Goal: Task Accomplishment & Management: Manage account settings

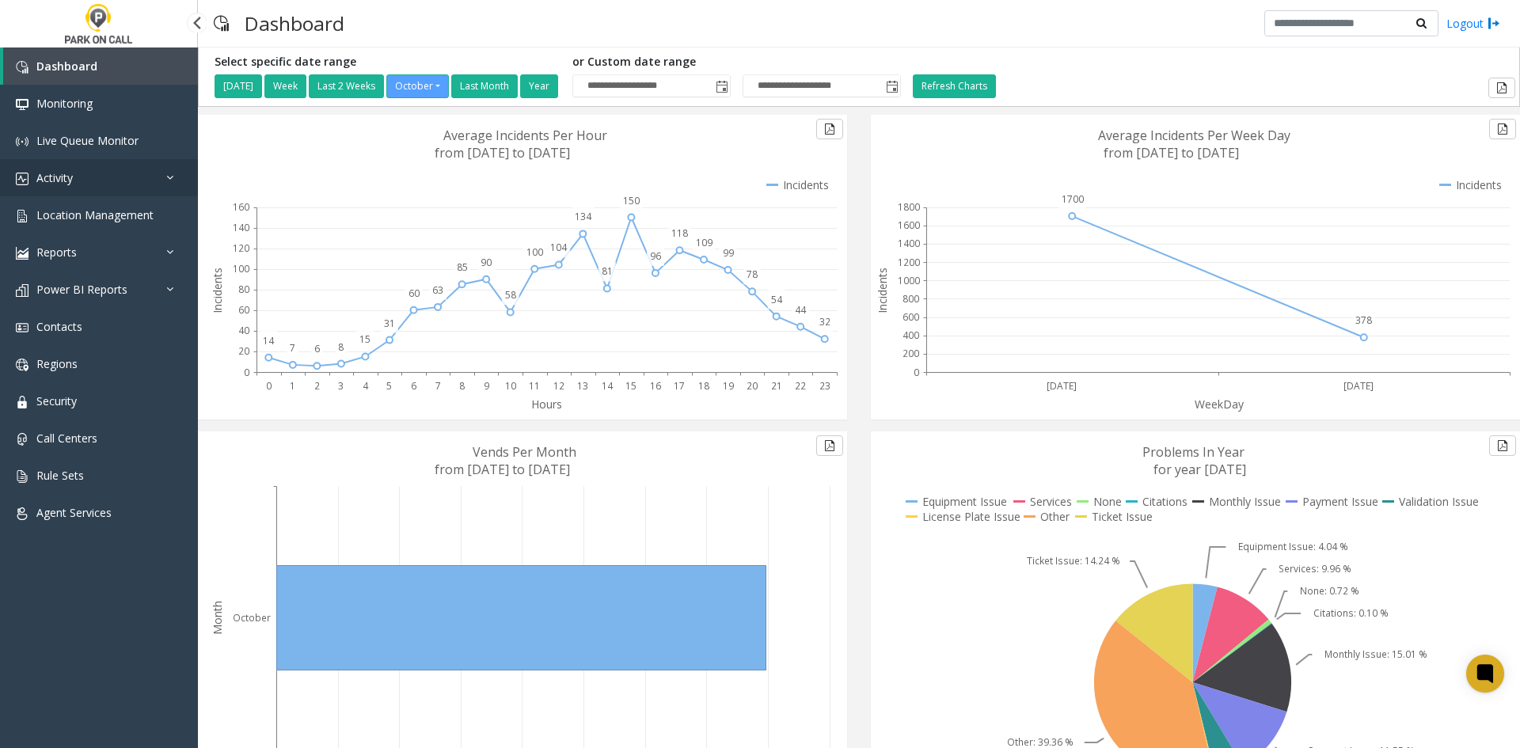
click at [108, 182] on link "Activity" at bounding box center [99, 177] width 198 height 37
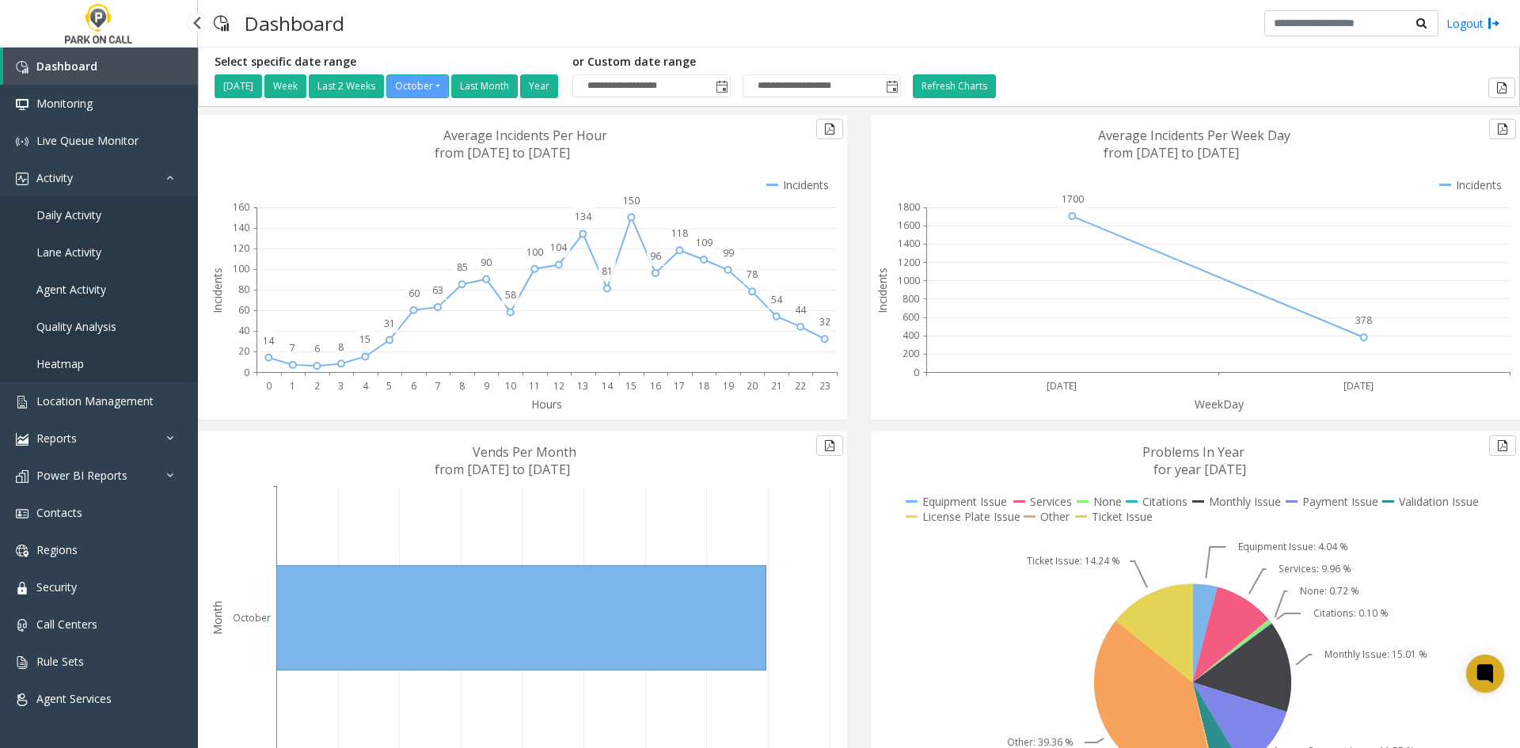
click at [96, 216] on span "Daily Activity" at bounding box center [68, 214] width 65 height 15
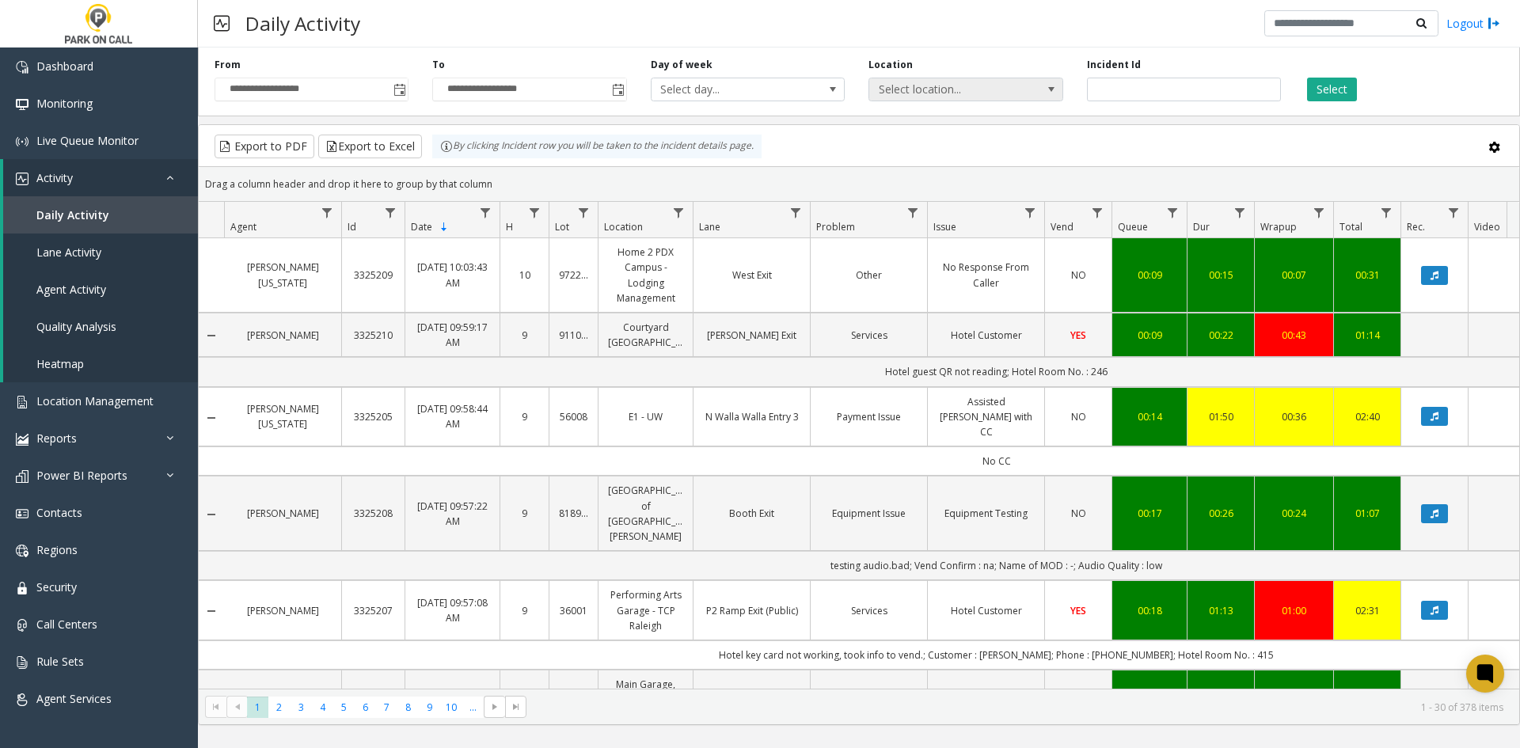
click at [957, 93] on span "Select location..." at bounding box center [946, 89] width 154 height 22
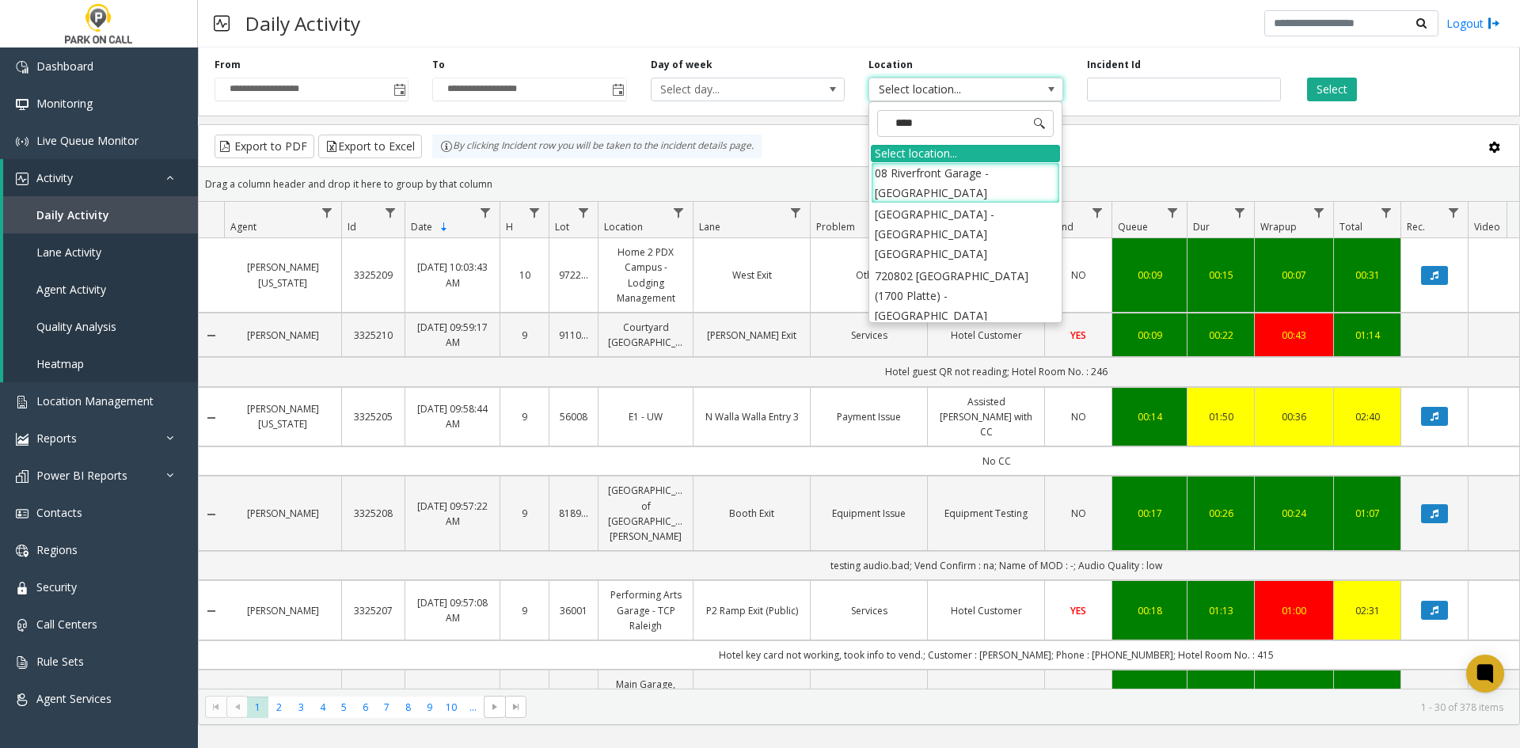
type input "*****"
click at [963, 265] on li "720802 [GEOGRAPHIC_DATA] (1700 Platte) - [GEOGRAPHIC_DATA]" at bounding box center [965, 296] width 189 height 62
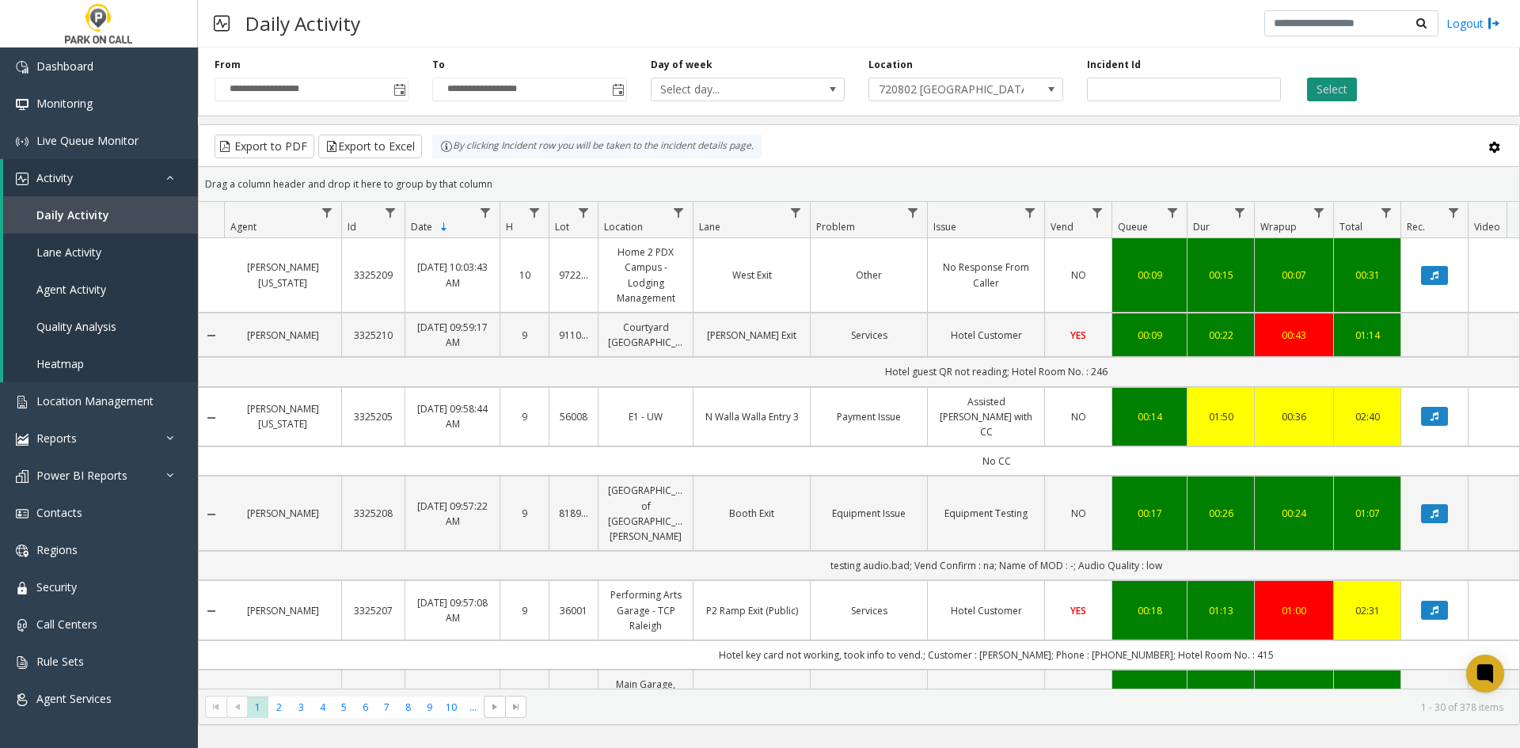
click at [1341, 92] on button "Select" at bounding box center [1332, 90] width 50 height 24
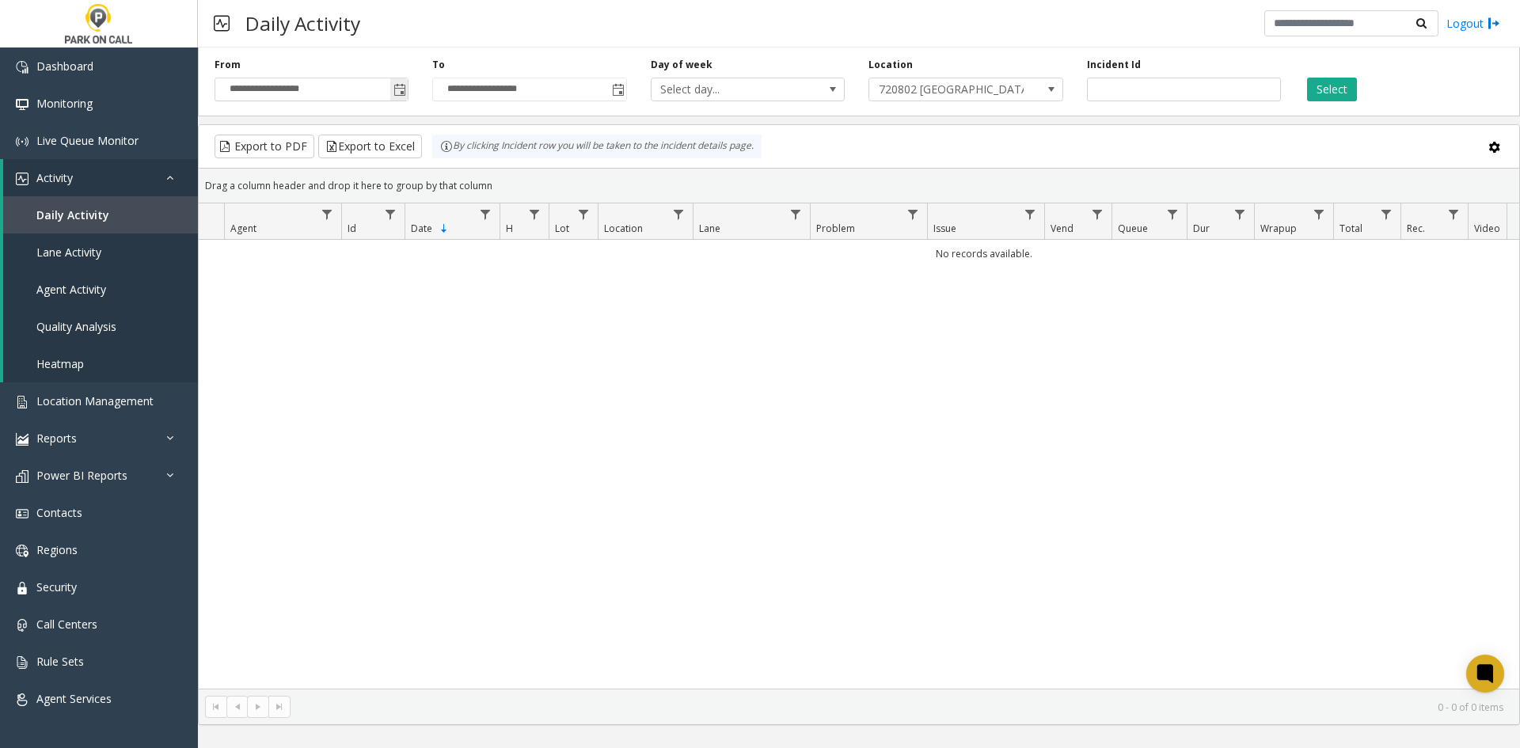
click at [395, 83] on span "Toggle popup" at bounding box center [398, 89] width 17 height 25
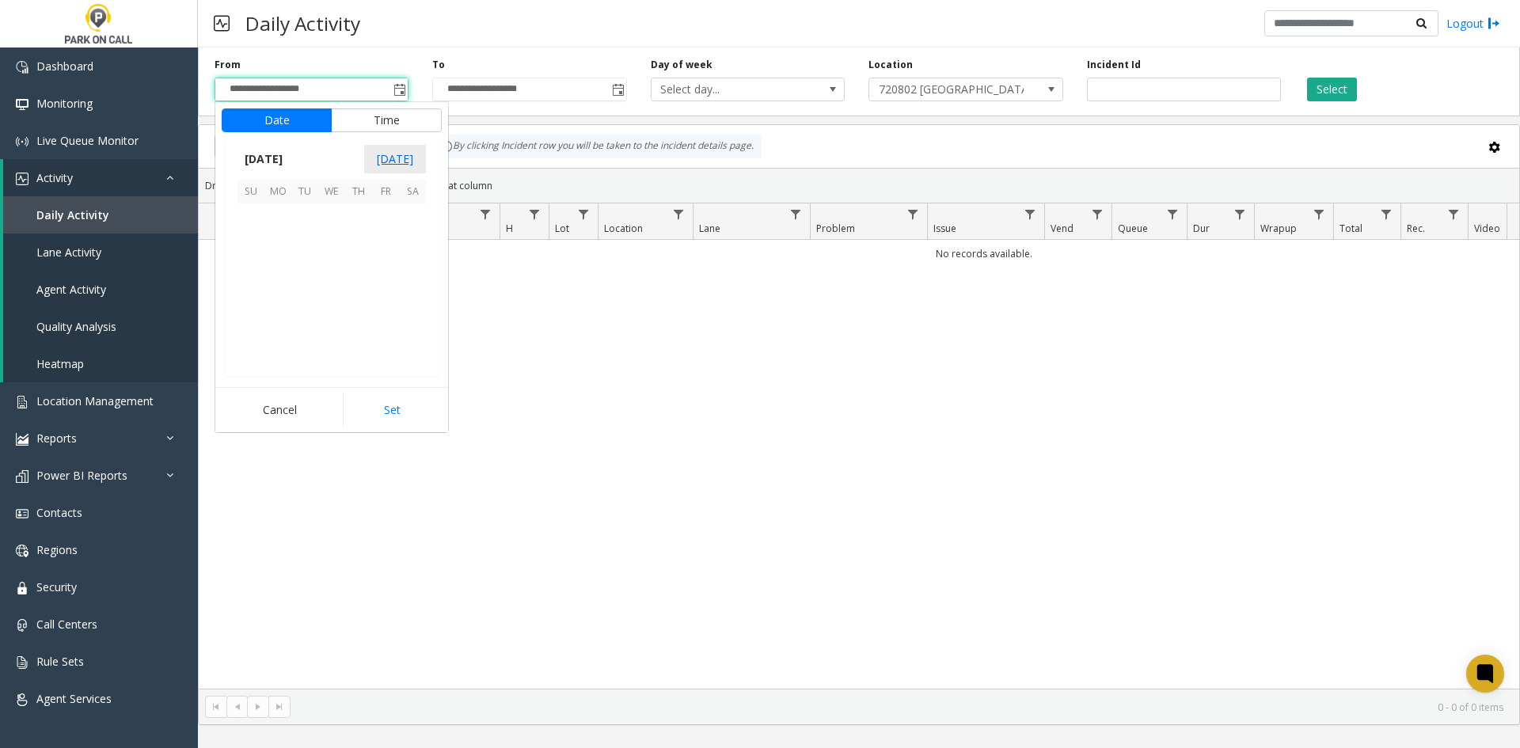
scroll to position [284344, 0]
click at [333, 216] on span "1" at bounding box center [331, 216] width 27 height 27
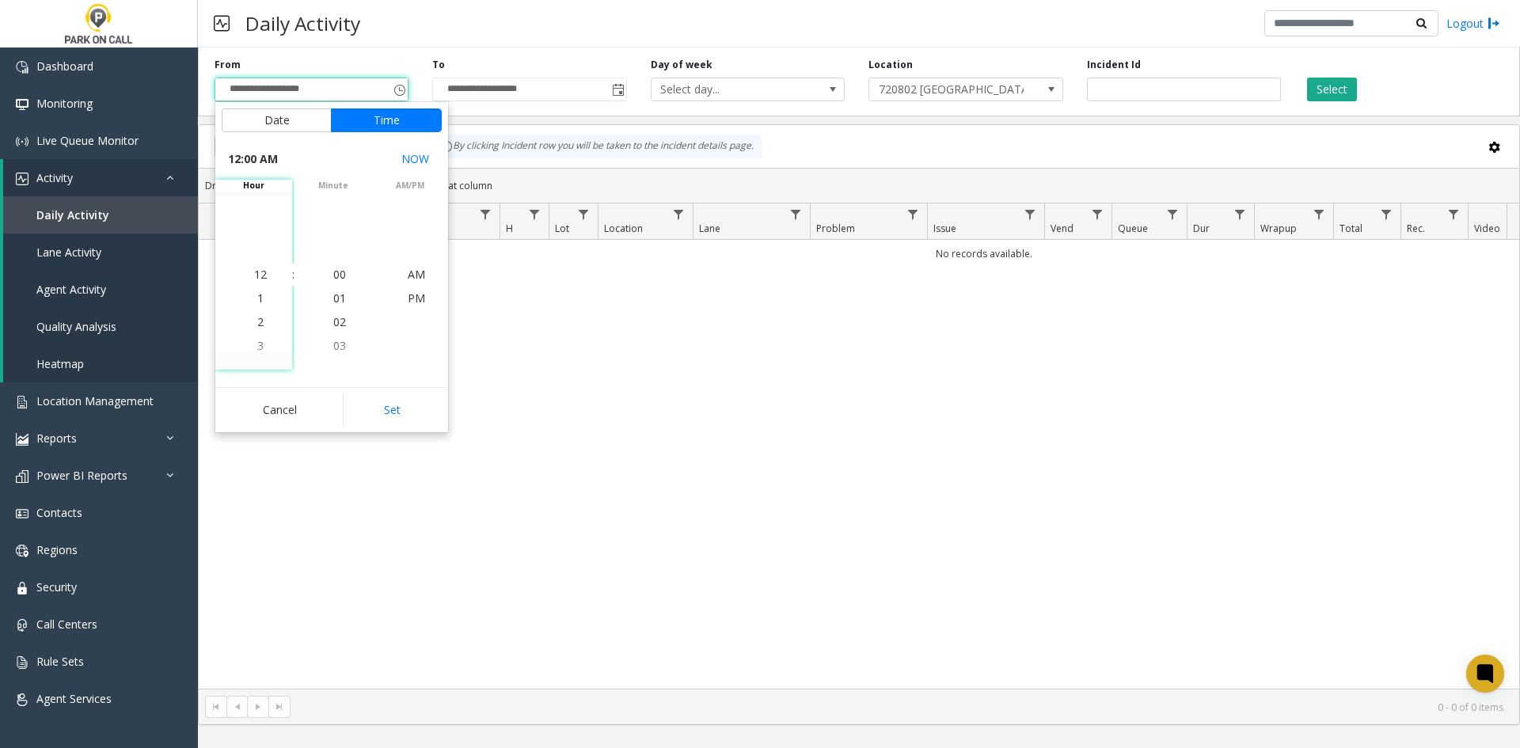
drag, startPoint x: 366, startPoint y: 401, endPoint x: 466, endPoint y: 367, distance: 106.4
click at [366, 402] on button "Set" at bounding box center [393, 410] width 100 height 35
type input "**********"
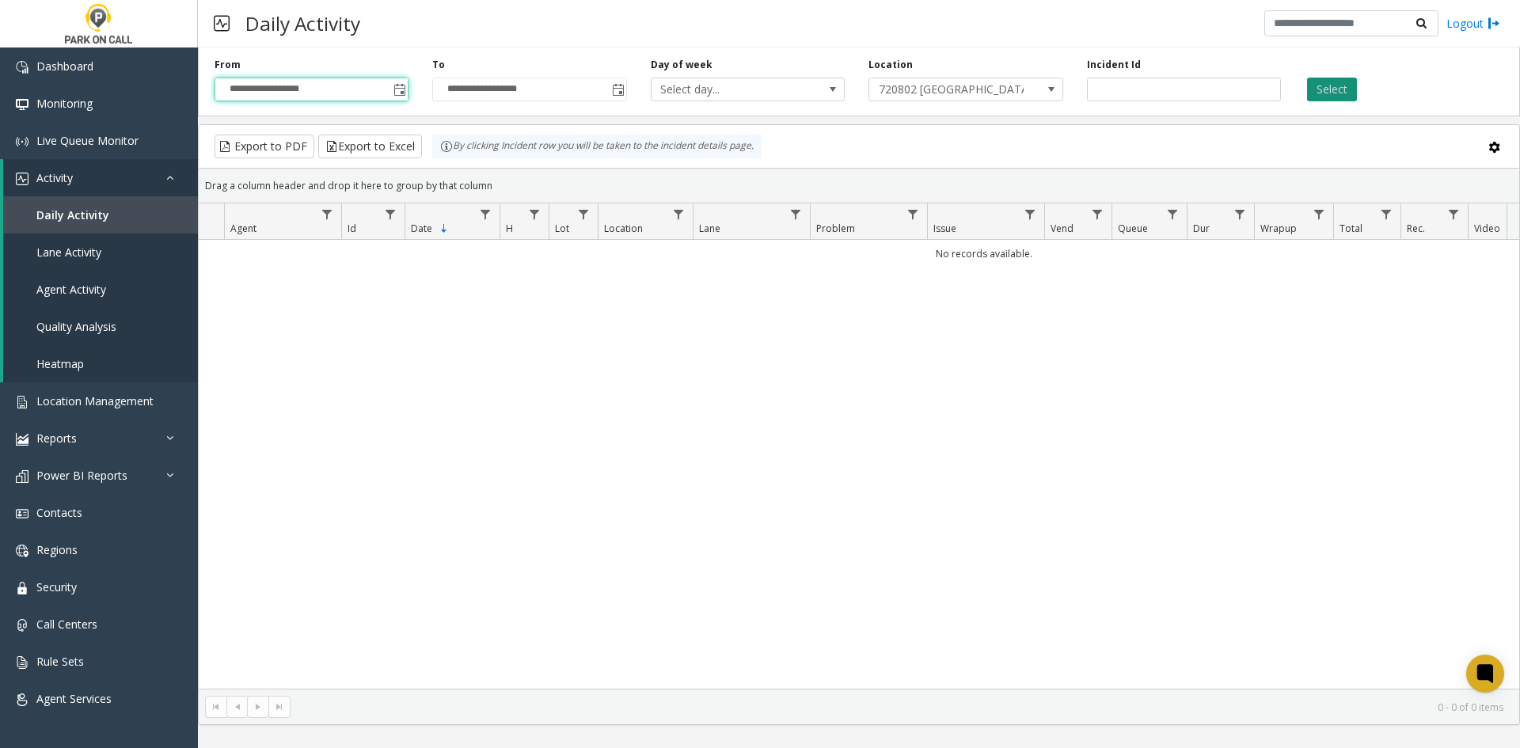
click at [1311, 90] on button "Select" at bounding box center [1332, 90] width 50 height 24
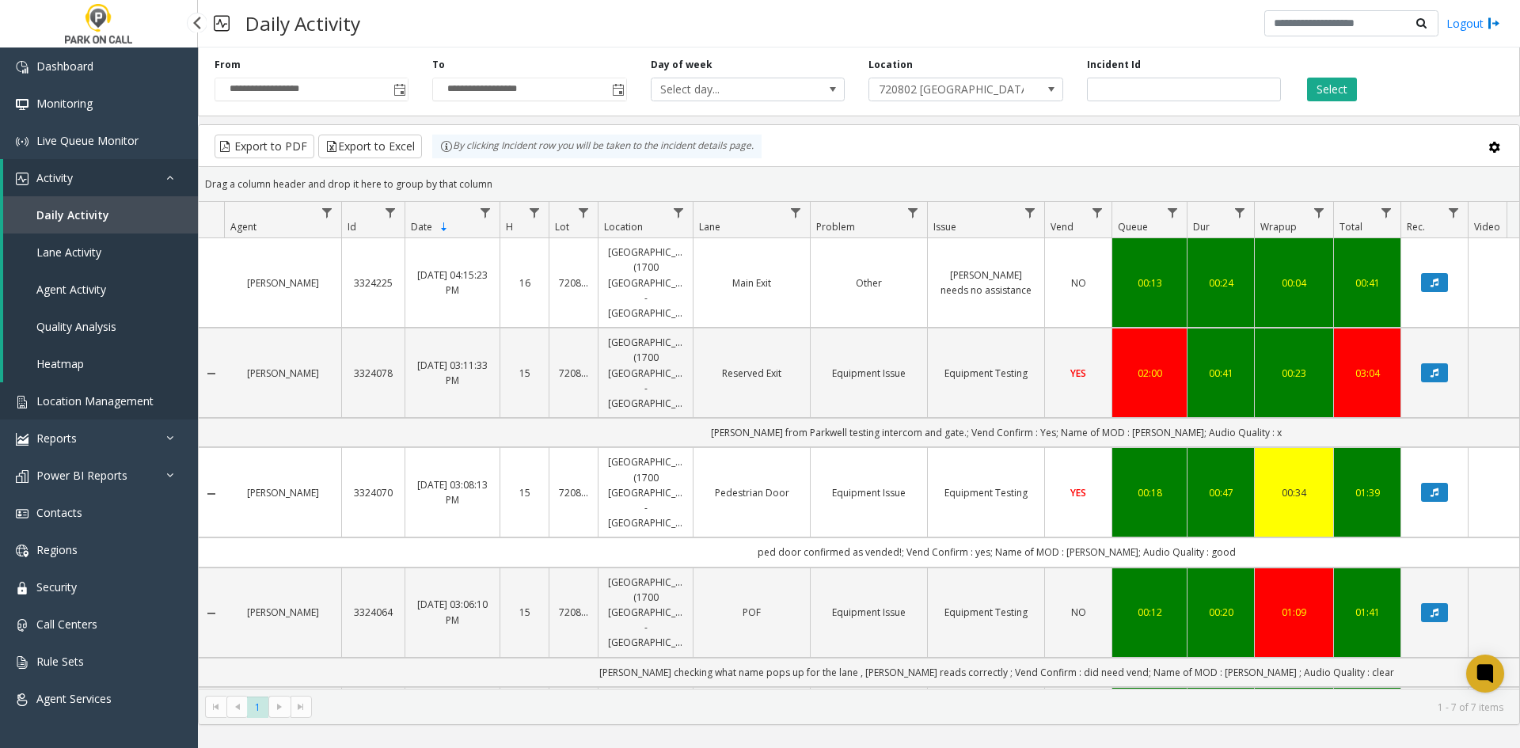
click at [116, 405] on span "Location Management" at bounding box center [94, 400] width 117 height 15
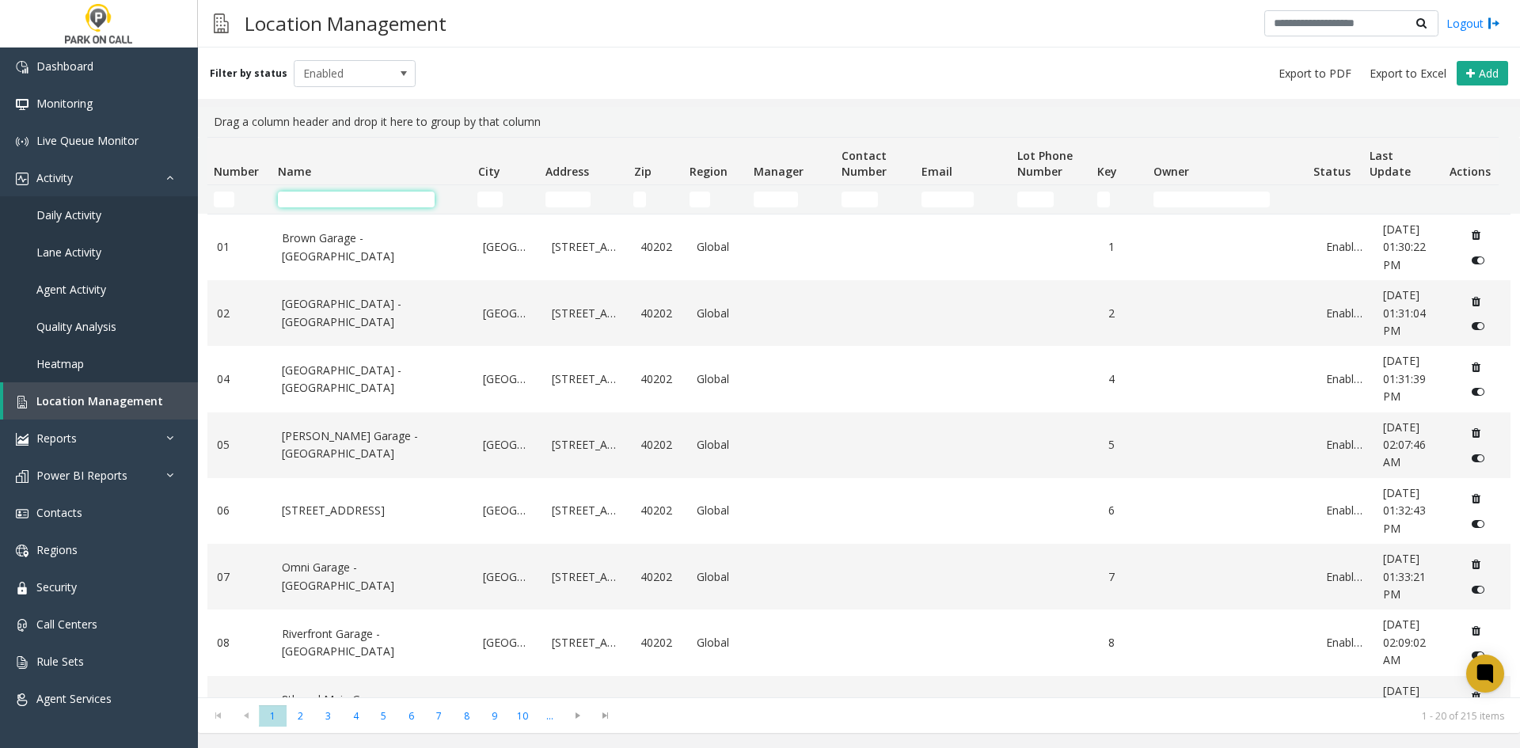
click at [377, 205] on input "Name Filter" at bounding box center [356, 200] width 157 height 16
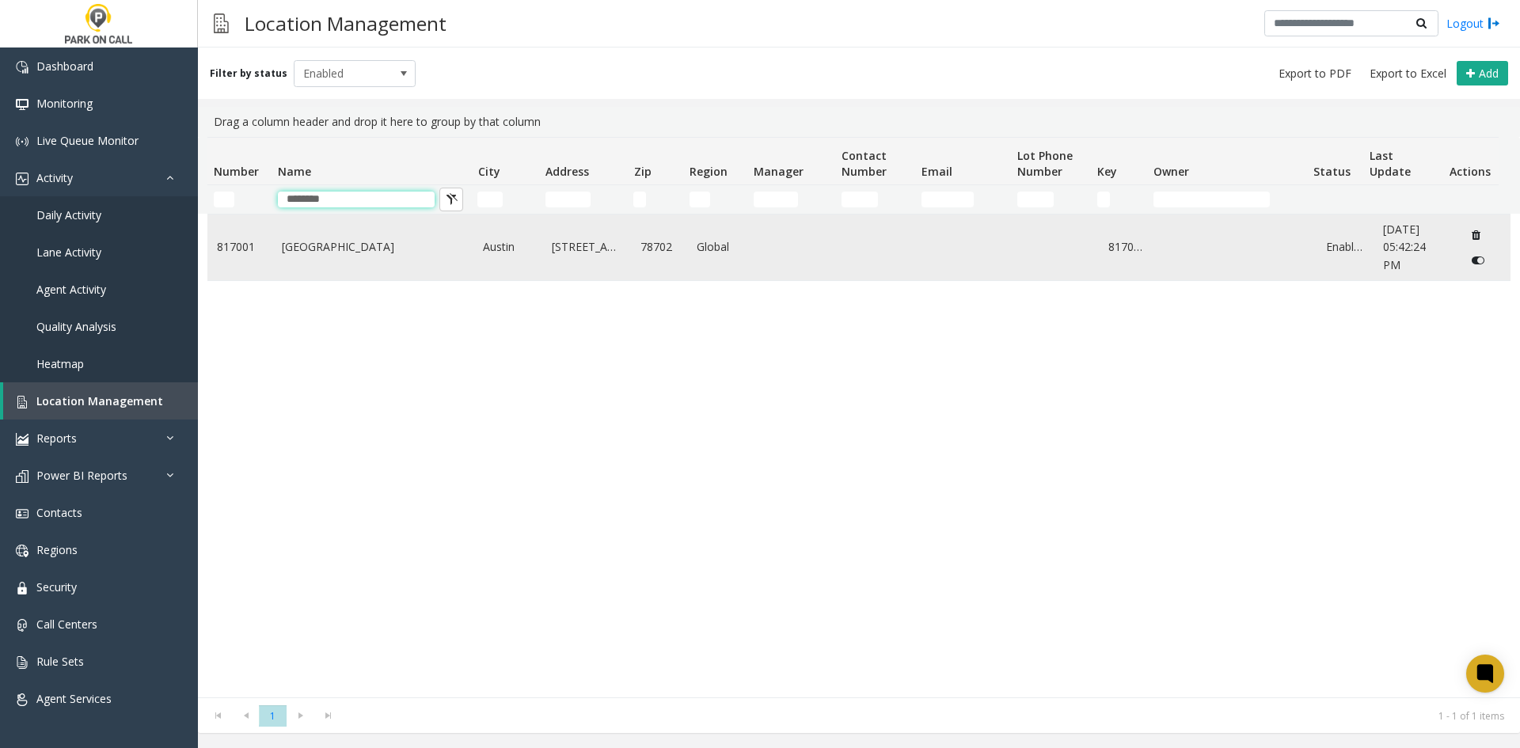
type input "********"
click at [324, 260] on td "[GEOGRAPHIC_DATA]" at bounding box center [373, 248] width 202 height 66
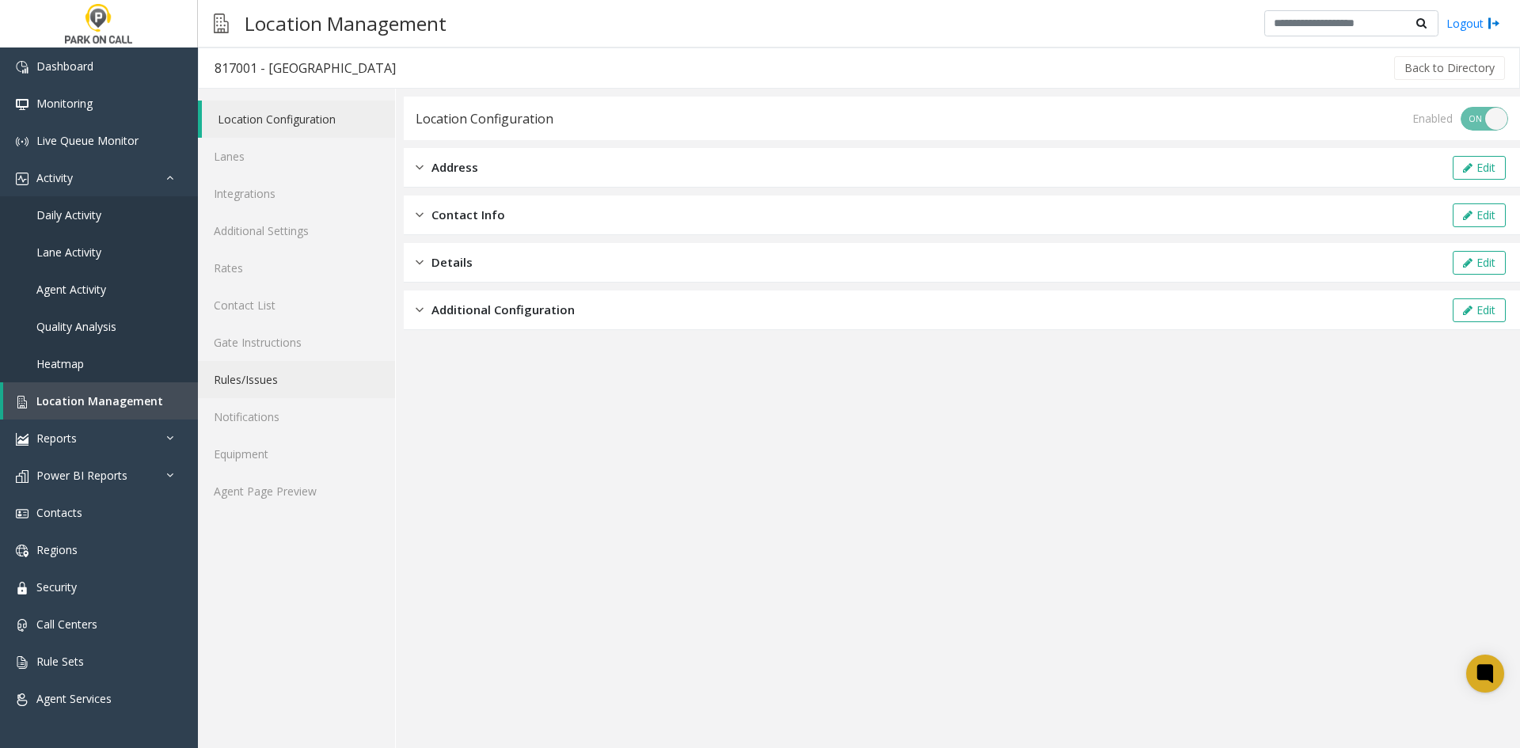
click at [259, 371] on link "Rules/Issues" at bounding box center [296, 379] width 197 height 37
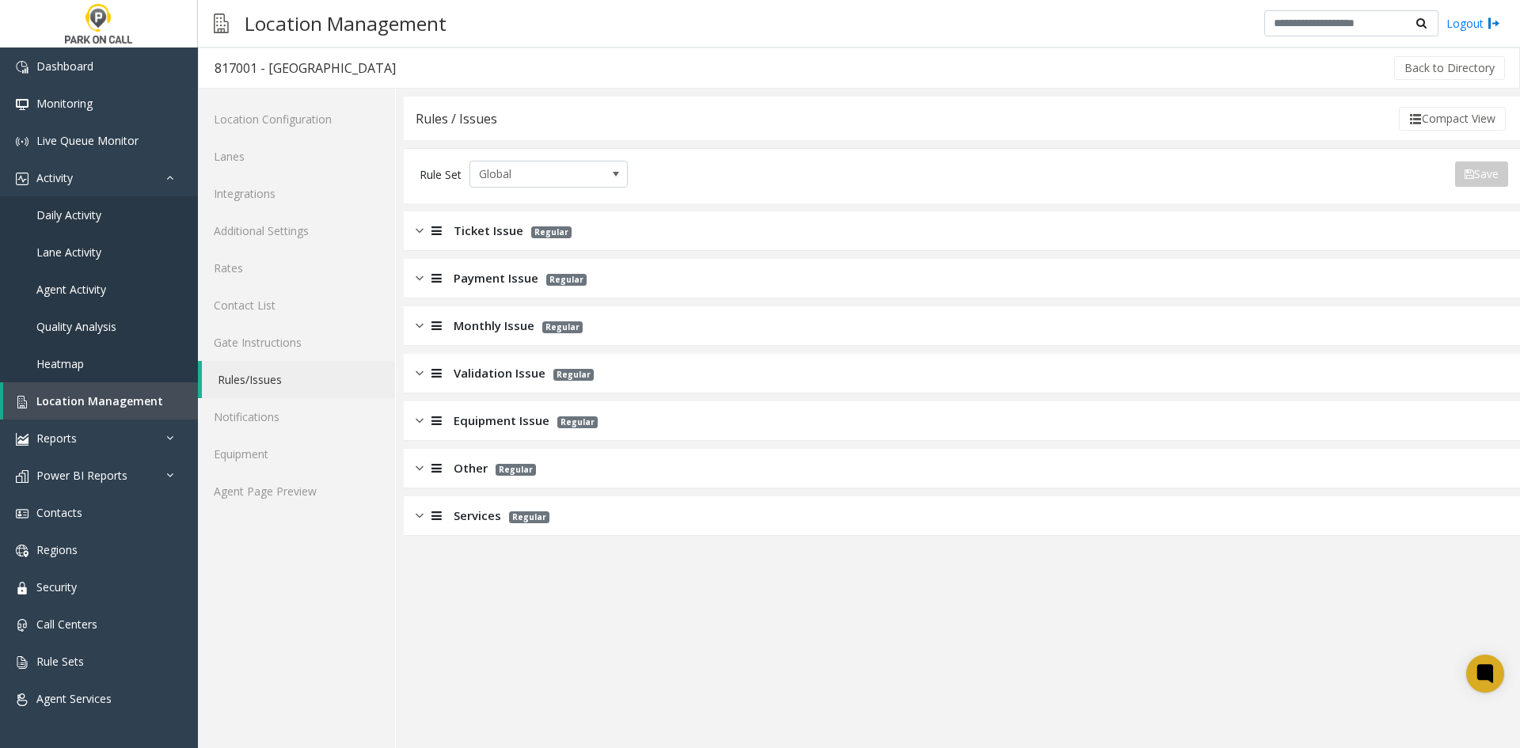
click at [454, 374] on span "Validation Issue" at bounding box center [500, 373] width 92 height 18
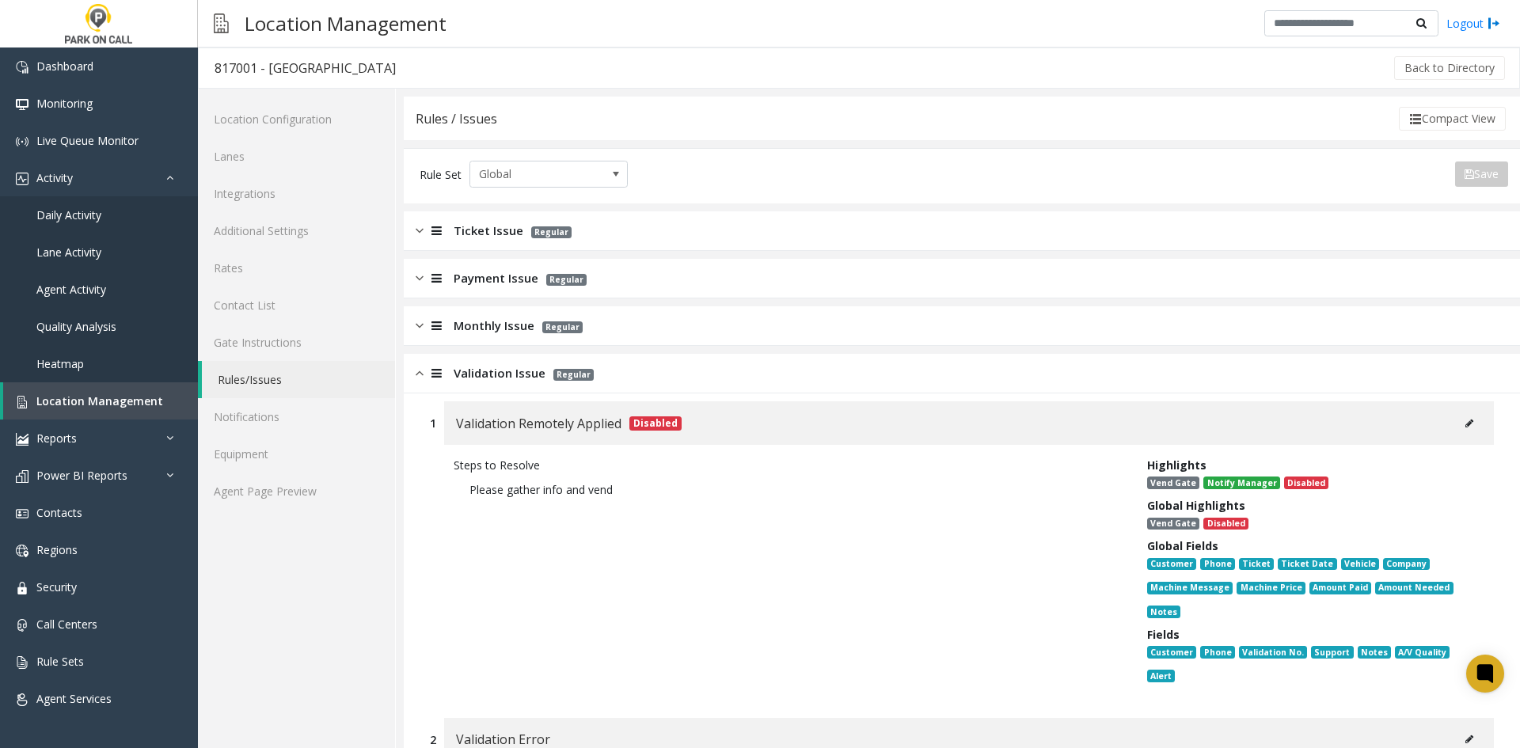
click at [670, 336] on div "Monthly Issue Regular" at bounding box center [962, 326] width 1116 height 40
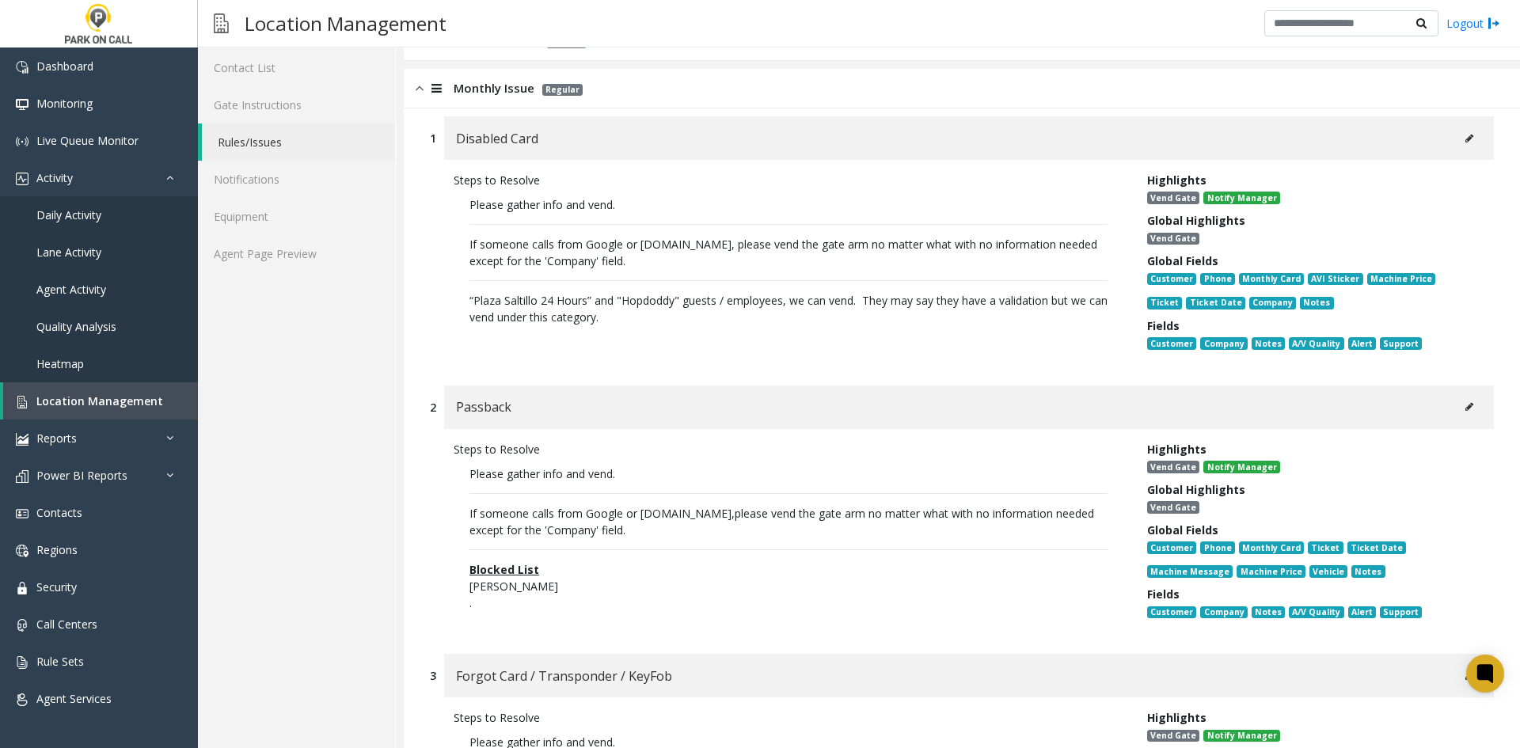
scroll to position [158, 0]
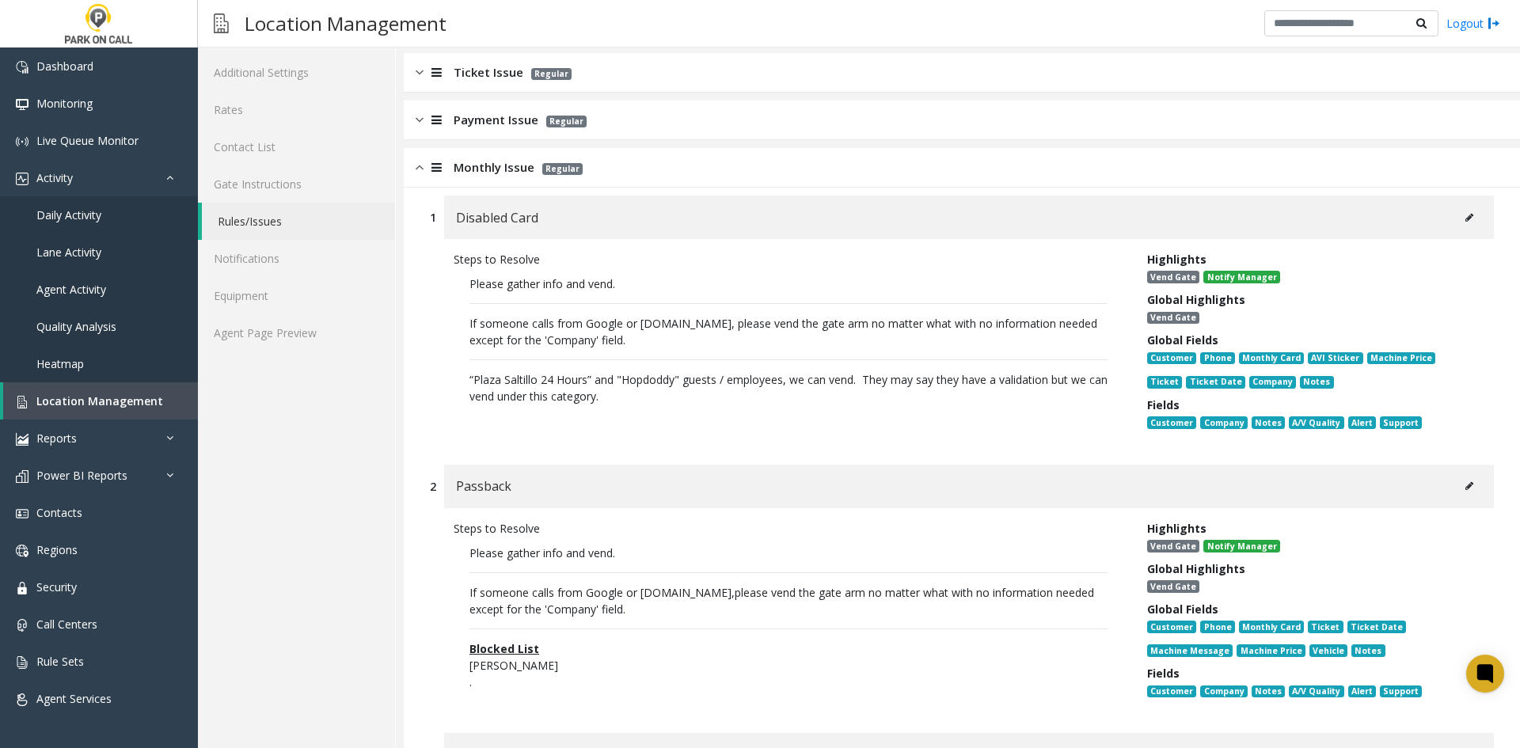
click at [912, 427] on div "Steps to Resolve Please gather info and vend. If someone calls from Google or […" at bounding box center [789, 344] width 694 height 186
click at [893, 446] on div "Steps to Resolve Please gather info and vend. If someone calls from Google or […" at bounding box center [962, 344] width 1064 height 210
drag, startPoint x: 684, startPoint y: 395, endPoint x: 447, endPoint y: 382, distance: 237.9
click at [447, 381] on div "Steps to Resolve Please gather info and vend. If someone calls from Google or […" at bounding box center [789, 344] width 694 height 186
click at [445, 382] on div "Steps to Resolve Please gather info and vend. If someone calls from Google or […" at bounding box center [789, 344] width 694 height 186
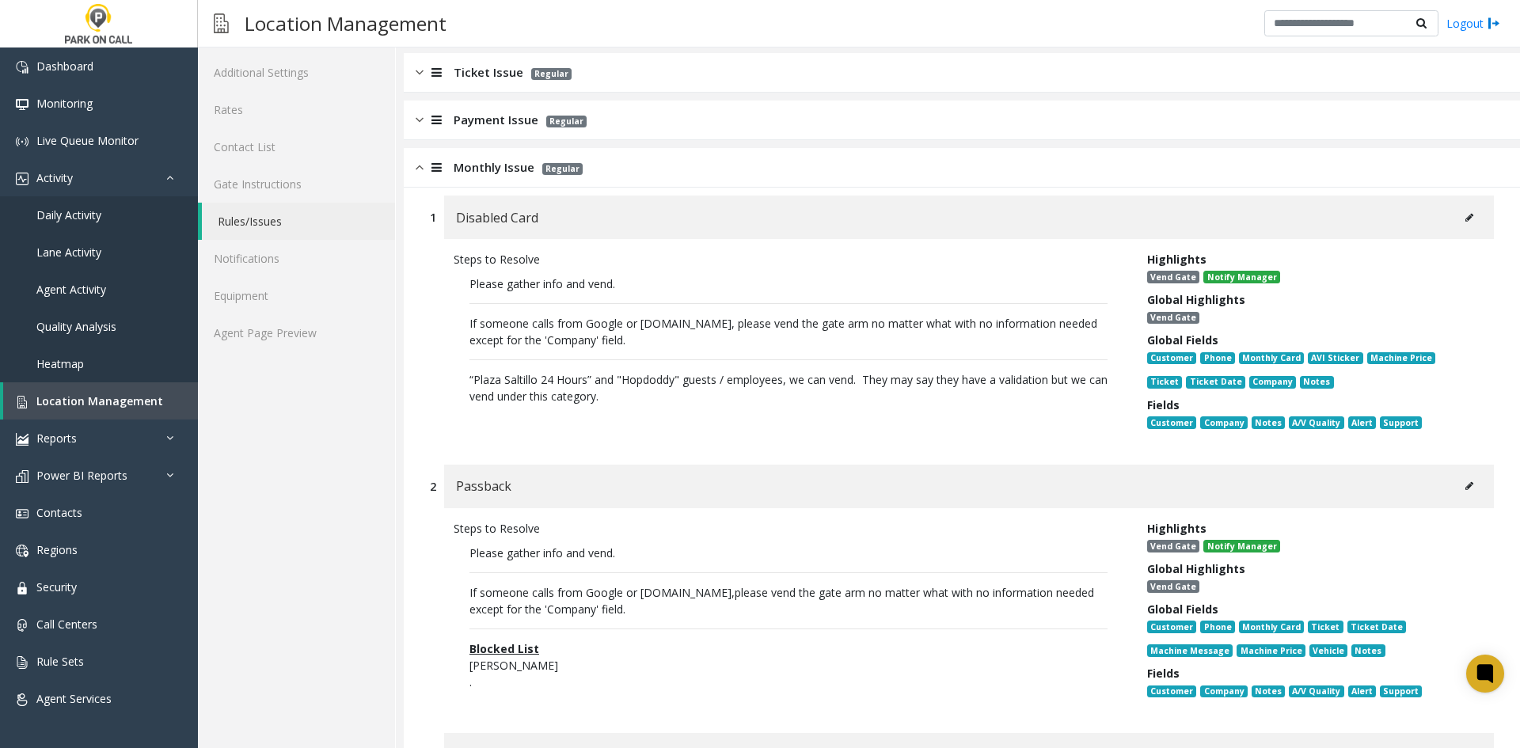
drag, startPoint x: 445, startPoint y: 383, endPoint x: 536, endPoint y: 427, distance: 100.9
click at [536, 427] on div "Steps to Resolve Please gather info and vend. If someone calls from Google or […" at bounding box center [789, 344] width 694 height 186
click at [537, 428] on div "Steps to Resolve Please gather info and vend. If someone calls from Google or […" at bounding box center [789, 344] width 694 height 186
click at [860, 441] on div "Steps to Resolve Please gather info and vend. If someone calls from Google or […" at bounding box center [962, 344] width 1064 height 210
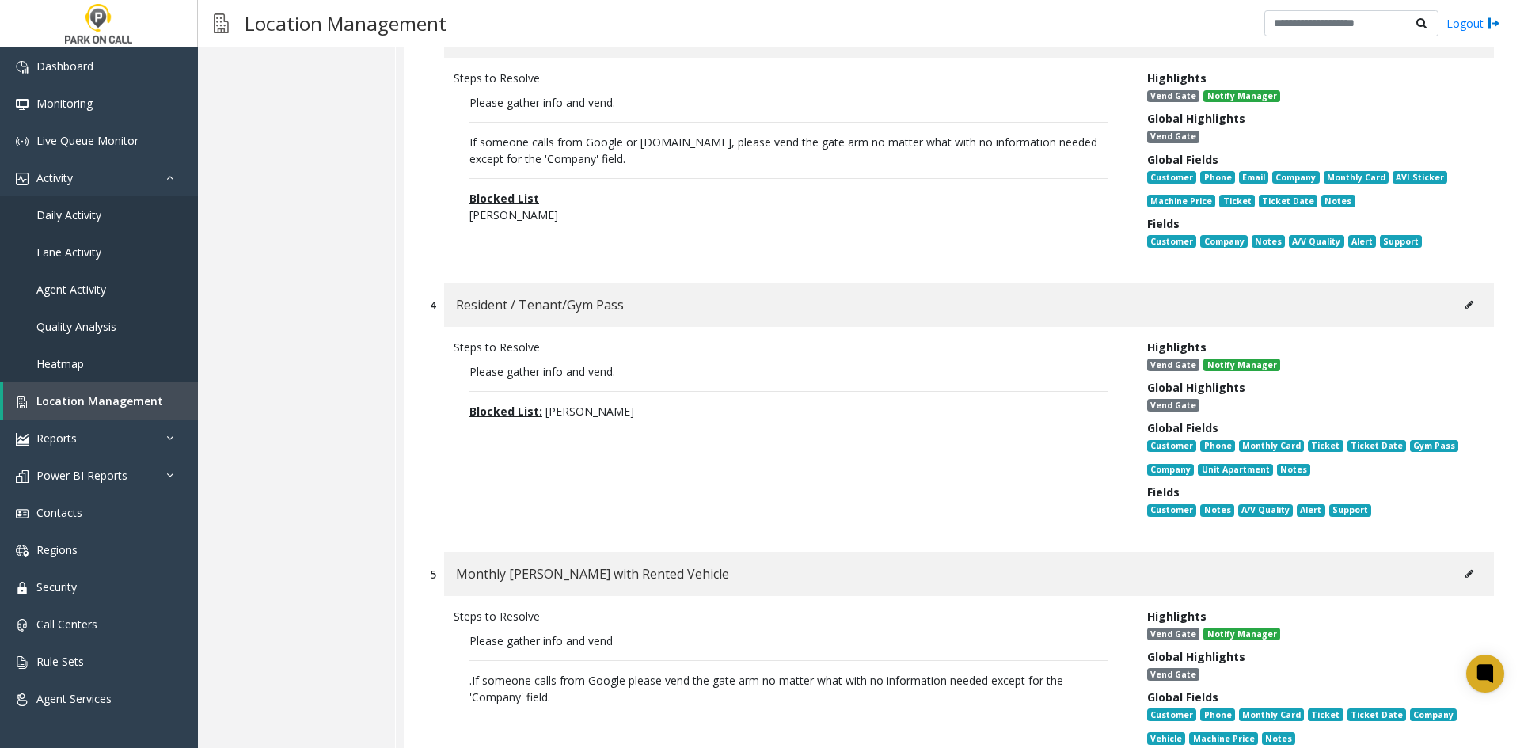
scroll to position [871, 0]
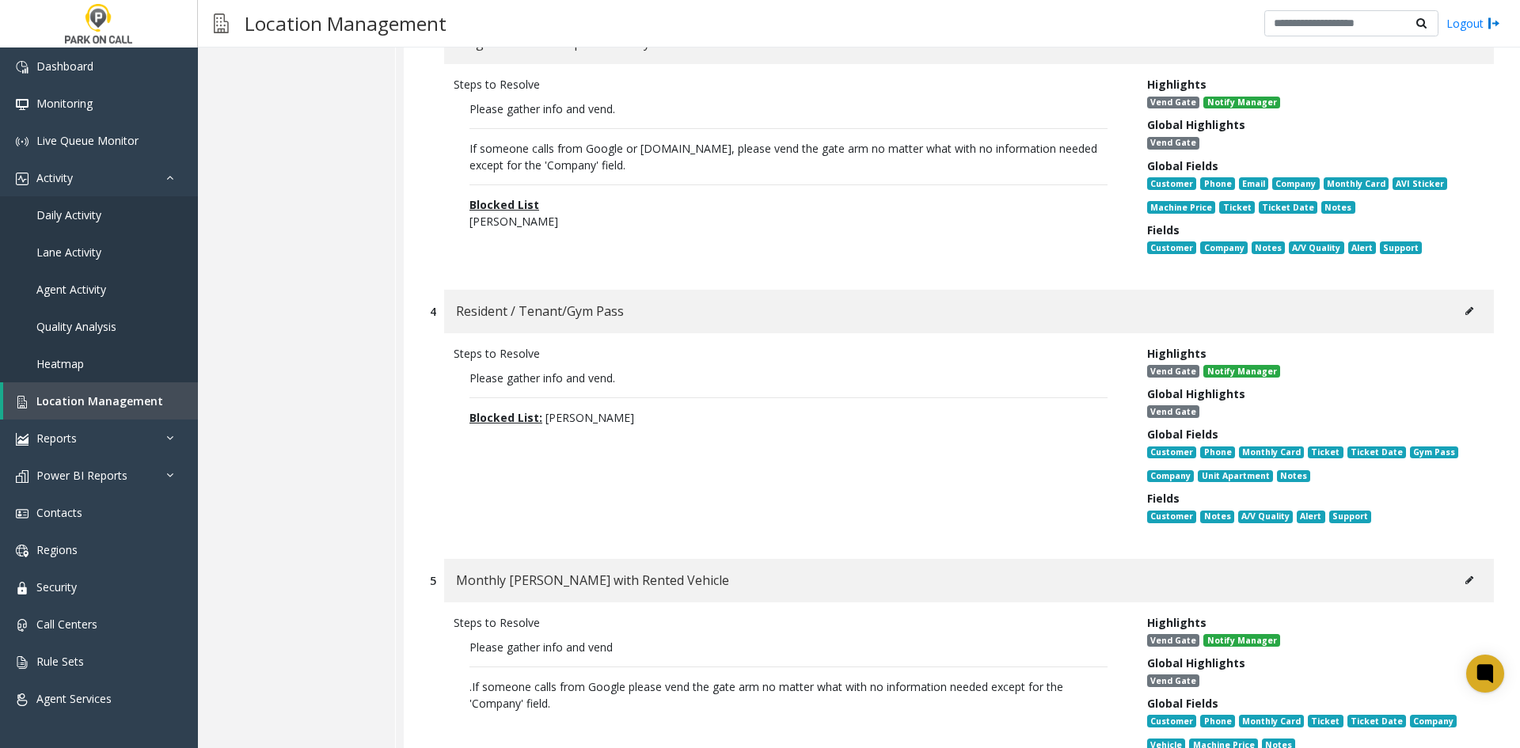
drag, startPoint x: 566, startPoint y: 393, endPoint x: 450, endPoint y: 395, distance: 115.6
click at [450, 395] on div "Steps to Resolve Please gather info and vend. Blocked List: [PERSON_NAME]" at bounding box center [789, 438] width 694 height 186
drag, startPoint x: 434, startPoint y: 427, endPoint x: 451, endPoint y: 445, distance: 25.2
click at [451, 445] on div "Steps to Resolve Please gather info and vend. Blocked List: [PERSON_NAME] Highl…" at bounding box center [962, 438] width 1064 height 210
drag, startPoint x: 517, startPoint y: 477, endPoint x: 842, endPoint y: 524, distance: 328.1
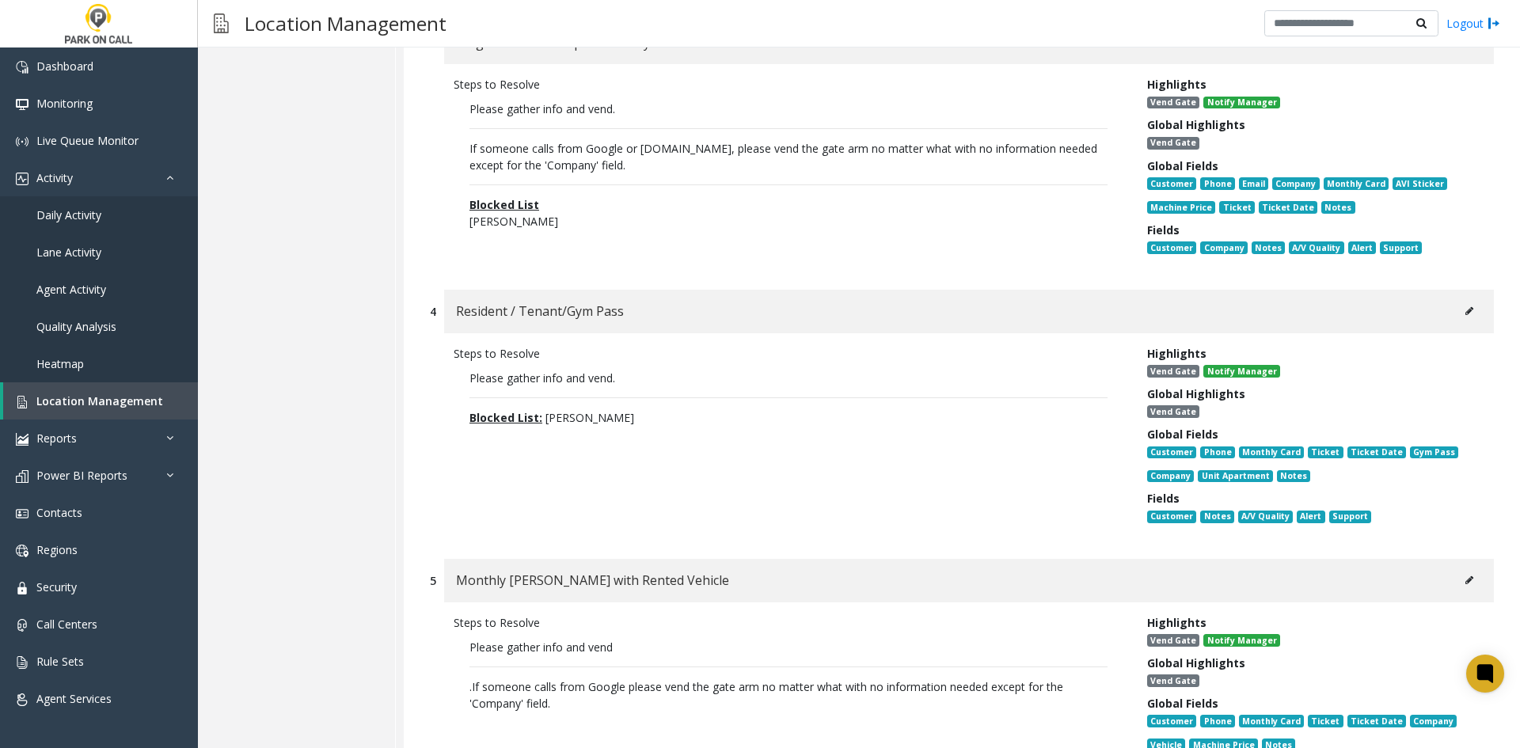
click at [841, 523] on div "Steps to Resolve Please gather info and vend. Blocked List: [PERSON_NAME]" at bounding box center [789, 438] width 694 height 186
click at [842, 527] on div "Steps to Resolve Please gather info and vend. Blocked List: [PERSON_NAME]" at bounding box center [789, 438] width 694 height 186
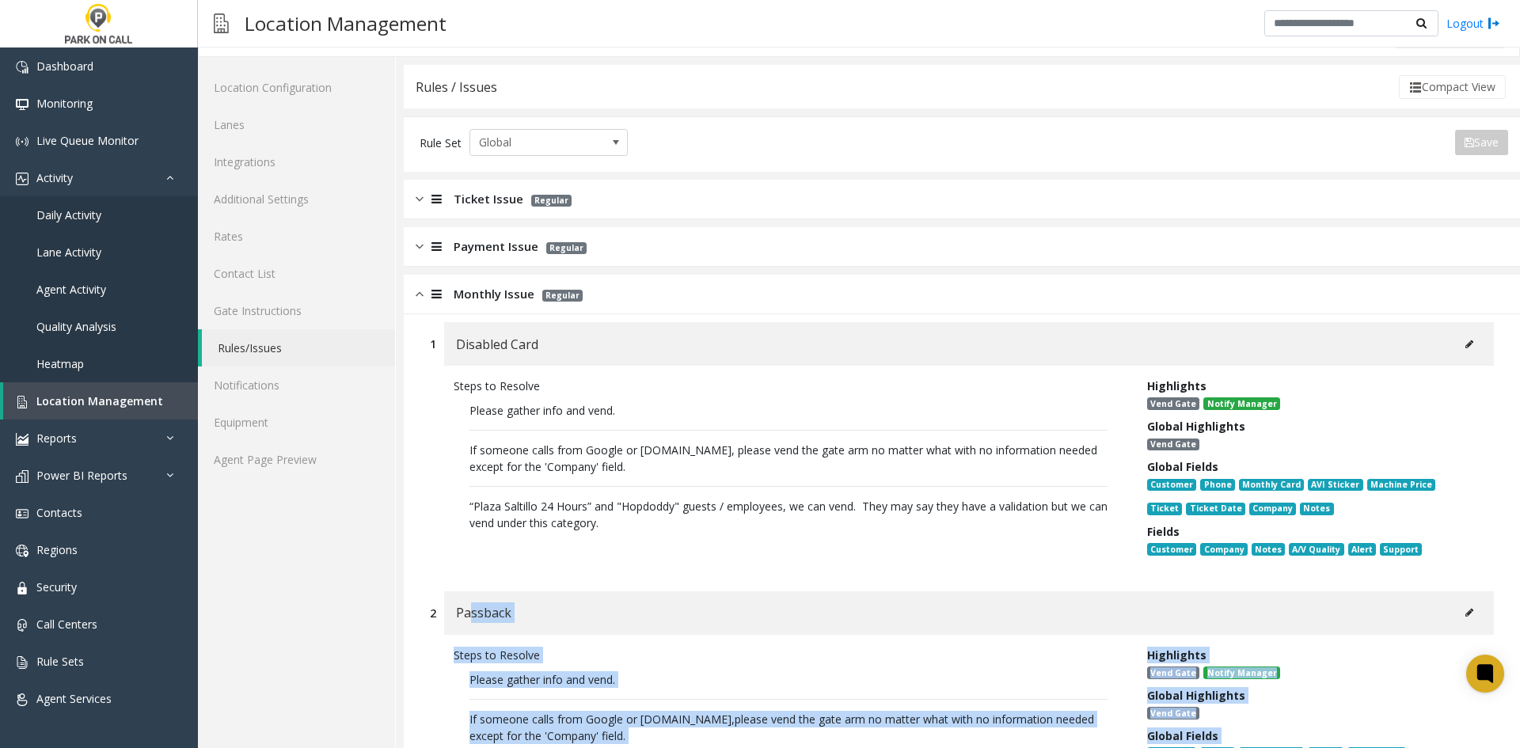
scroll to position [0, 0]
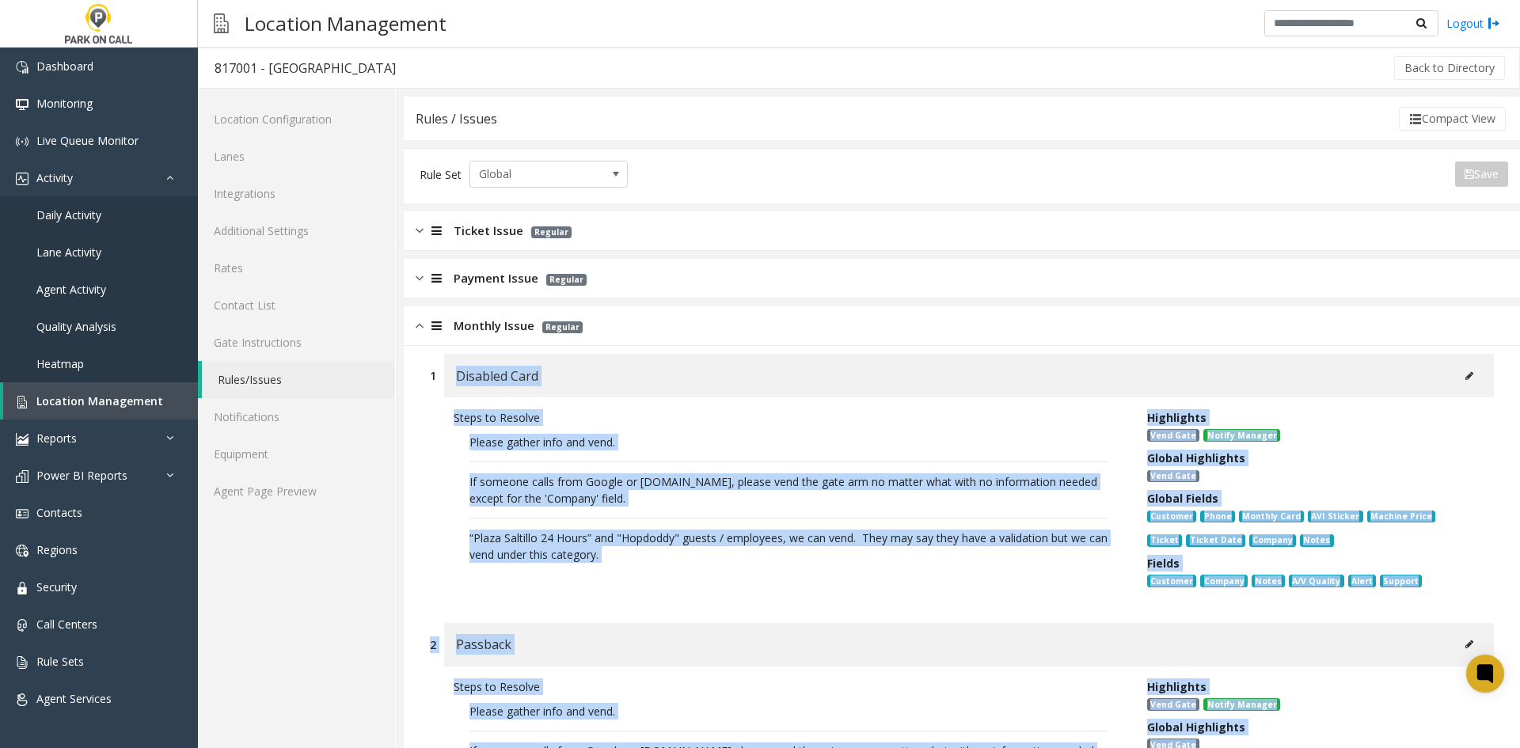
drag, startPoint x: 646, startPoint y: 655, endPoint x: 446, endPoint y: 360, distance: 356.2
click at [446, 360] on div "Disabled Card" at bounding box center [969, 376] width 1050 height 44
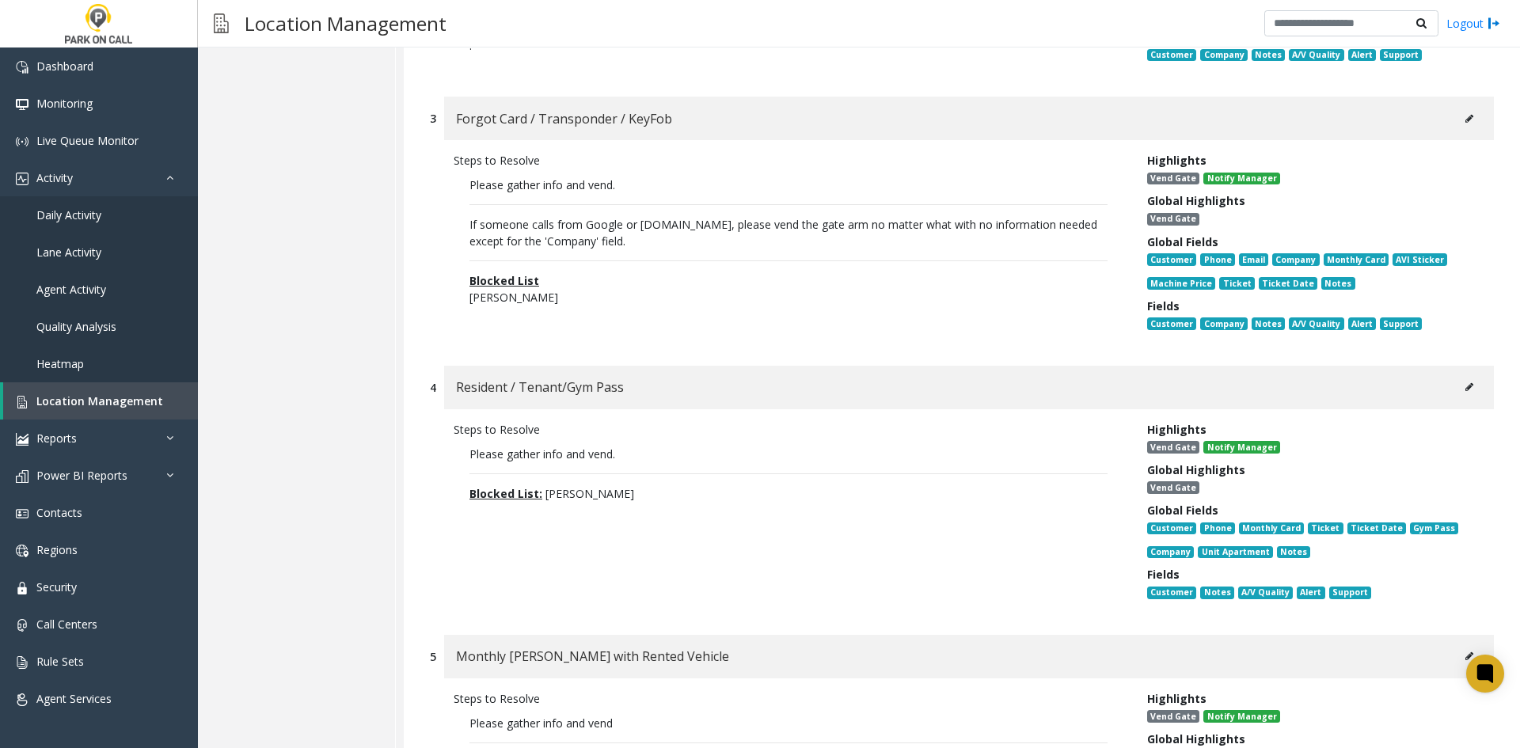
scroll to position [792, 0]
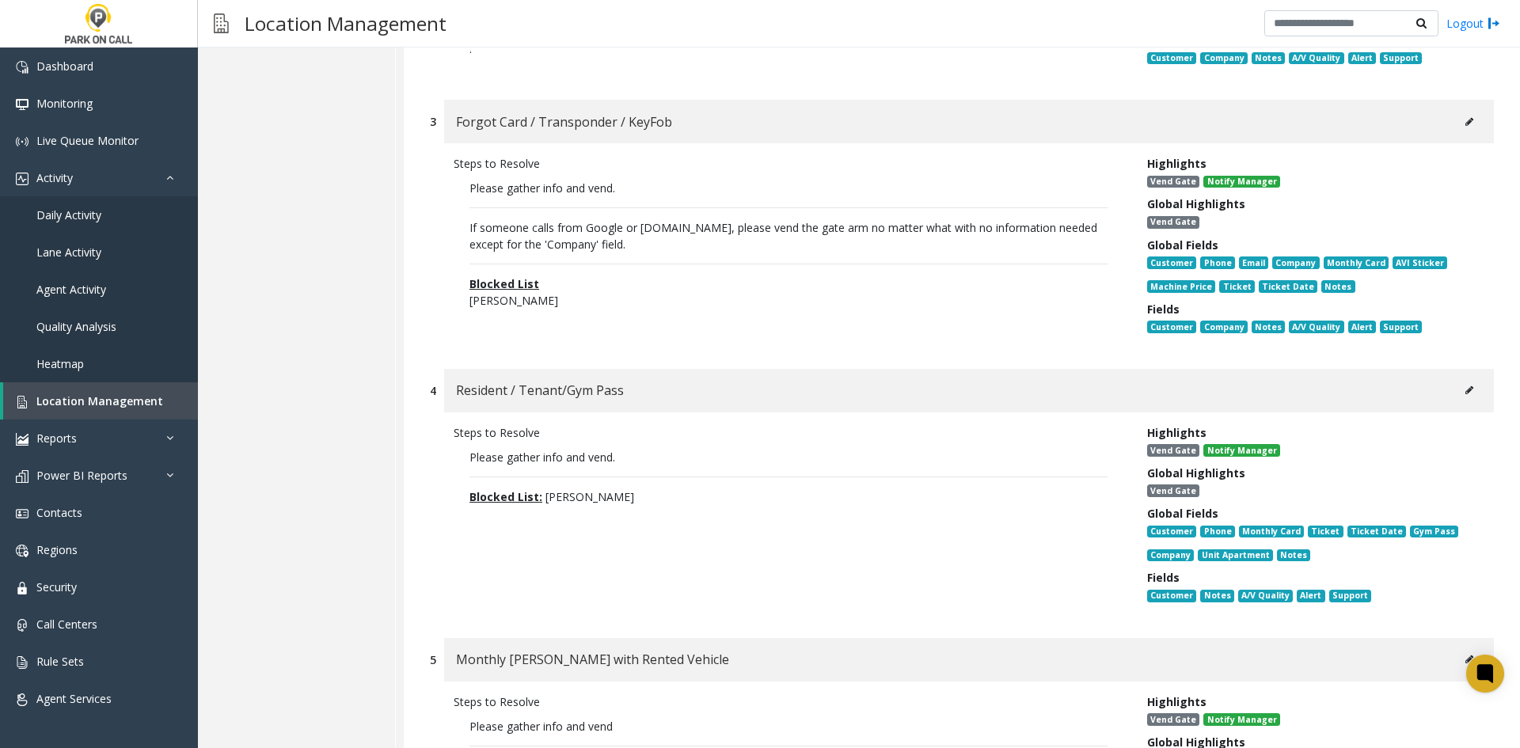
drag, startPoint x: 651, startPoint y: 514, endPoint x: 410, endPoint y: 429, distance: 255.2
click at [410, 429] on div "1 Disabled Card Steps to Resolve Please gather info and vend. If someone calls …" at bounding box center [962, 390] width 1116 height 1673
drag, startPoint x: 410, startPoint y: 429, endPoint x: 694, endPoint y: 565, distance: 314.1
click at [694, 565] on div "1 Disabled Card Steps to Resolve Please gather info and vend. If someone calls …" at bounding box center [962, 390] width 1116 height 1673
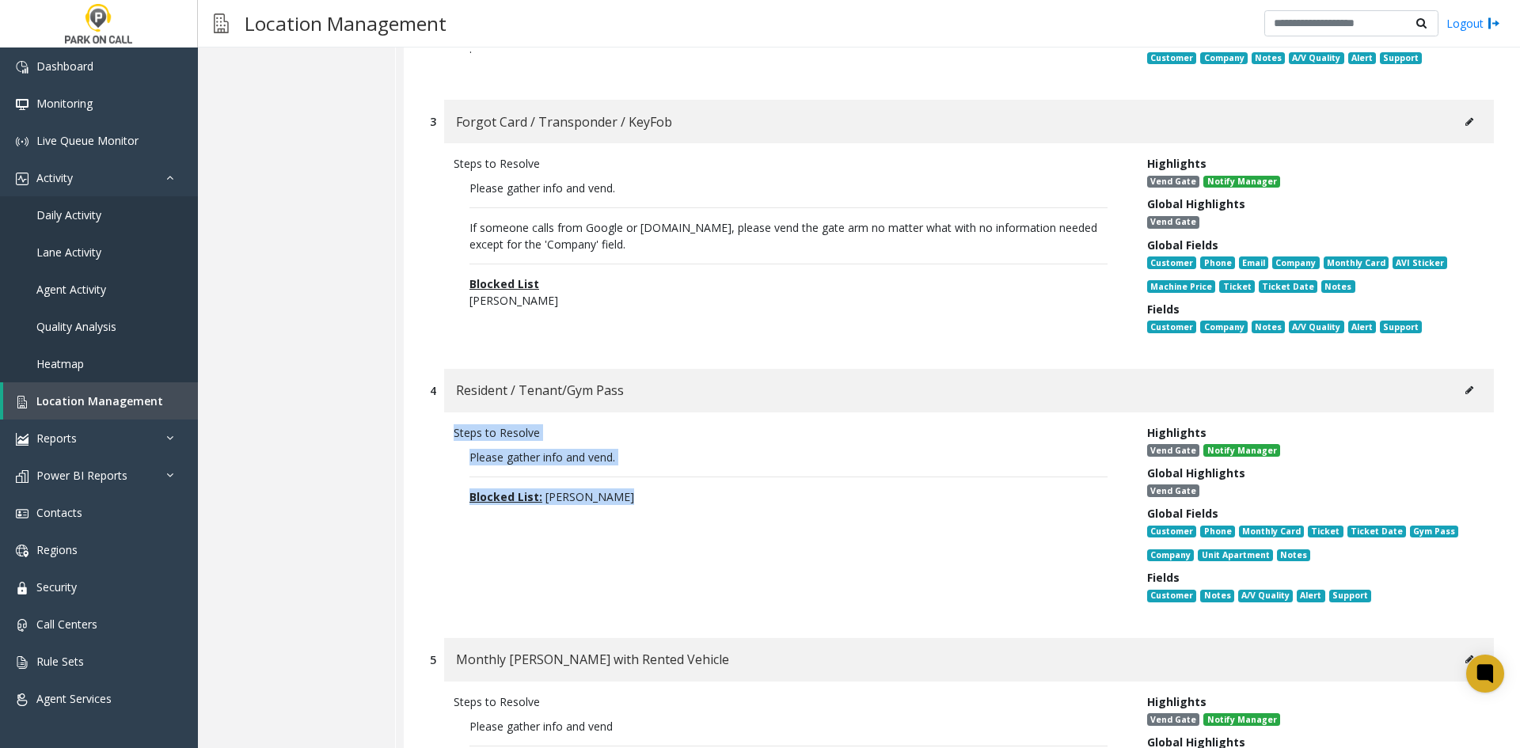
click at [694, 565] on div "Steps to Resolve Please gather info and vend. Blocked List: [PERSON_NAME]" at bounding box center [789, 517] width 694 height 186
drag, startPoint x: 694, startPoint y: 565, endPoint x: 443, endPoint y: 371, distance: 316.7
click at [443, 371] on div "4 Resident / Tenant/Gym Pass Steps to Resolve Please gather info and vend. Bloc…" at bounding box center [962, 495] width 1088 height 253
click at [443, 371] on div "4 Resident / Tenant/Gym Pass" at bounding box center [962, 391] width 1064 height 44
drag, startPoint x: 443, startPoint y: 371, endPoint x: 711, endPoint y: 575, distance: 336.8
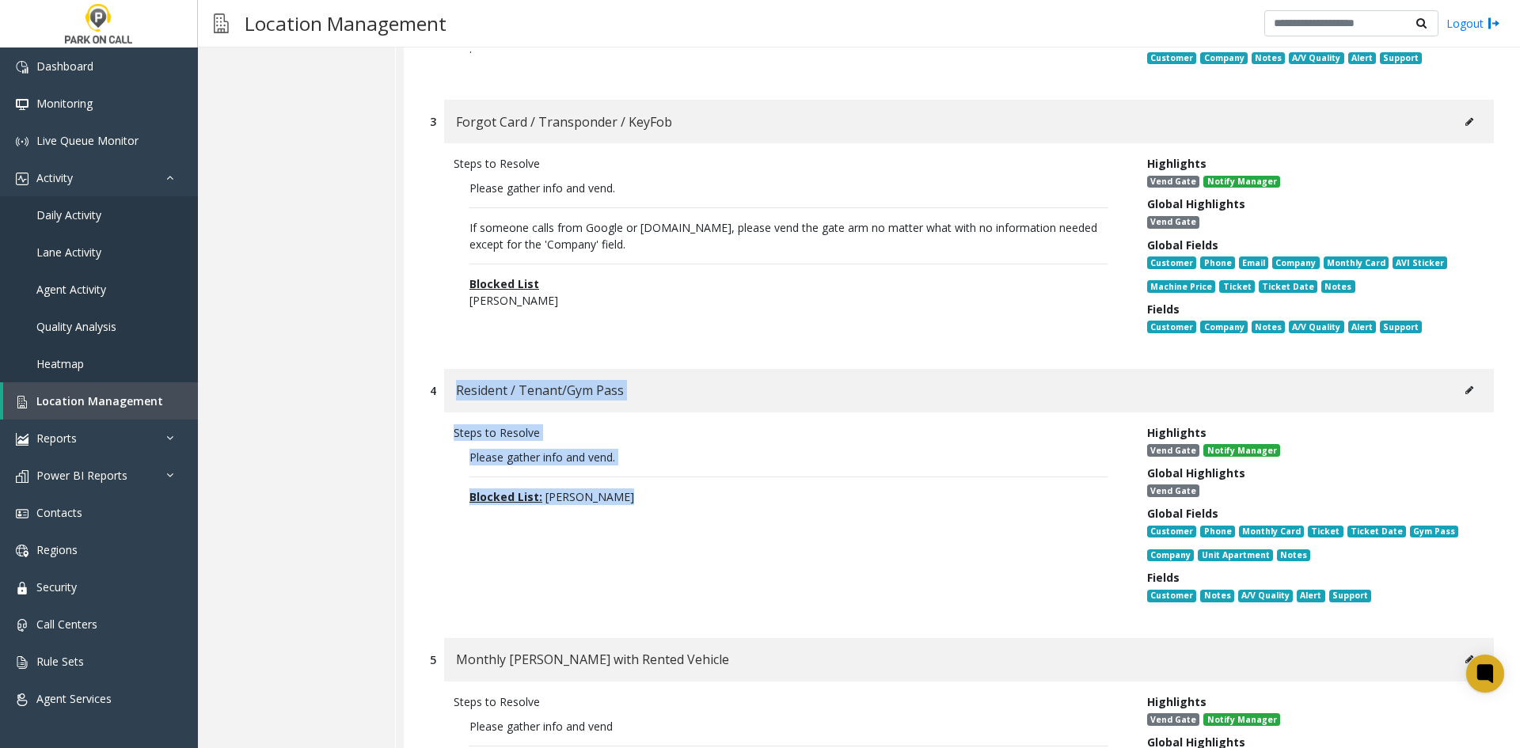
click at [711, 575] on div "4 Resident / Tenant/Gym Pass Steps to Resolve Please gather info and vend. Bloc…" at bounding box center [962, 495] width 1088 height 253
click at [711, 575] on div "Steps to Resolve Please gather info and vend. Blocked List: [PERSON_NAME]" at bounding box center [789, 517] width 694 height 186
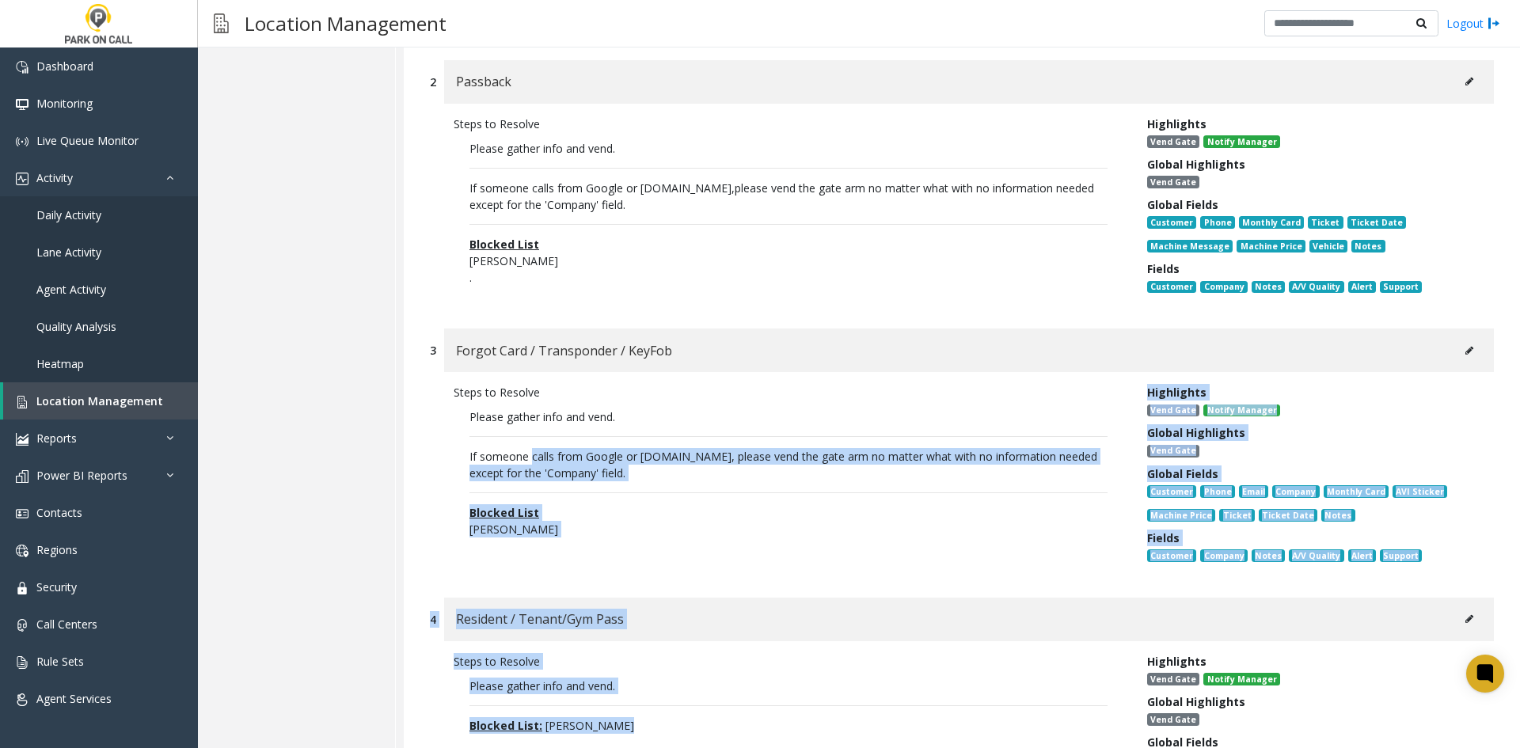
scroll to position [475, 0]
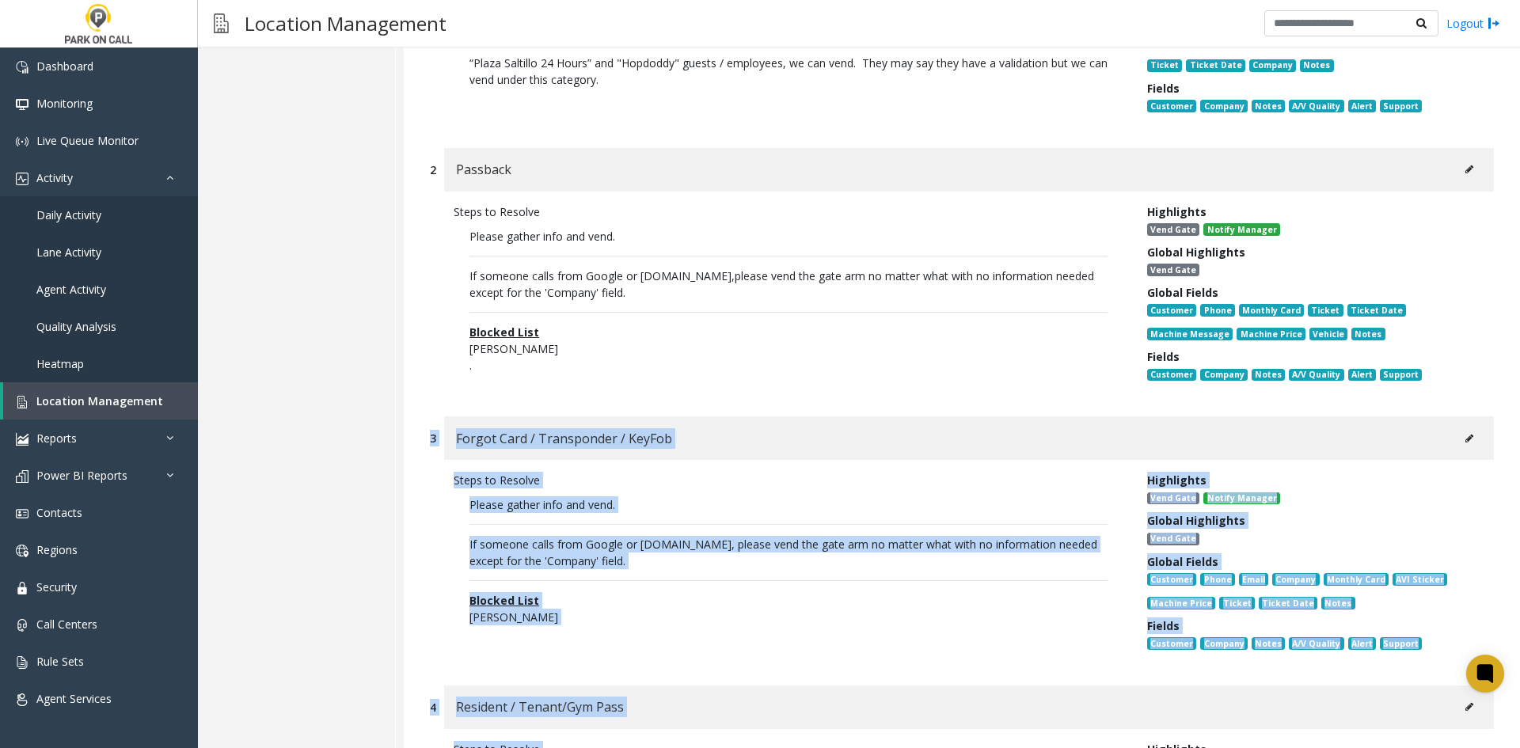
drag, startPoint x: 711, startPoint y: 575, endPoint x: 420, endPoint y: 431, distance: 324.0
click at [420, 431] on div "1 Disabled Card Steps to Resolve Please gather info and vend. If someone calls …" at bounding box center [962, 707] width 1116 height 1673
click at [420, 431] on div "3 Forgot Card / Transponder / KeyFob Steps to Resolve Please gather info and ve…" at bounding box center [962, 542] width 1088 height 253
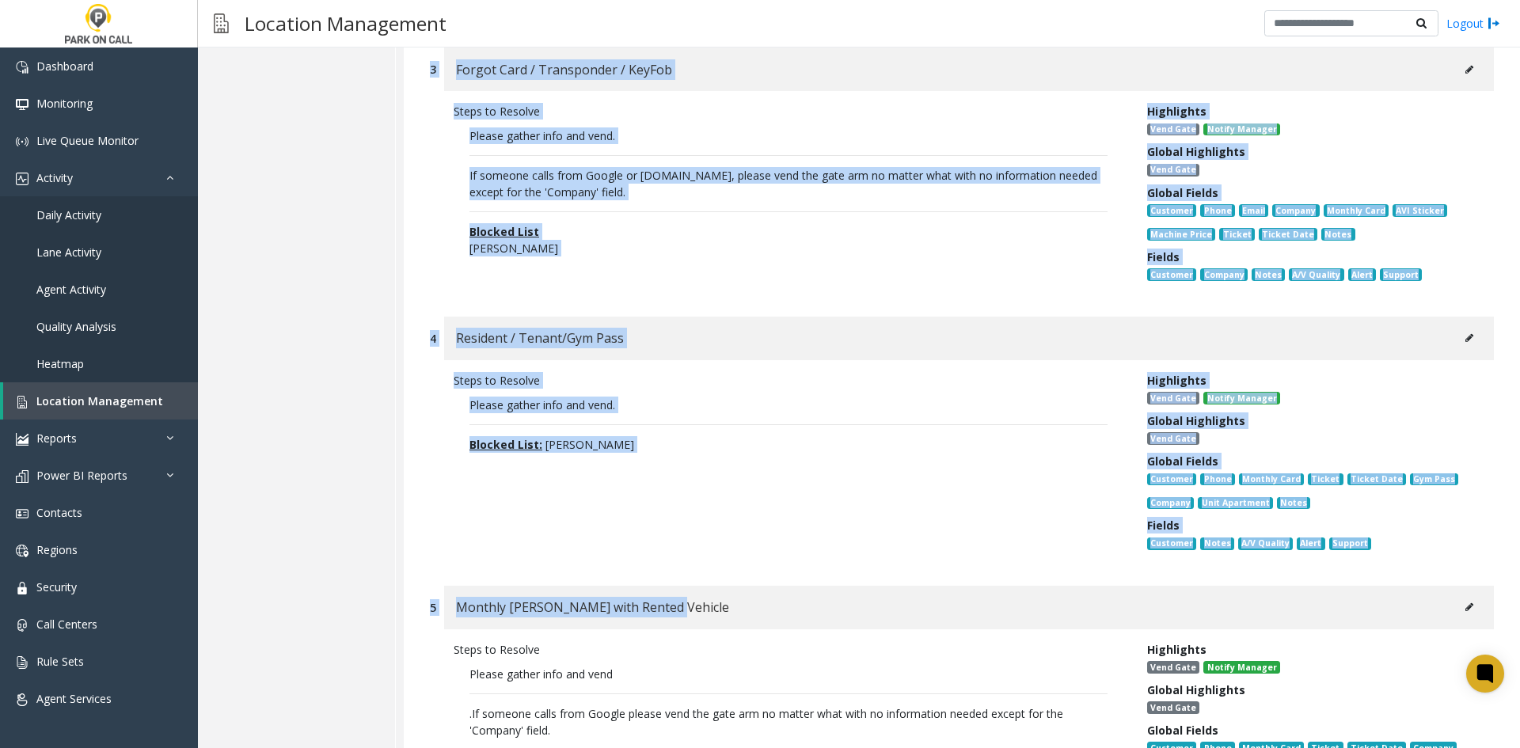
scroll to position [871, 0]
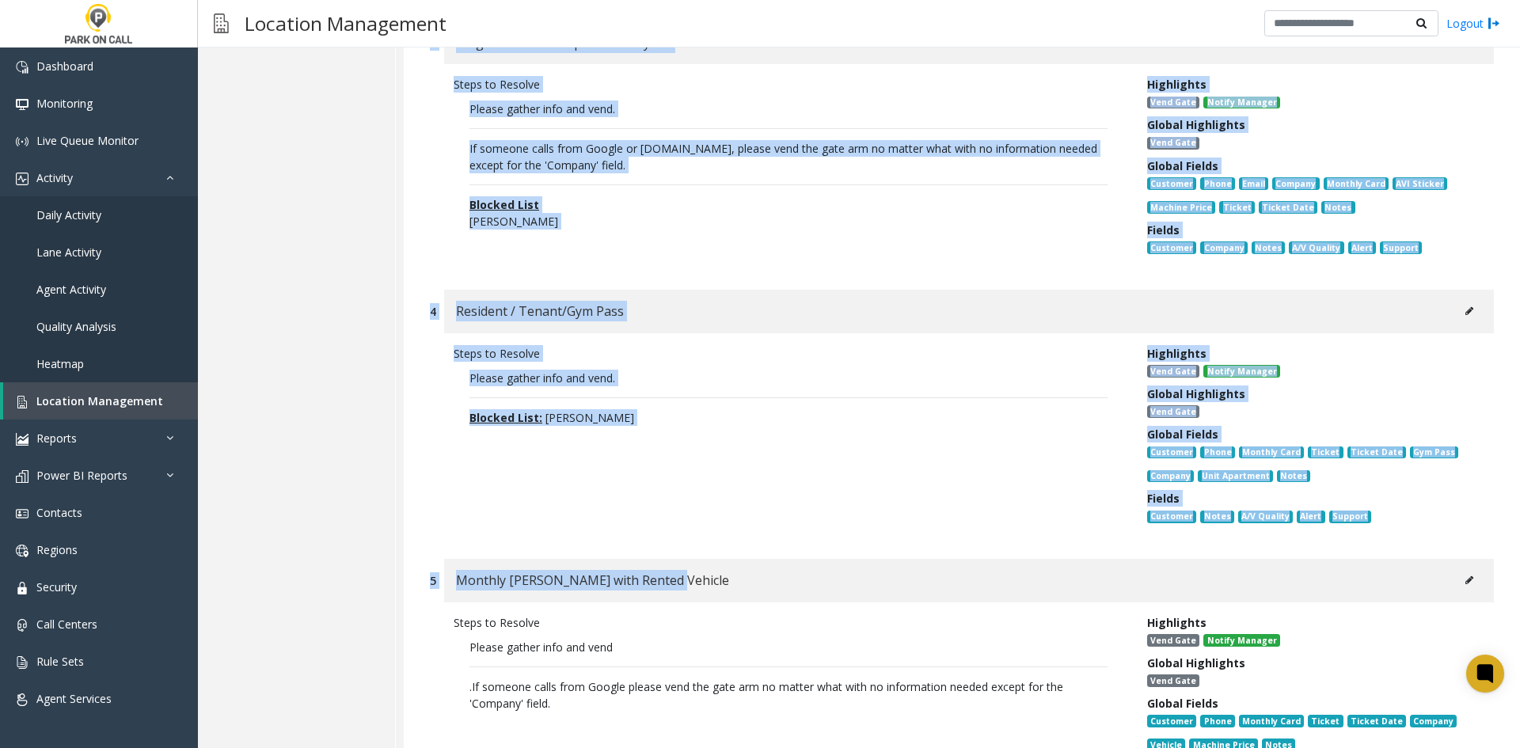
drag, startPoint x: 420, startPoint y: 431, endPoint x: 640, endPoint y: 575, distance: 262.0
click at [640, 575] on div "1 Disabled Card Steps to Resolve Please gather info and vend. If someone calls …" at bounding box center [962, 311] width 1116 height 1673
click at [640, 575] on span "Monthly [PERSON_NAME] with Rented Vehicle" at bounding box center [592, 580] width 273 height 21
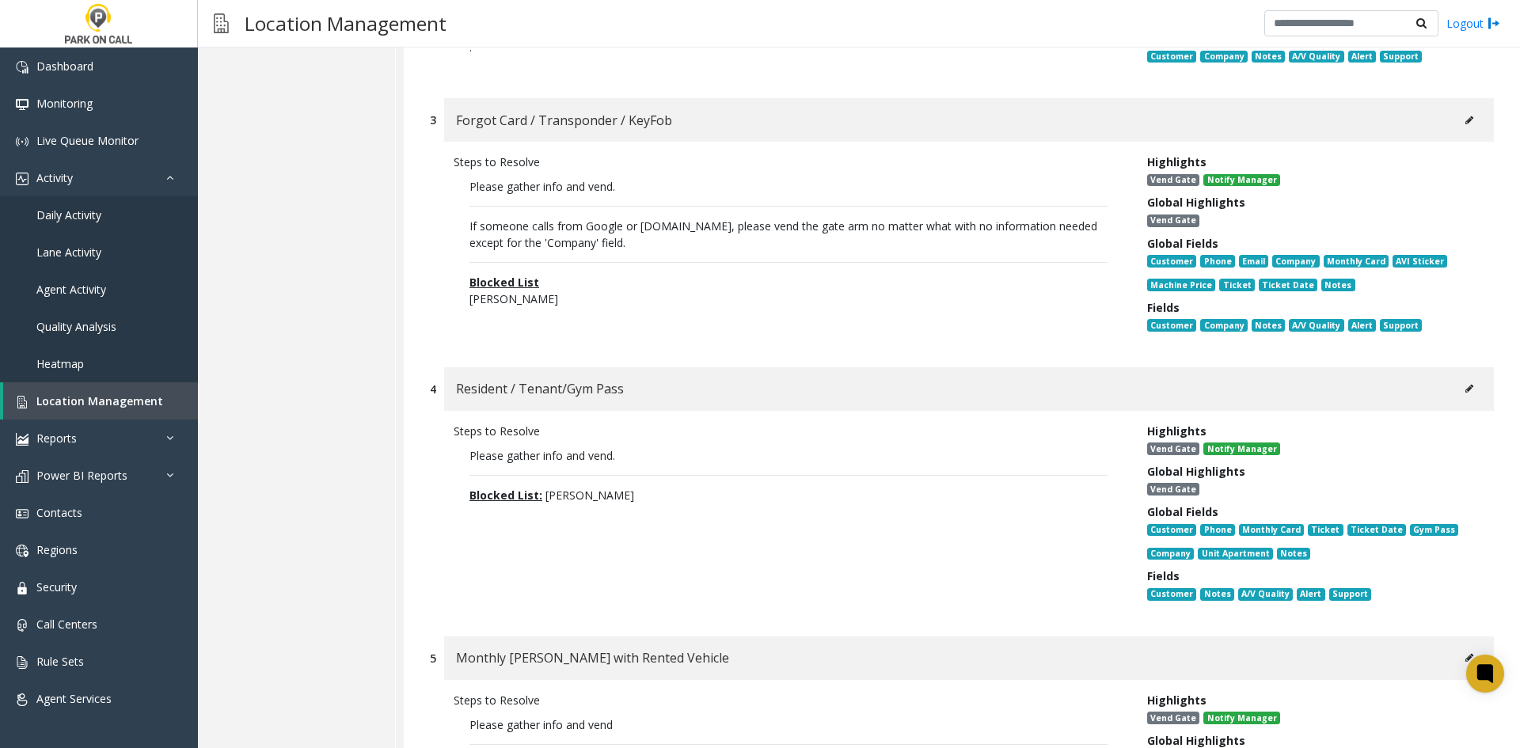
scroll to position [792, 0]
drag, startPoint x: 645, startPoint y: 588, endPoint x: 421, endPoint y: 371, distance: 311.9
click at [421, 371] on div "4 Resident / Tenant/Gym Pass Steps to Resolve Please gather info and vend. Bloc…" at bounding box center [962, 495] width 1088 height 253
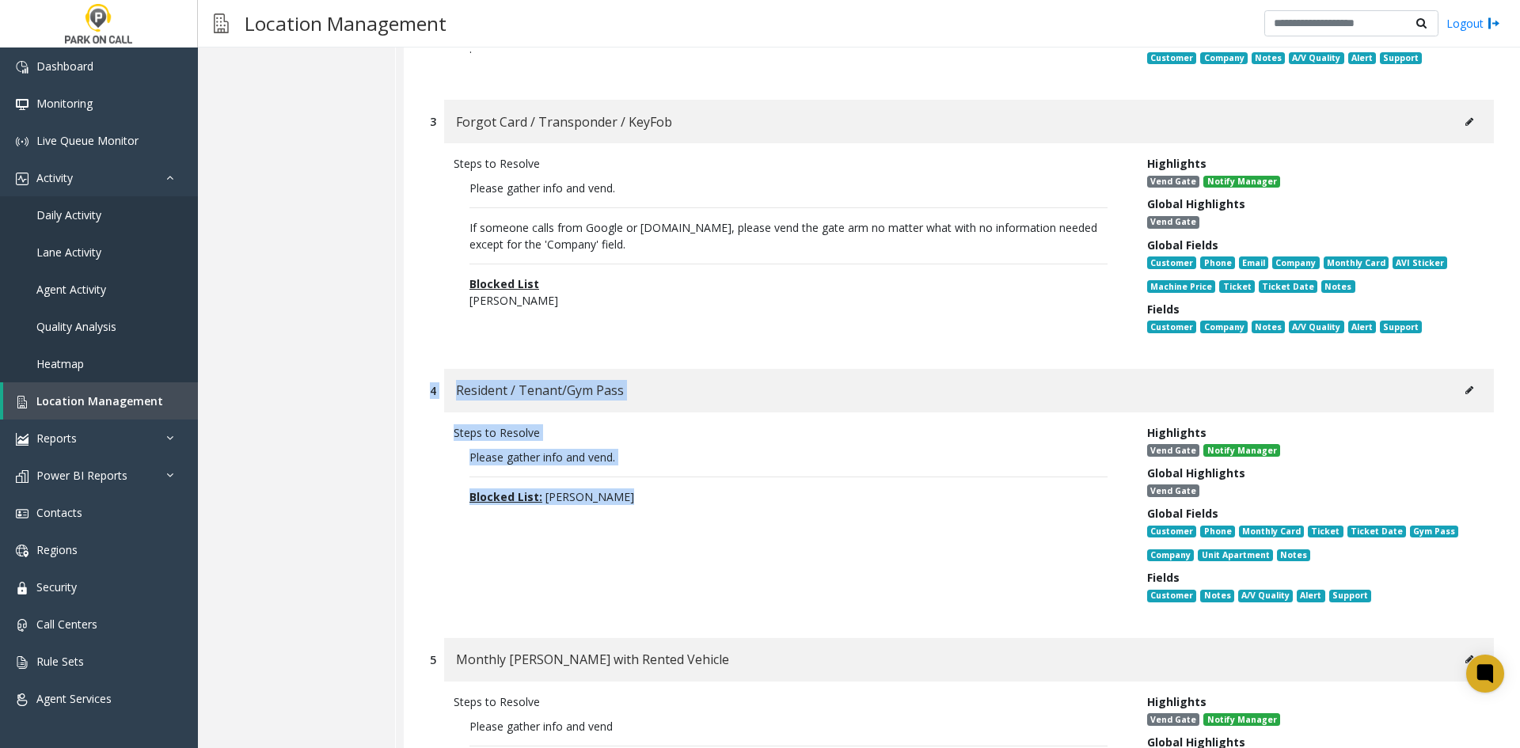
drag, startPoint x: 421, startPoint y: 371, endPoint x: 659, endPoint y: 550, distance: 297.4
click at [659, 550] on div "4 Resident / Tenant/Gym Pass Steps to Resolve Please gather info and vend. Bloc…" at bounding box center [962, 495] width 1088 height 253
click at [659, 550] on div "Steps to Resolve Please gather info and vend. Blocked List: [PERSON_NAME]" at bounding box center [789, 517] width 694 height 186
drag, startPoint x: 659, startPoint y: 550, endPoint x: 409, endPoint y: 400, distance: 291.3
click at [409, 400] on div "1 Disabled Card Steps to Resolve Please gather info and vend. If someone calls …" at bounding box center [962, 390] width 1116 height 1673
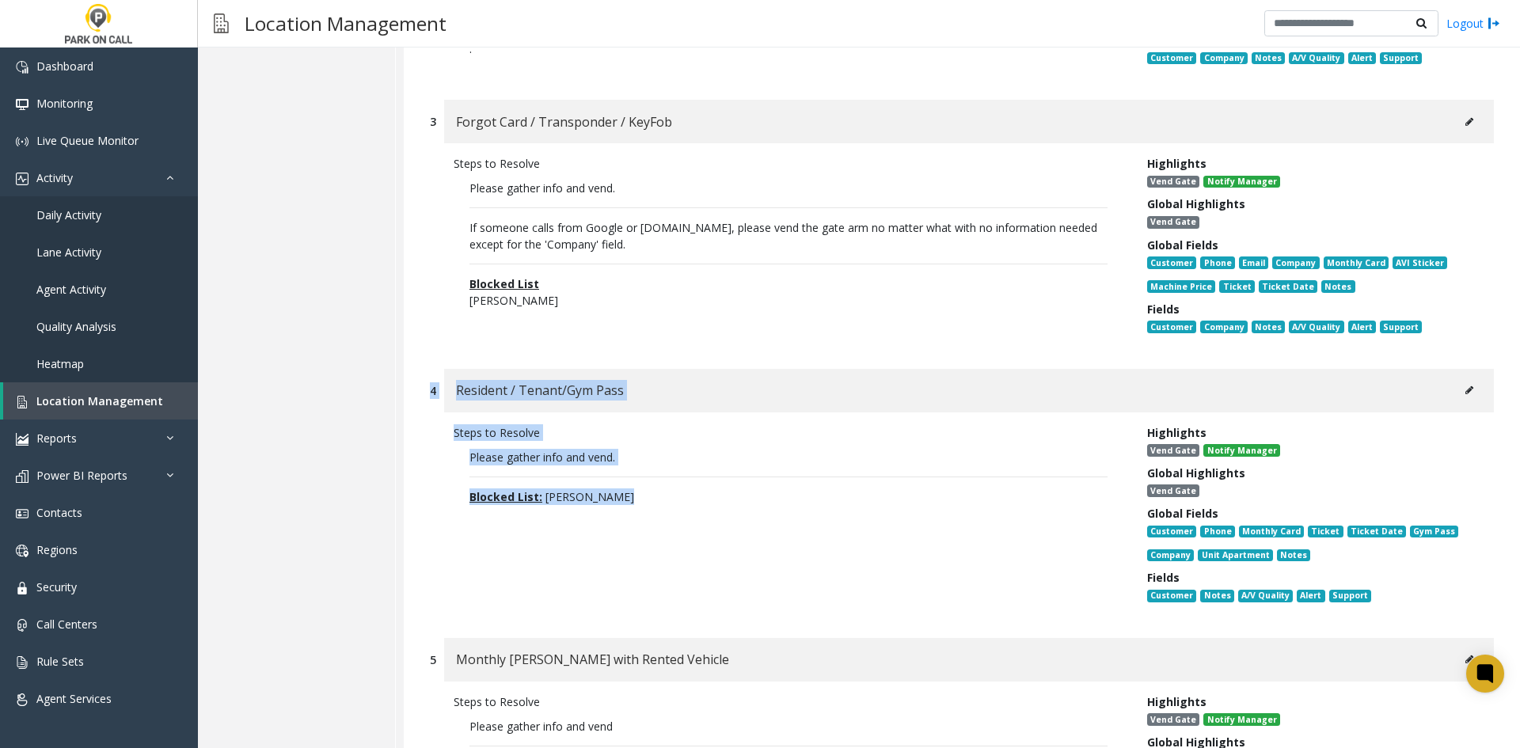
click at [410, 401] on div "1 Disabled Card Steps to Resolve Please gather info and vend. If someone calls …" at bounding box center [962, 390] width 1116 height 1673
click at [411, 401] on div "1 Disabled Card Steps to Resolve Please gather info and vend. If someone calls …" at bounding box center [962, 390] width 1116 height 1673
drag, startPoint x: 411, startPoint y: 401, endPoint x: 683, endPoint y: 538, distance: 304.9
click at [683, 538] on div "1 Disabled Card Steps to Resolve Please gather info and vend. If someone calls …" at bounding box center [962, 390] width 1116 height 1673
click at [683, 538] on div "Steps to Resolve Please gather info and vend. Blocked List: [PERSON_NAME]" at bounding box center [789, 517] width 694 height 186
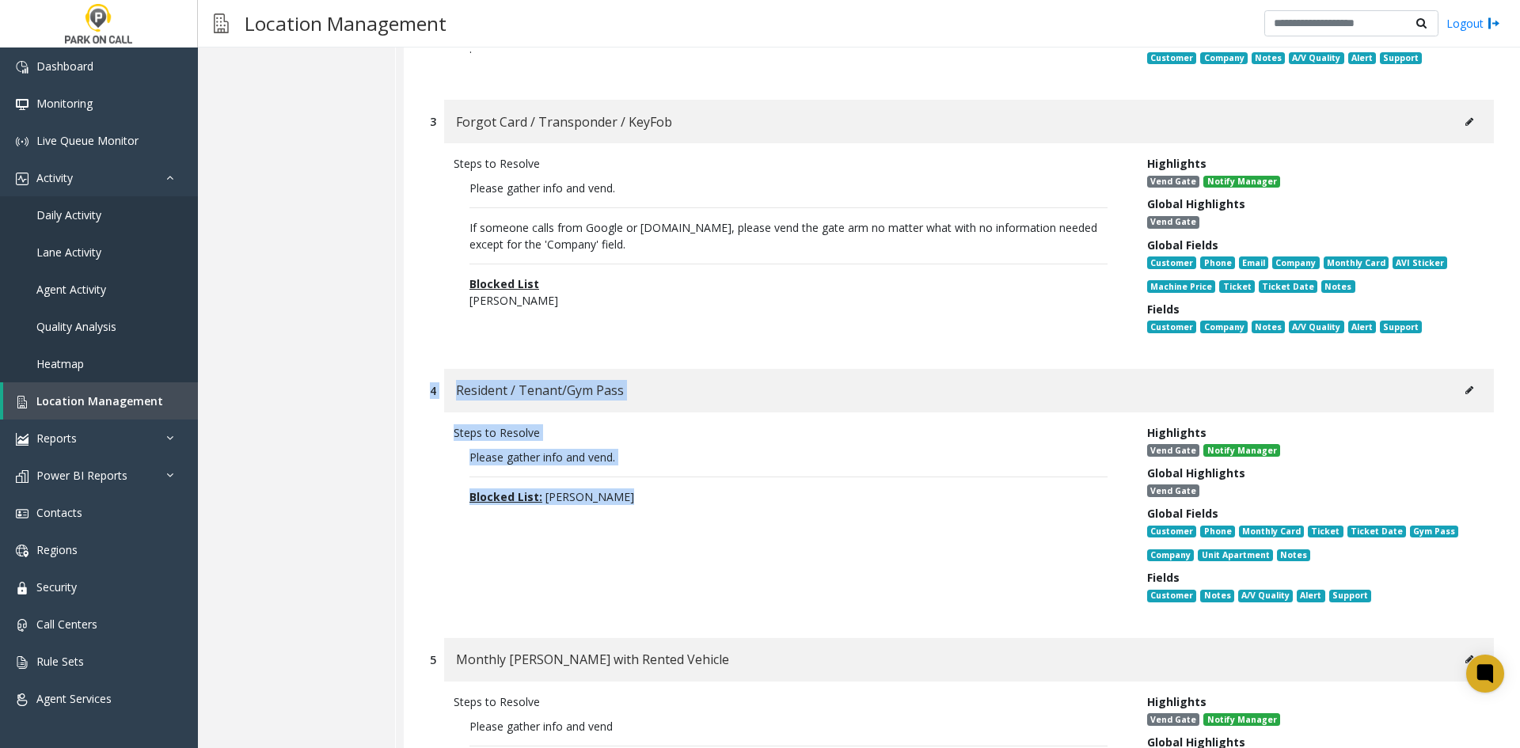
drag, startPoint x: 683, startPoint y: 538, endPoint x: 428, endPoint y: 398, distance: 291.6
click at [428, 398] on div "4 Resident / Tenant/Gym Pass Steps to Resolve Please gather info and vend. Bloc…" at bounding box center [962, 495] width 1088 height 253
drag, startPoint x: 428, startPoint y: 398, endPoint x: 704, endPoint y: 543, distance: 312.0
click at [704, 543] on div "4 Resident / Tenant/Gym Pass Steps to Resolve Please gather info and vend. Bloc…" at bounding box center [962, 495] width 1088 height 253
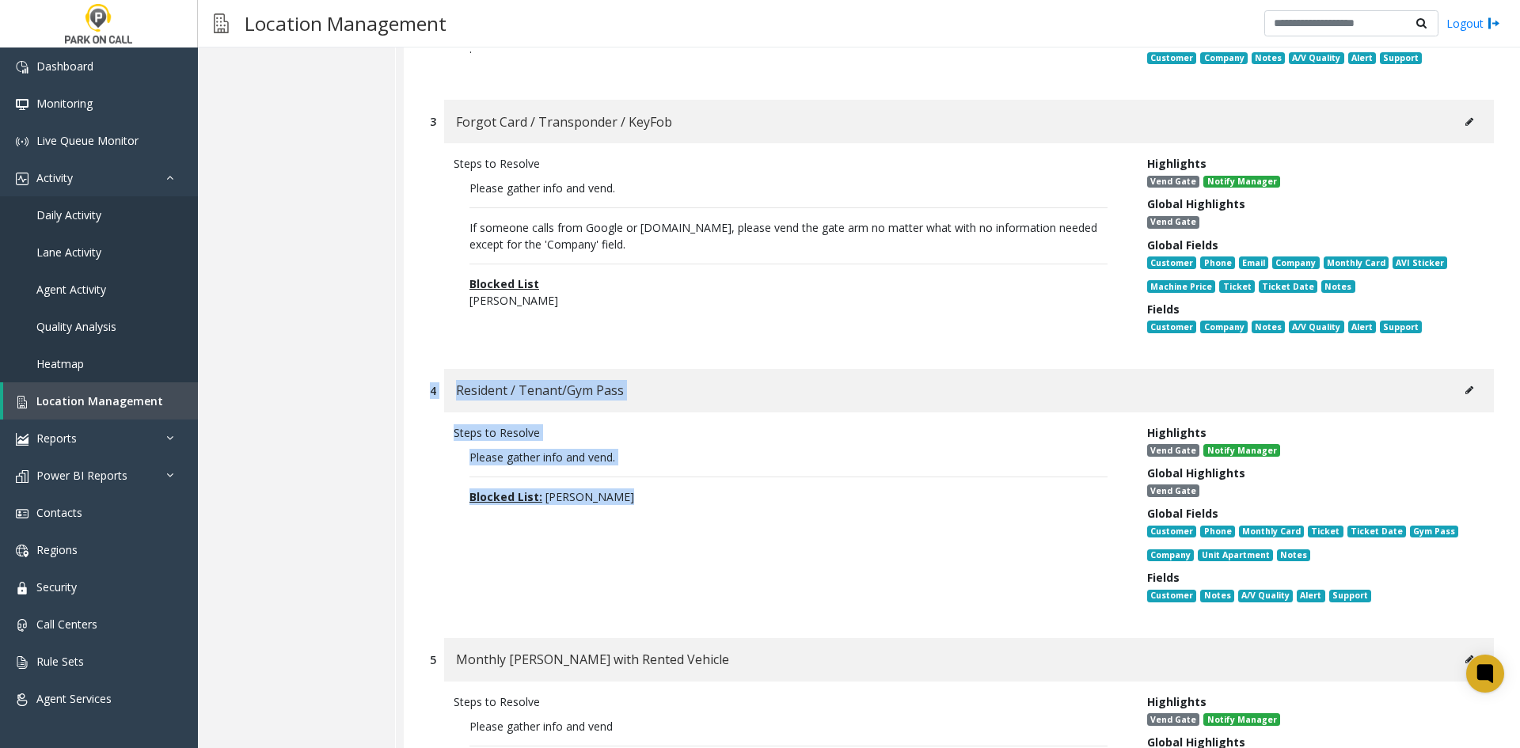
click at [704, 543] on div "Steps to Resolve Please gather info and vend. Blocked List: [PERSON_NAME]" at bounding box center [789, 517] width 694 height 186
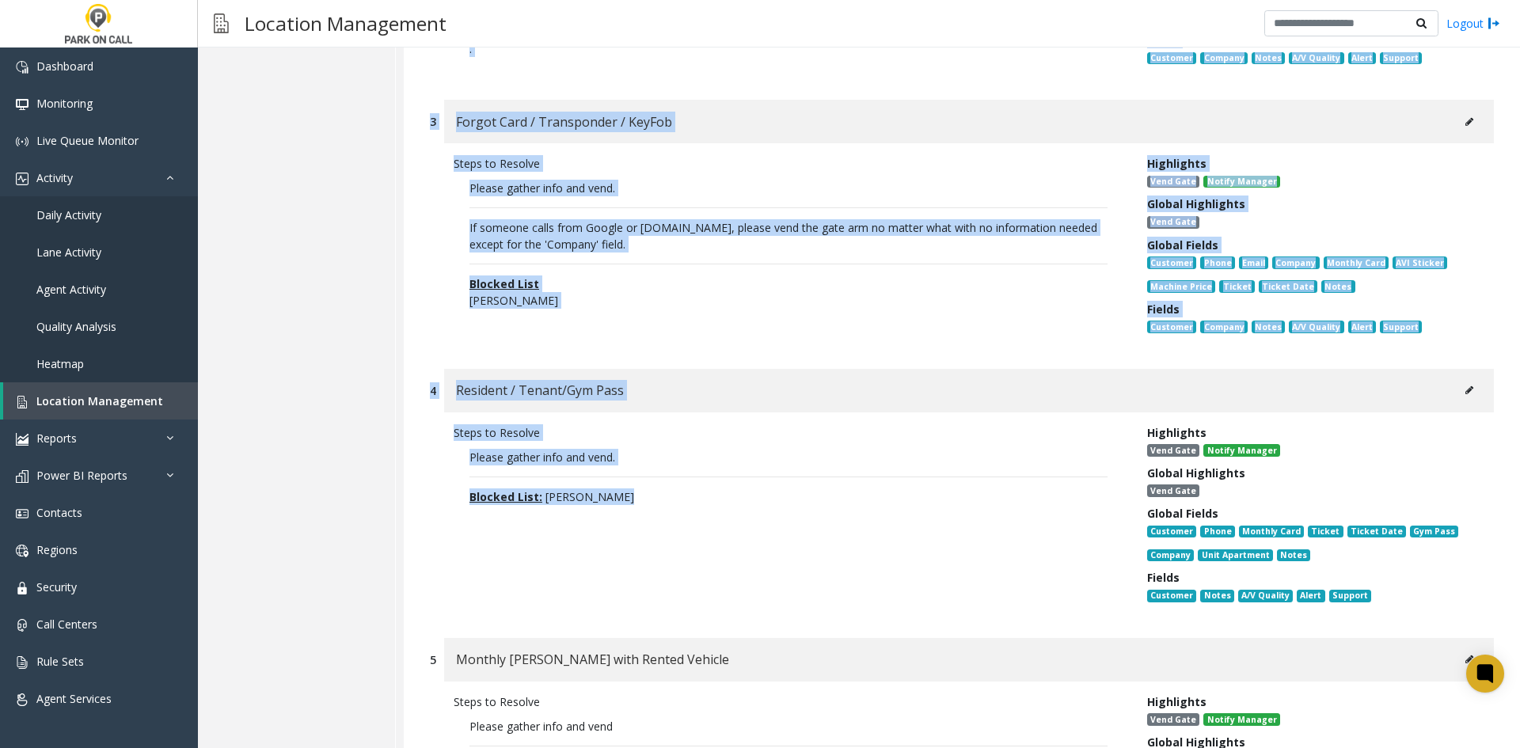
drag, startPoint x: 704, startPoint y: 543, endPoint x: 398, endPoint y: 379, distance: 346.8
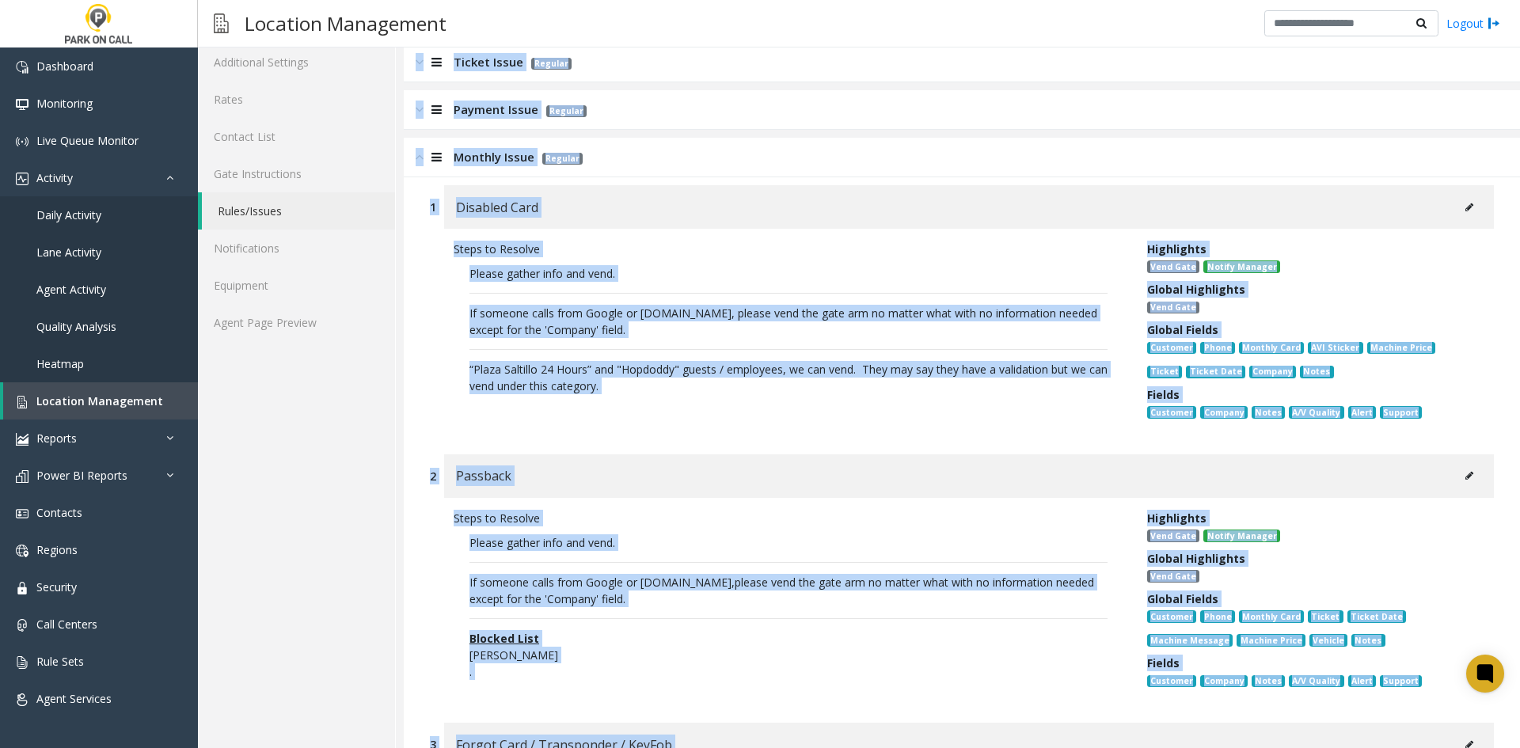
scroll to position [158, 0]
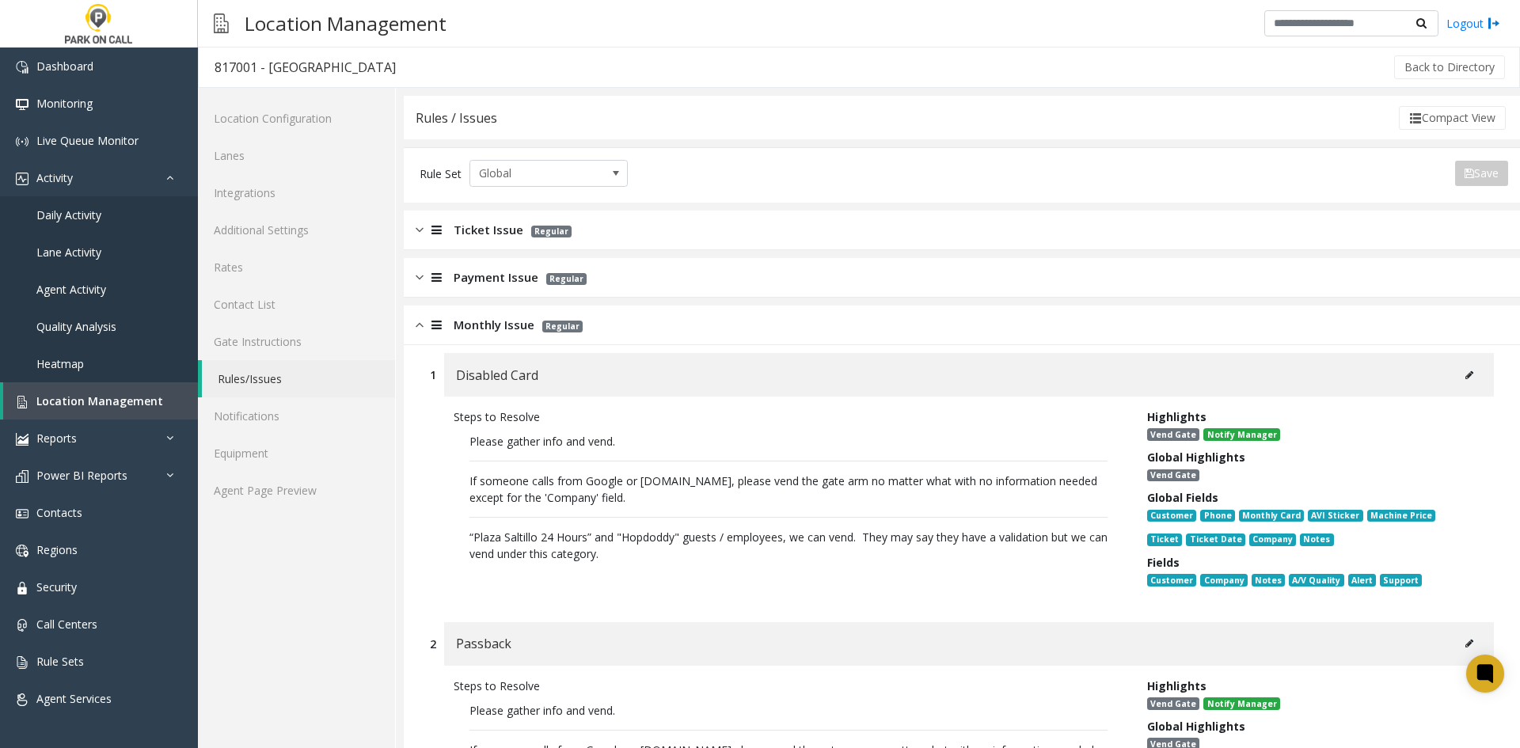
scroll to position [0, 0]
drag, startPoint x: 735, startPoint y: 539, endPoint x: 487, endPoint y: 526, distance: 248.2
click at [487, 526] on p "Please gather info and vend. If someone calls from Google or [DOMAIN_NAME], ple…" at bounding box center [789, 498] width 670 height 145
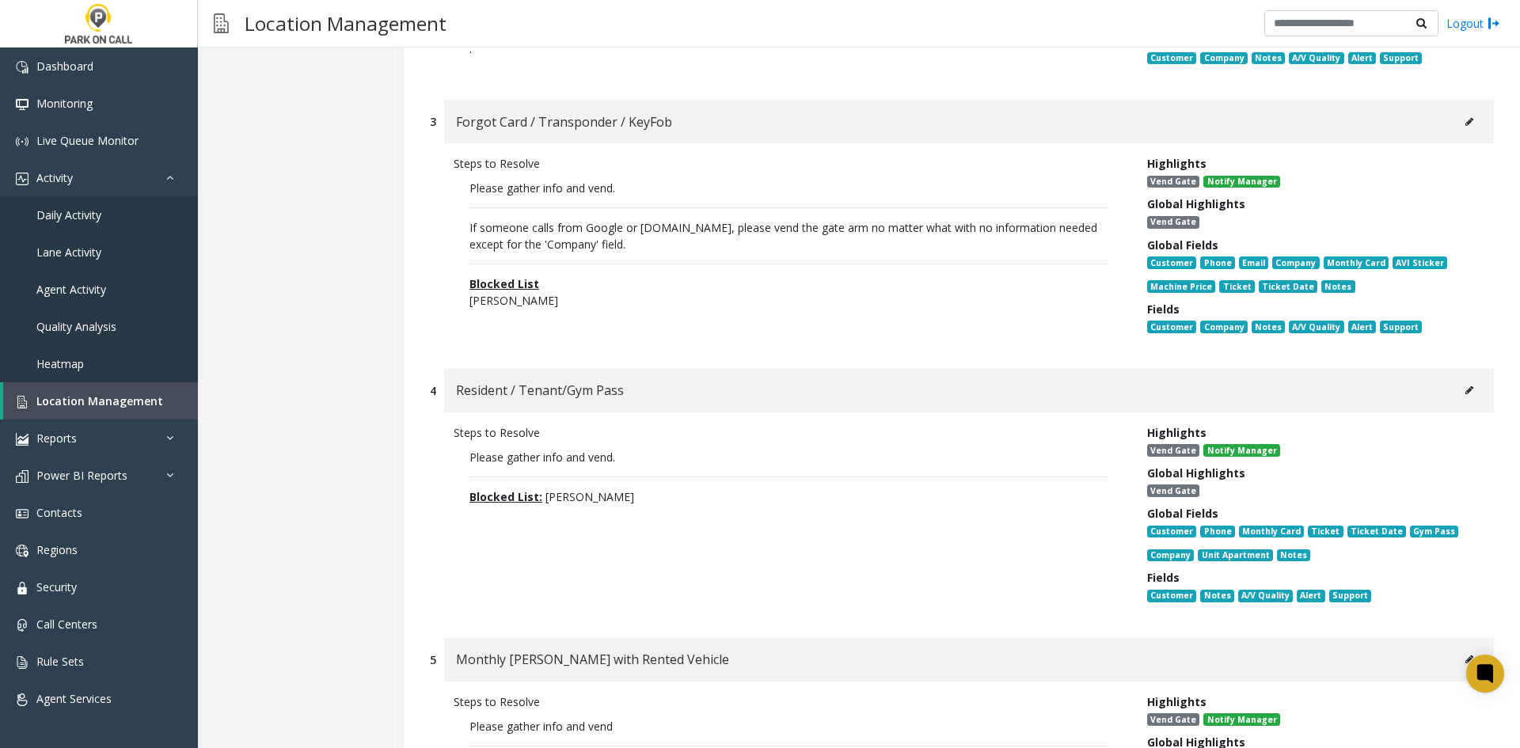
click at [490, 527] on div "Steps to Resolve Please gather info and vend. Blocked List: [PERSON_NAME]" at bounding box center [789, 517] width 694 height 186
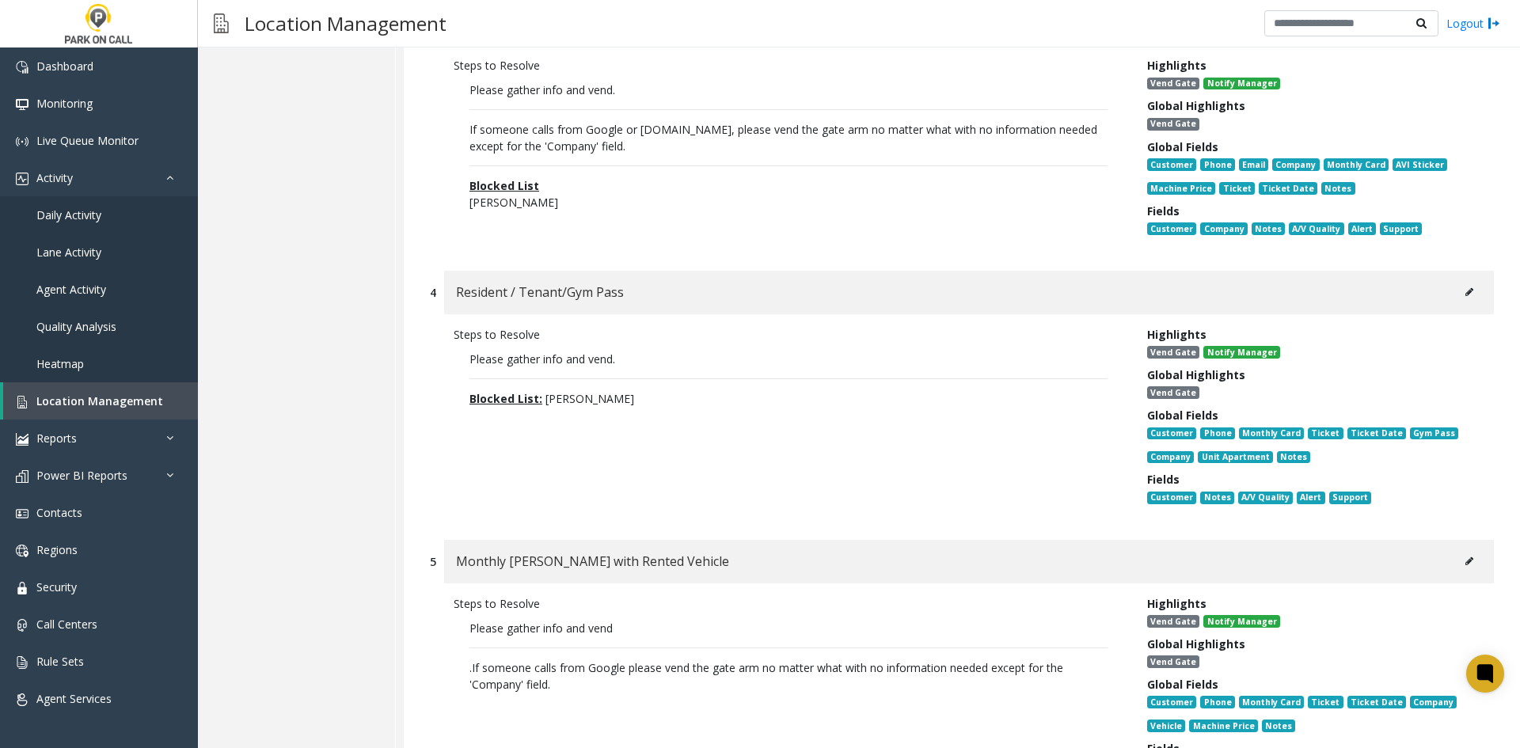
scroll to position [871, 0]
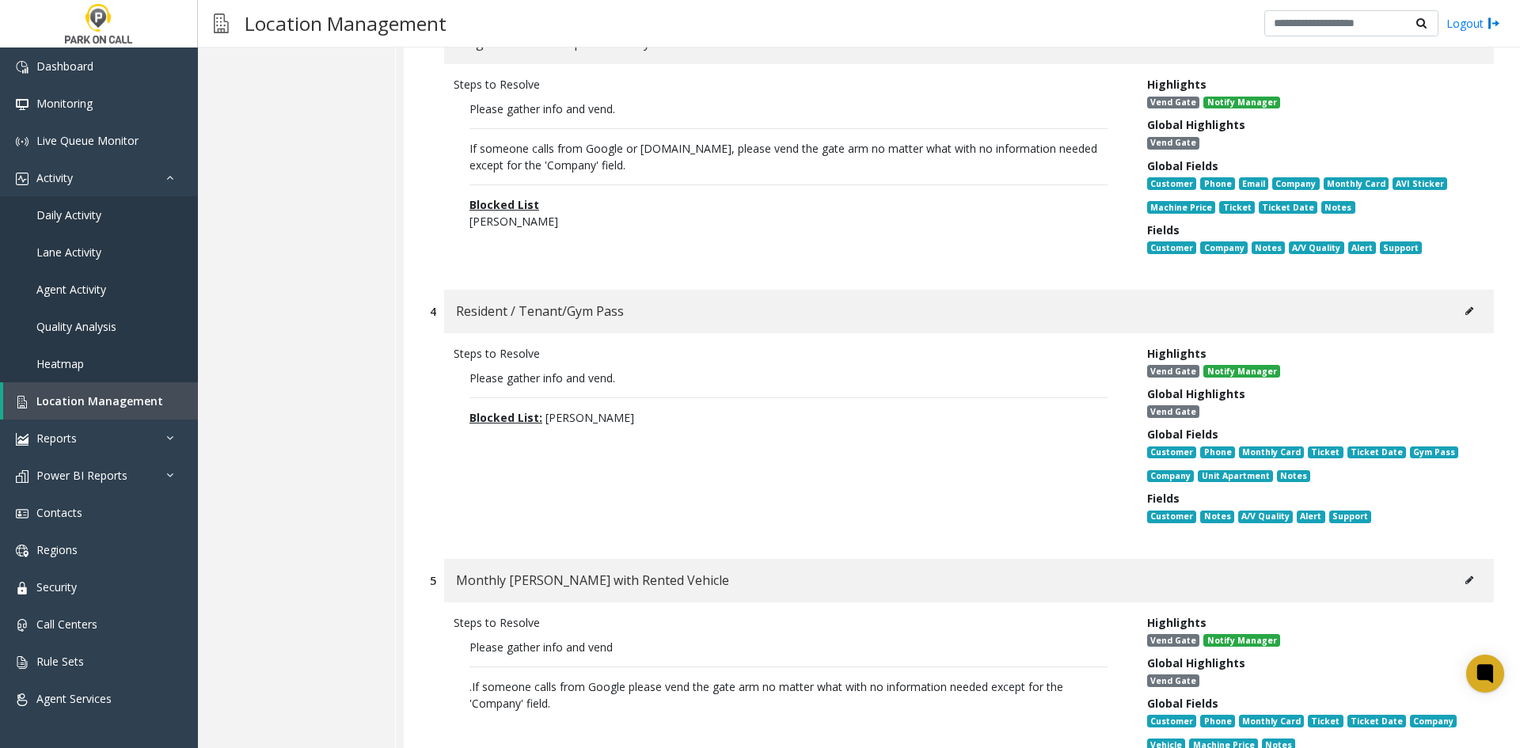
drag, startPoint x: 625, startPoint y: 439, endPoint x: 344, endPoint y: 341, distance: 298.2
drag, startPoint x: 450, startPoint y: 523, endPoint x: 451, endPoint y: 531, distance: 8.9
click at [450, 523] on div "Steps to Resolve Please gather info and vend. Blocked List: [PERSON_NAME]" at bounding box center [789, 438] width 694 height 186
click at [572, 528] on div "Steps to Resolve Please gather info and vend. Blocked List: [PERSON_NAME]" at bounding box center [789, 438] width 694 height 186
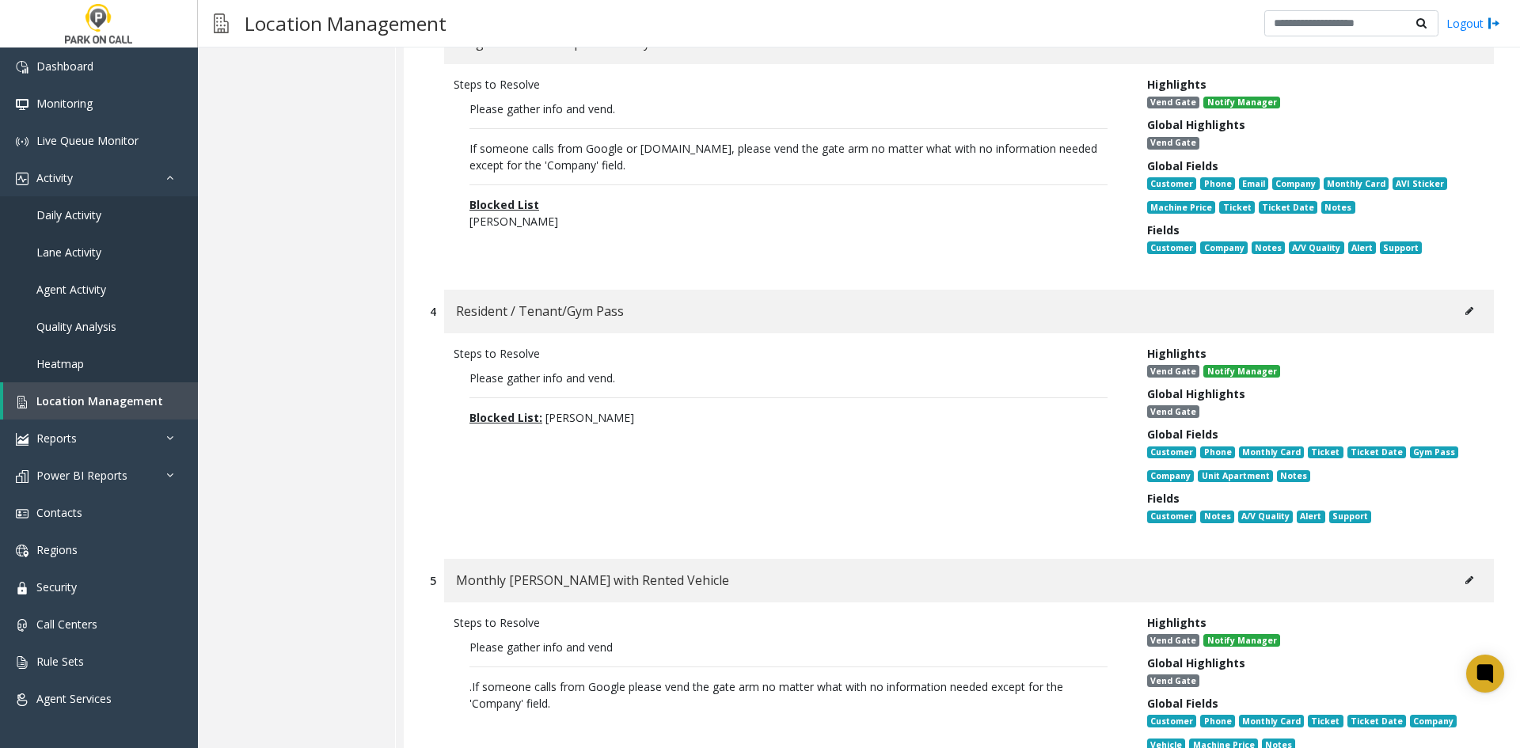
click at [587, 524] on div "Steps to Resolve Please gather info and vend. Blocked List: [PERSON_NAME]" at bounding box center [789, 438] width 694 height 186
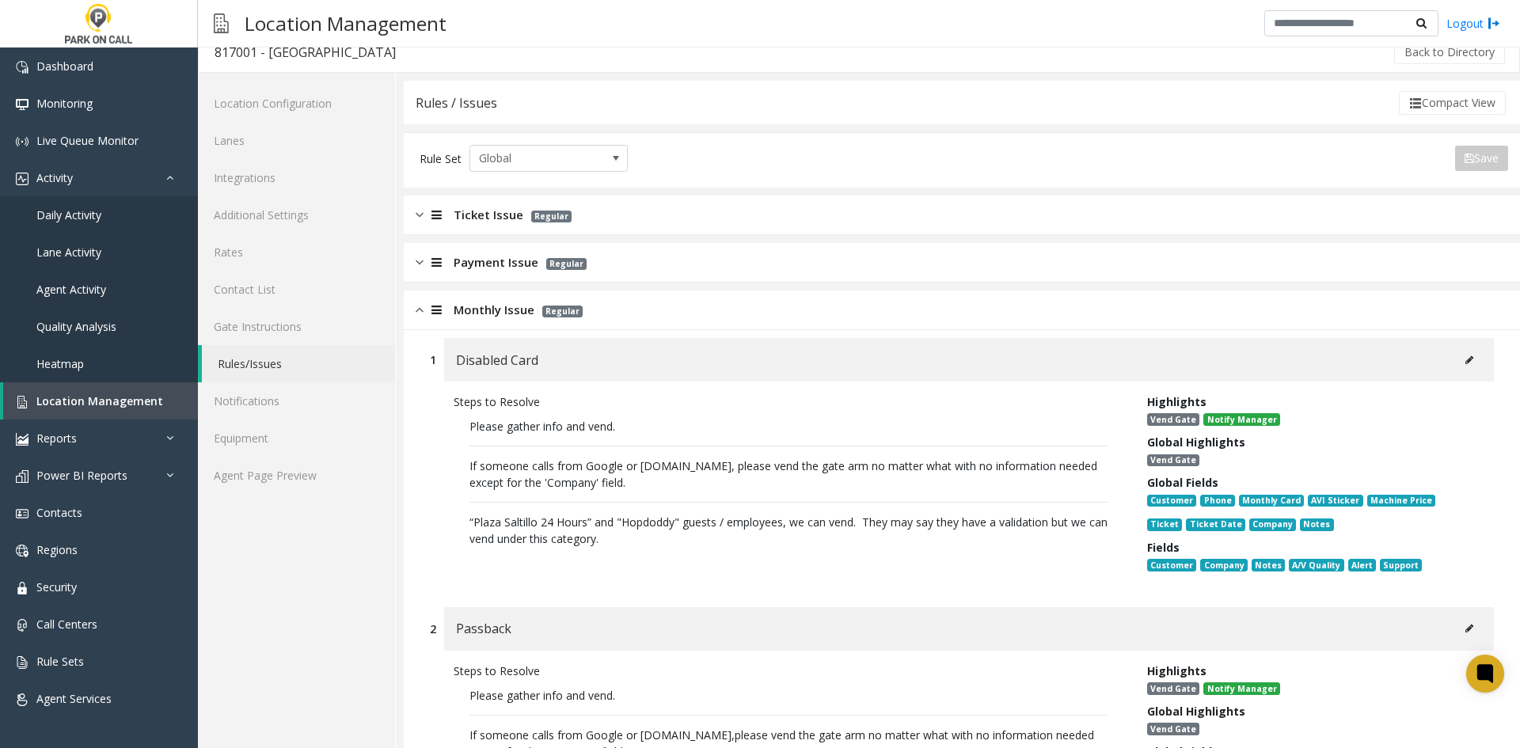
scroll to position [0, 0]
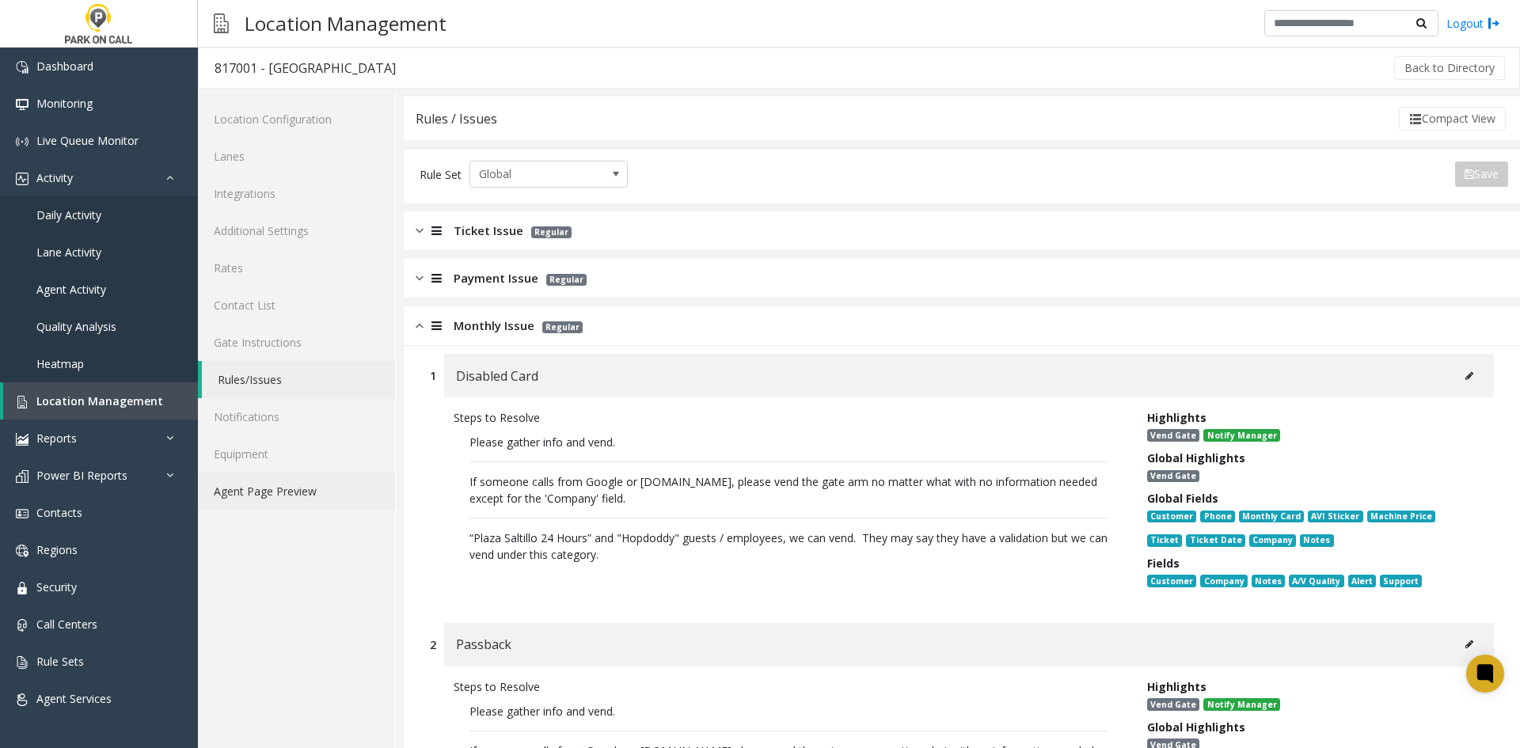
click at [319, 498] on link "Agent Page Preview" at bounding box center [296, 491] width 197 height 37
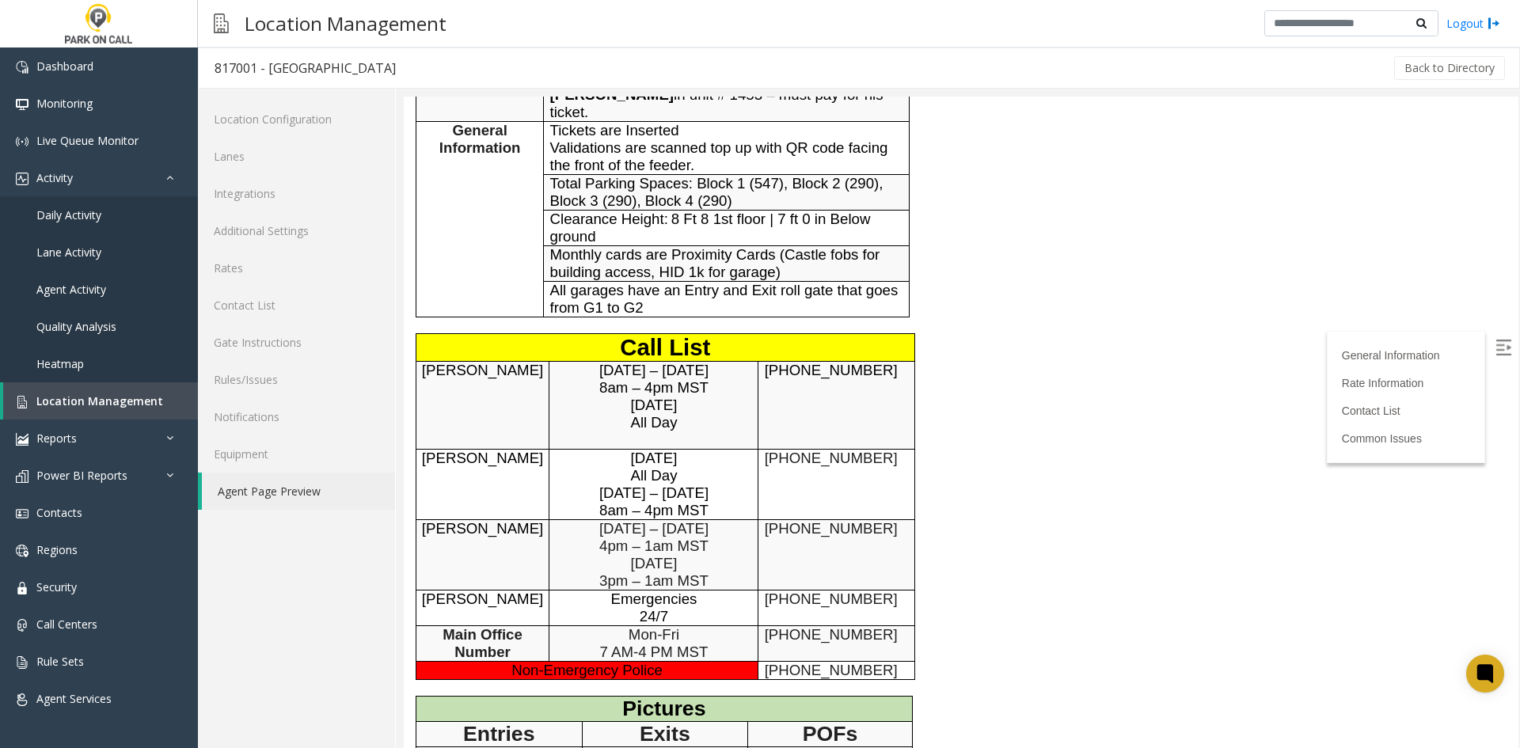
scroll to position [633, 0]
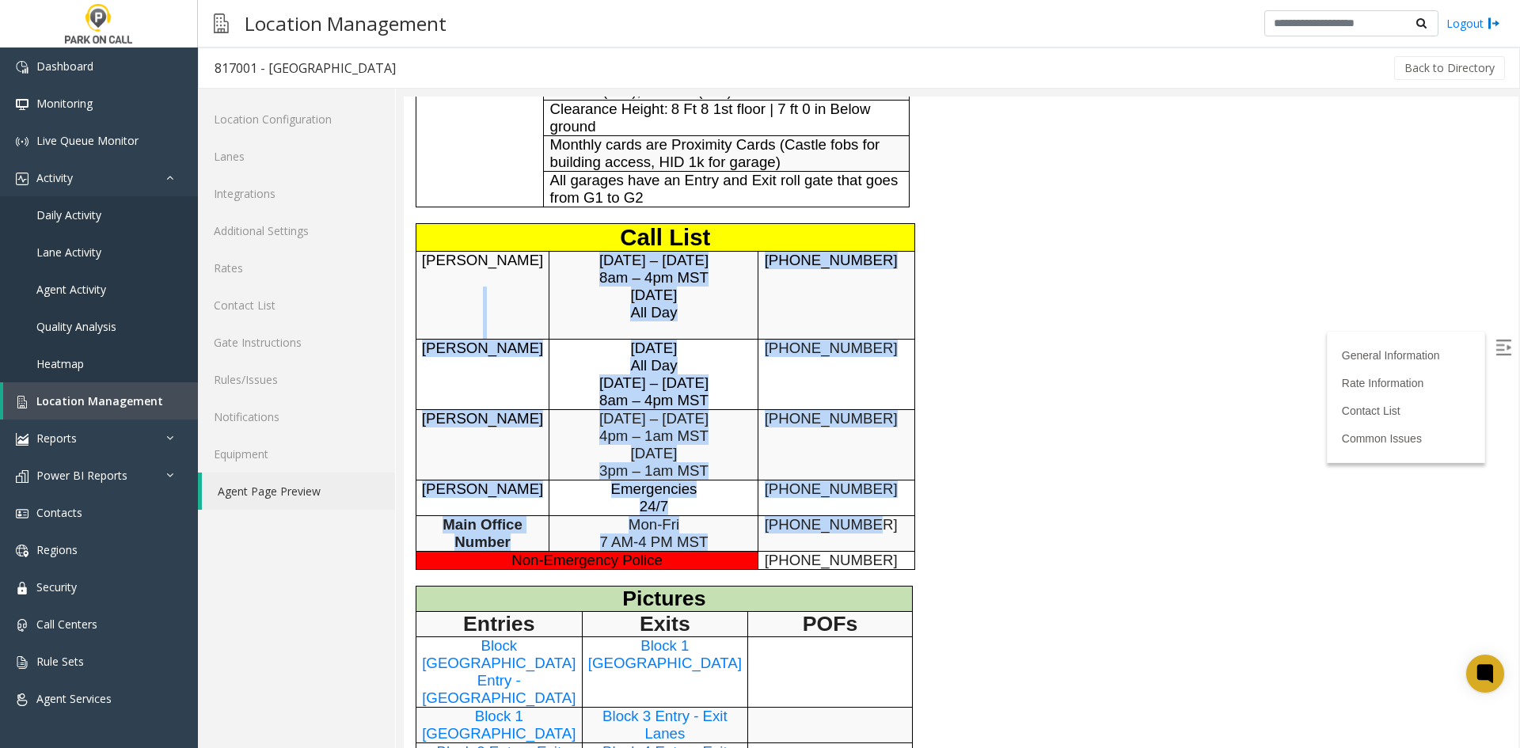
drag, startPoint x: 825, startPoint y: 532, endPoint x: 428, endPoint y: 291, distance: 464.6
click at [428, 291] on tbody "Call List [PERSON_NAME] [DATE] – [DATE] 8am – 4pm MST [DATE] All Day [PHONE_NUM…" at bounding box center [665, 396] width 499 height 346
click at [428, 294] on p "[PERSON_NAME]" at bounding box center [482, 295] width 121 height 87
click at [427, 311] on p "[PERSON_NAME]" at bounding box center [482, 295] width 121 height 87
click at [561, 507] on p "24/7" at bounding box center [653, 506] width 208 height 17
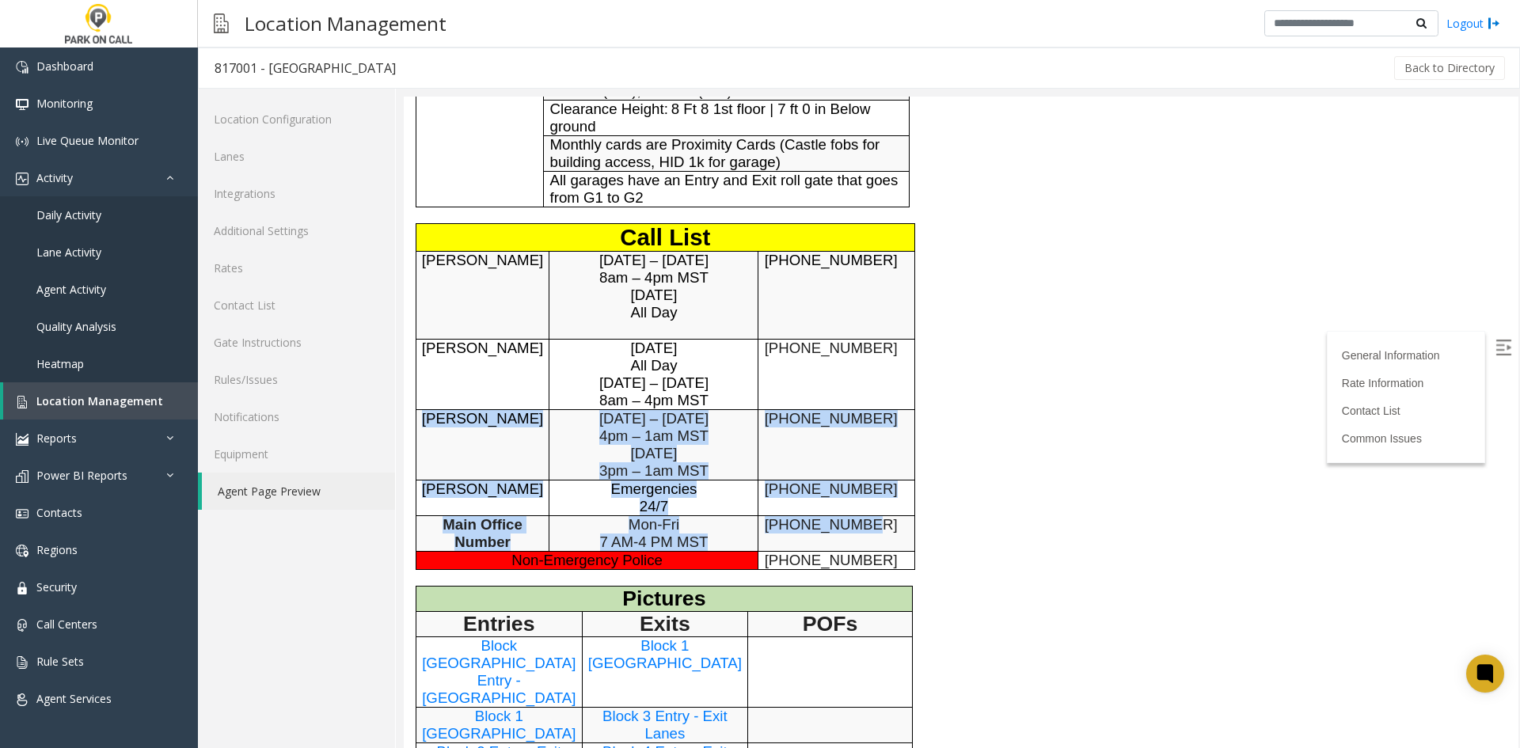
drag, startPoint x: 878, startPoint y: 543, endPoint x: 433, endPoint y: 447, distance: 455.3
click at [433, 447] on tbody "Call List [PERSON_NAME] [DATE] – [DATE] 8am – 4pm MST [DATE] All Day [PHONE_NUM…" at bounding box center [665, 396] width 499 height 346
click at [433, 447] on td "[PERSON_NAME]" at bounding box center [483, 444] width 134 height 70
drag, startPoint x: 433, startPoint y: 447, endPoint x: 847, endPoint y: 511, distance: 419.1
click at [847, 511] on tbody "Call List [PERSON_NAME] [DATE] – [DATE] 8am – 4pm MST [DATE] All Day [PHONE_NUM…" at bounding box center [665, 396] width 499 height 346
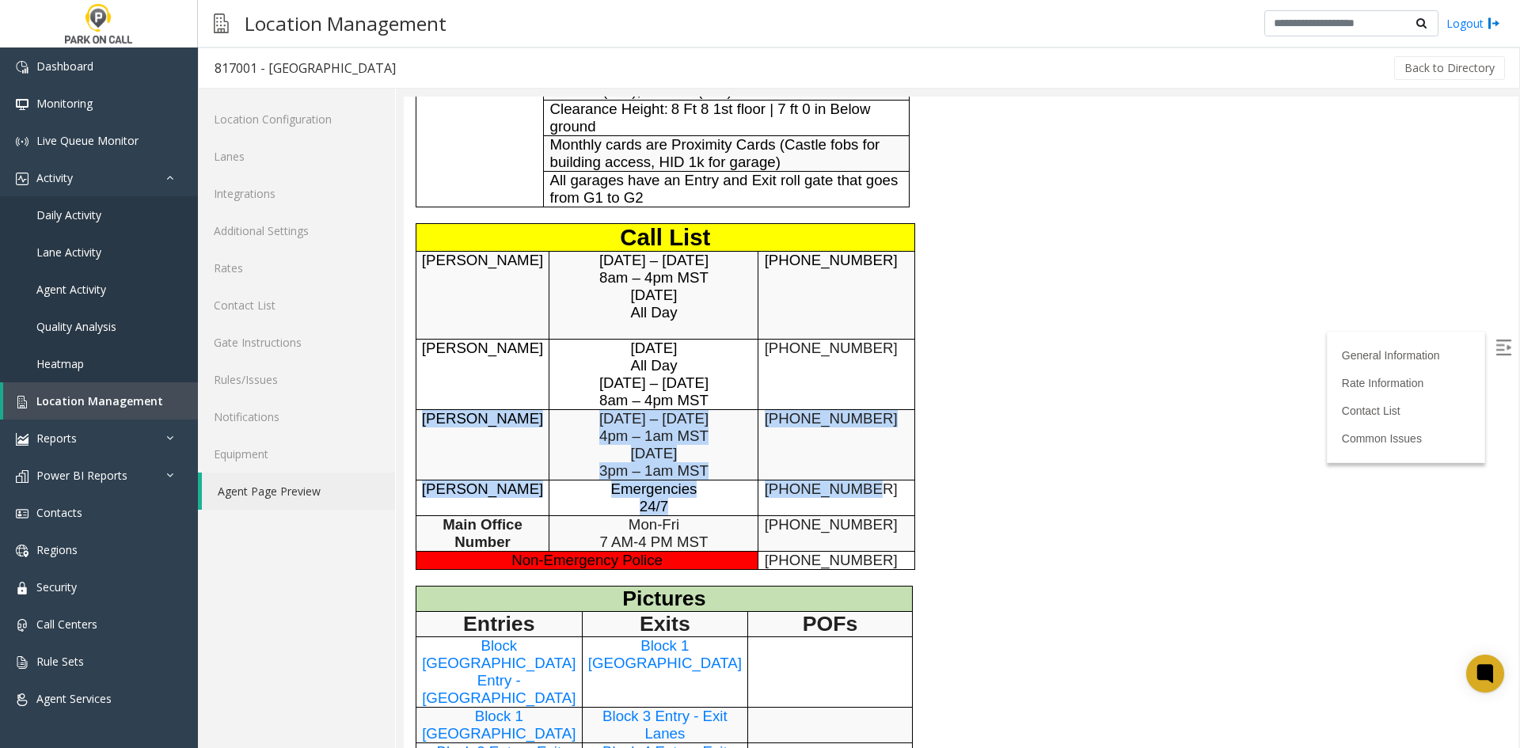
click at [847, 511] on td "[PHONE_NUMBER]" at bounding box center [836, 498] width 156 height 36
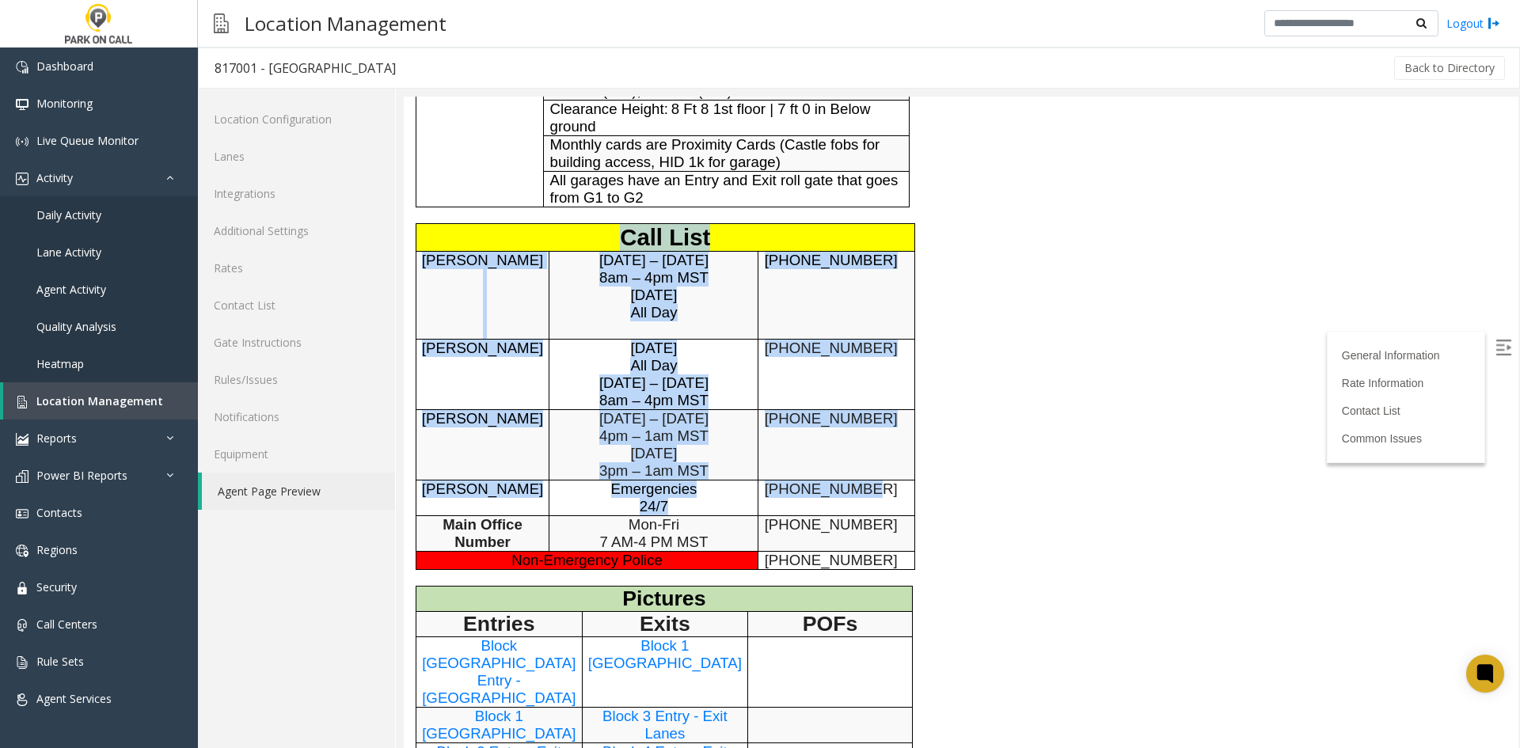
drag, startPoint x: 847, startPoint y: 511, endPoint x: 408, endPoint y: 386, distance: 456.9
click at [408, 386] on div "General Information Revenue Control Manufacturer: [PERSON_NAME] General Informa…" at bounding box center [729, 205] width 650 height 1368
drag, startPoint x: 454, startPoint y: 454, endPoint x: 561, endPoint y: 539, distance: 137.0
click at [561, 539] on div "General Information Revenue Control Manufacturer: [PERSON_NAME] General Informa…" at bounding box center [729, 205] width 650 height 1368
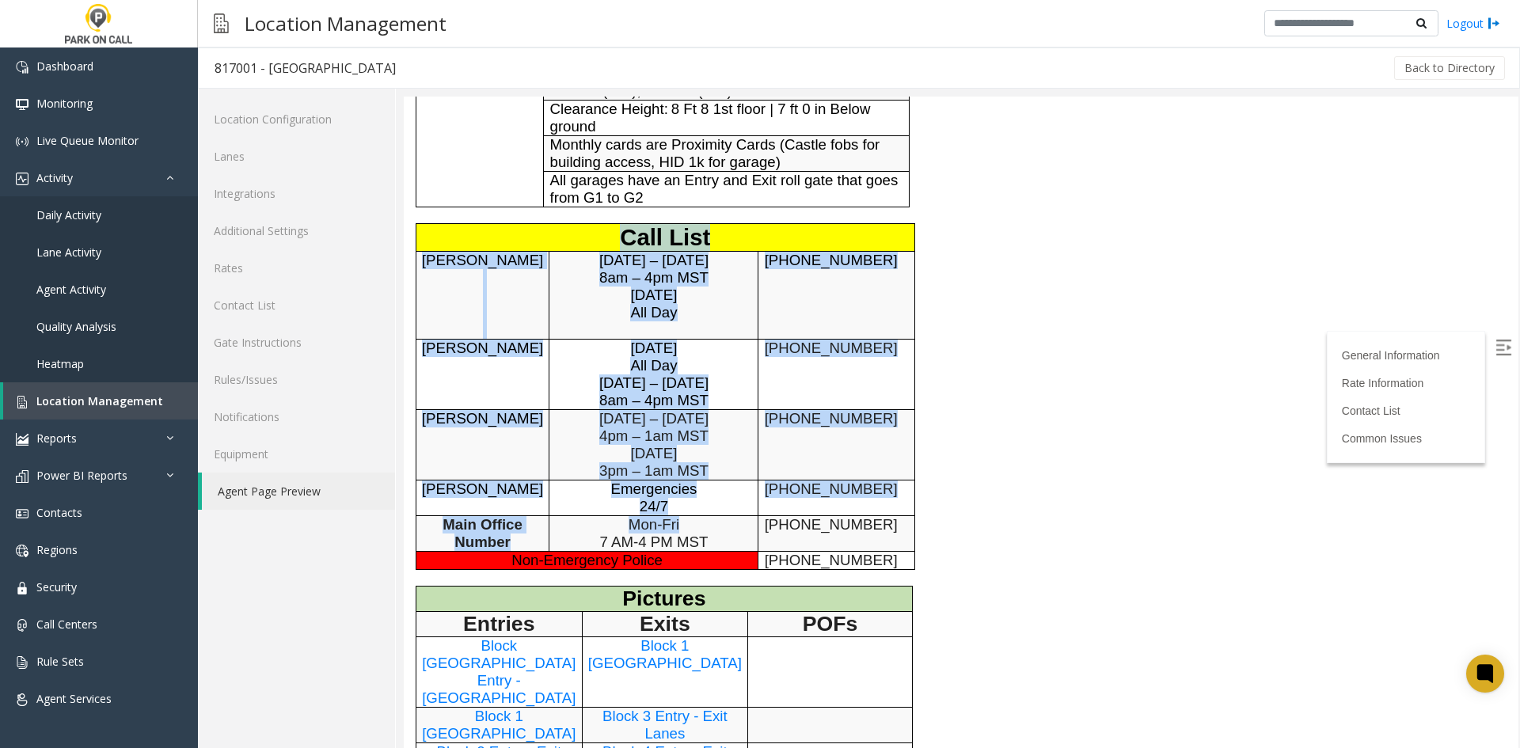
click at [561, 539] on p "7 AM-4 PM MST" at bounding box center [653, 542] width 208 height 17
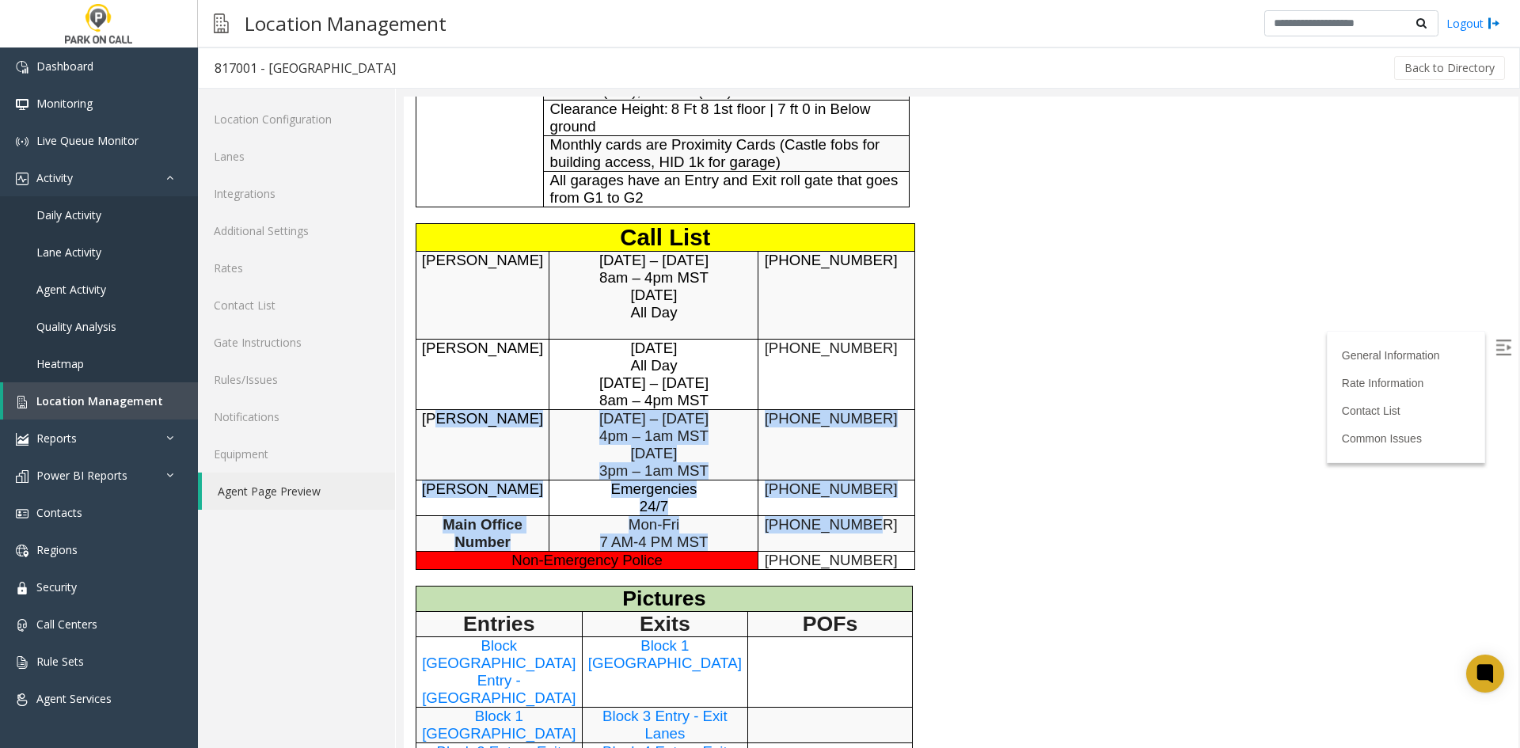
drag, startPoint x: 856, startPoint y: 540, endPoint x: 444, endPoint y: 458, distance: 419.9
click at [444, 458] on tbody "Call List [PERSON_NAME] [DATE] – [DATE] 8am – 4pm MST [DATE] All Day [PHONE_NUM…" at bounding box center [665, 396] width 499 height 346
click at [444, 460] on td "[PERSON_NAME]" at bounding box center [483, 444] width 134 height 70
drag, startPoint x: 444, startPoint y: 460, endPoint x: 860, endPoint y: 560, distance: 427.5
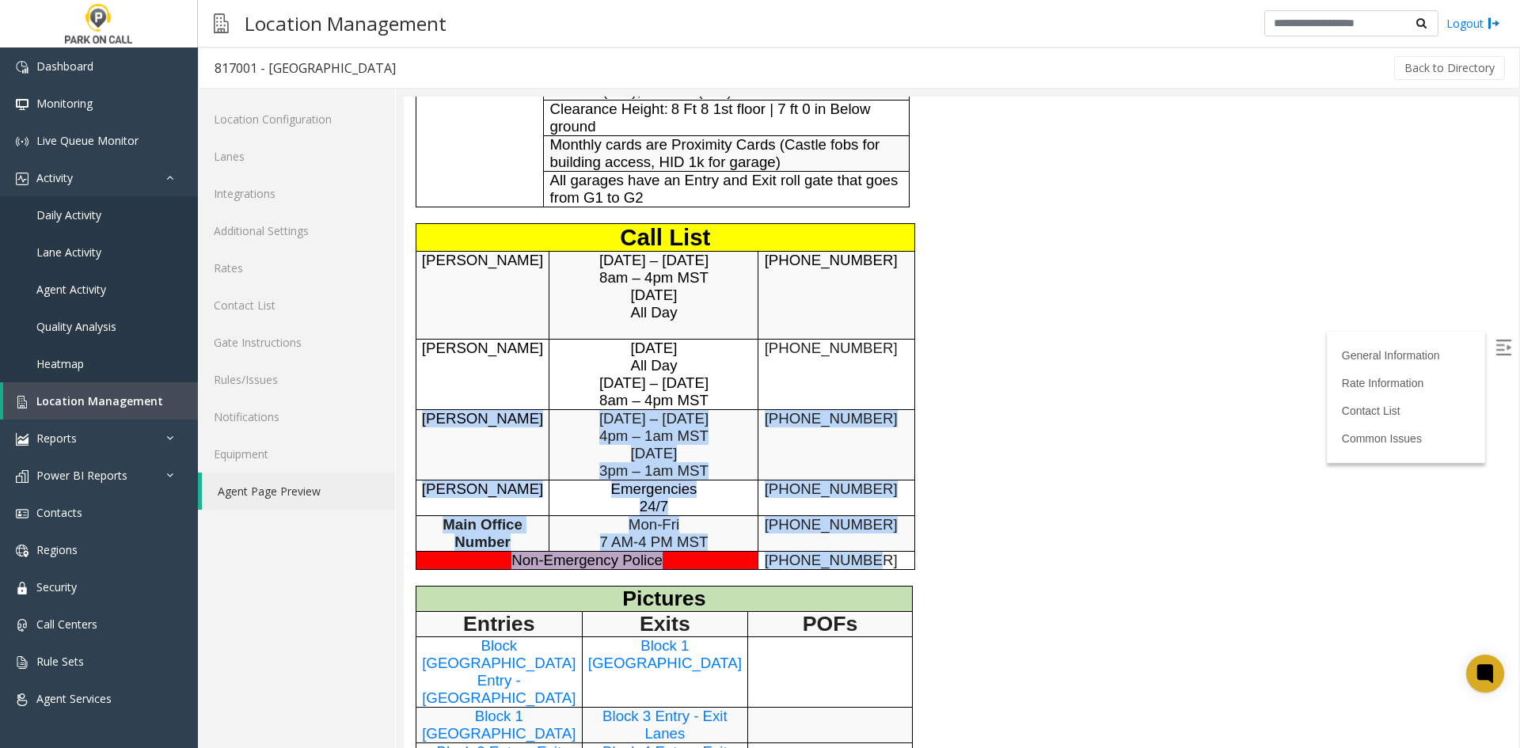
click at [860, 560] on tbody "Call List [PERSON_NAME] [DATE] – [DATE] 8am – 4pm MST [DATE] All Day [PHONE_NUM…" at bounding box center [665, 396] width 499 height 346
click at [860, 560] on p "[PHONE_NUMBER]" at bounding box center [837, 560] width 144 height 17
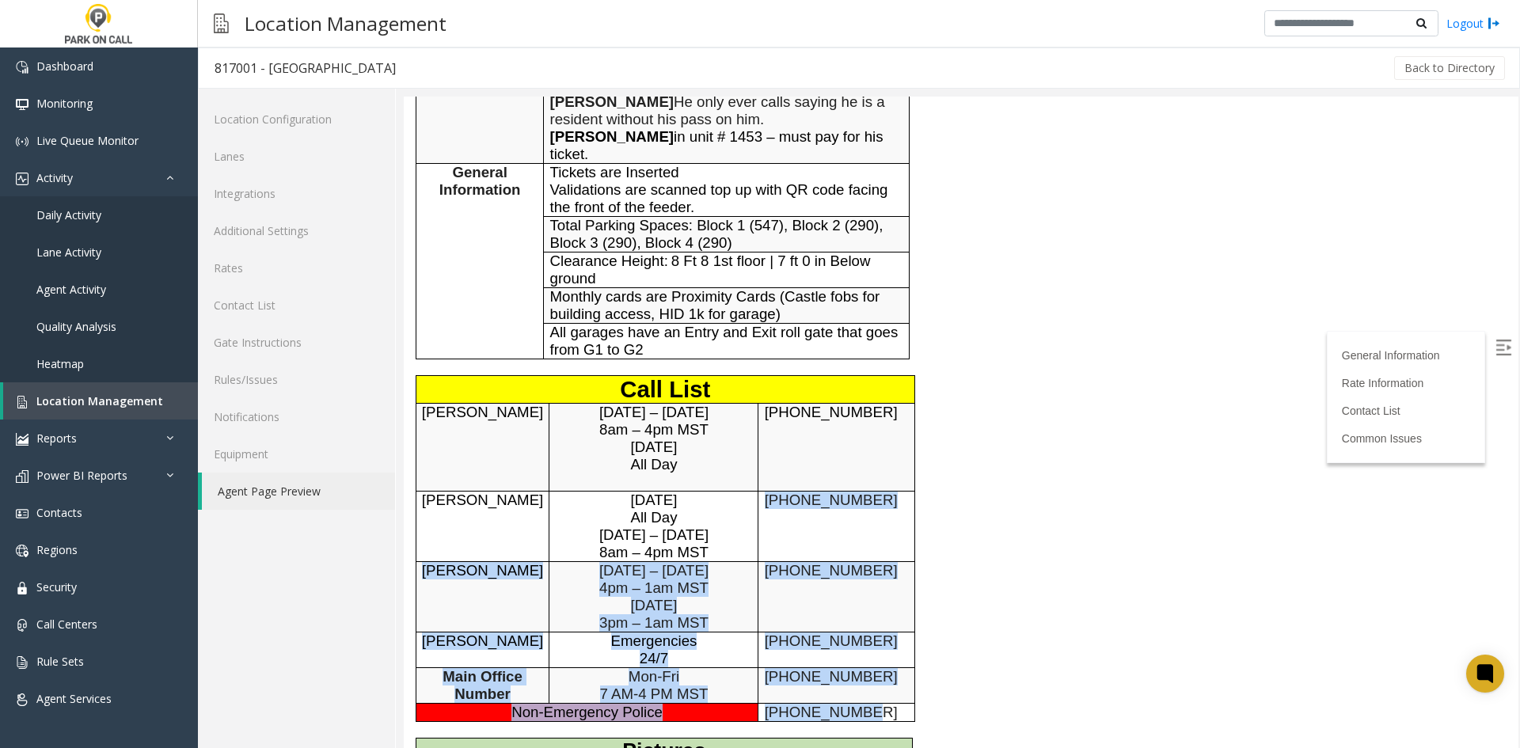
scroll to position [475, 0]
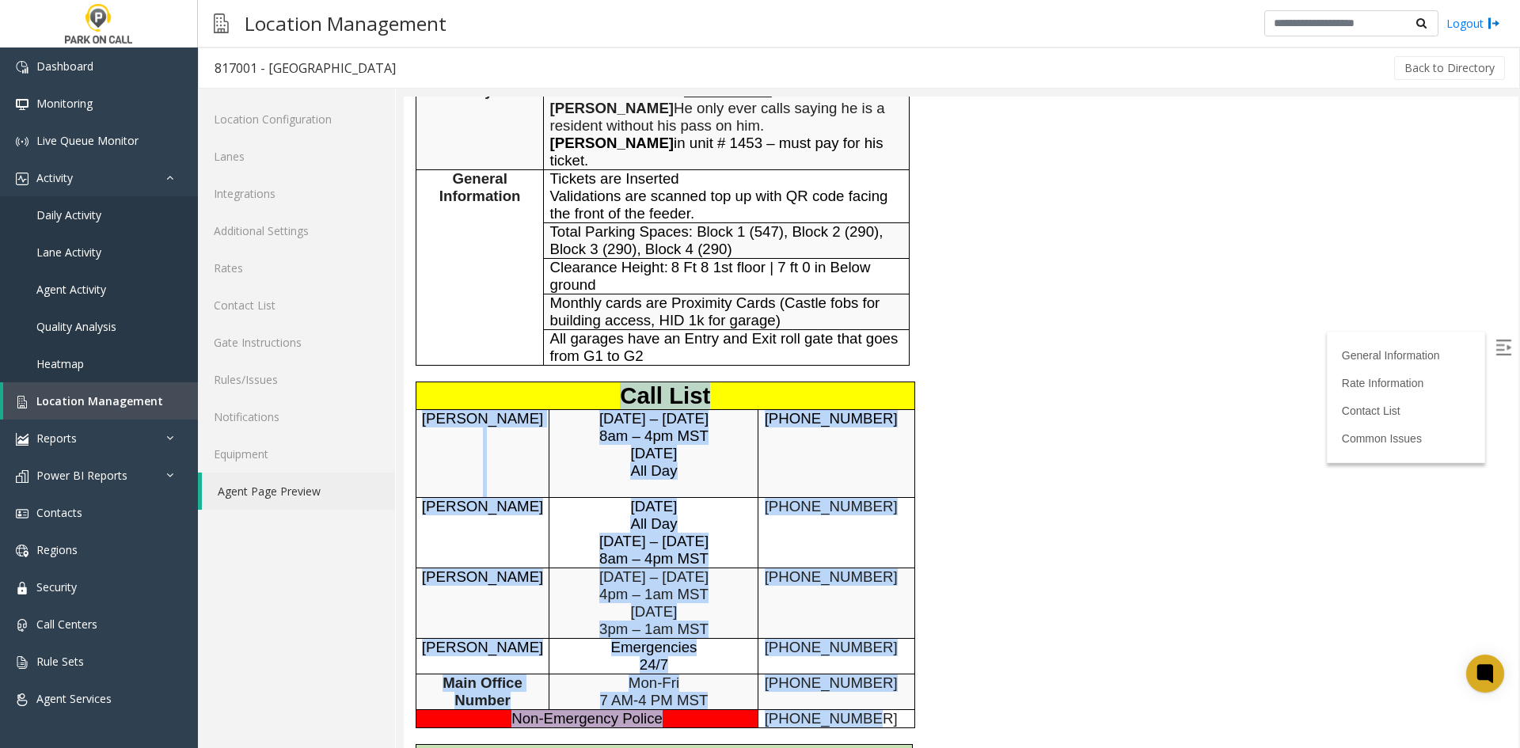
drag, startPoint x: 860, startPoint y: 560, endPoint x: 407, endPoint y: 435, distance: 469.6
click at [407, 435] on div "General Information Revenue Control Manufacturer: [PERSON_NAME] General Informa…" at bounding box center [729, 363] width 650 height 1368
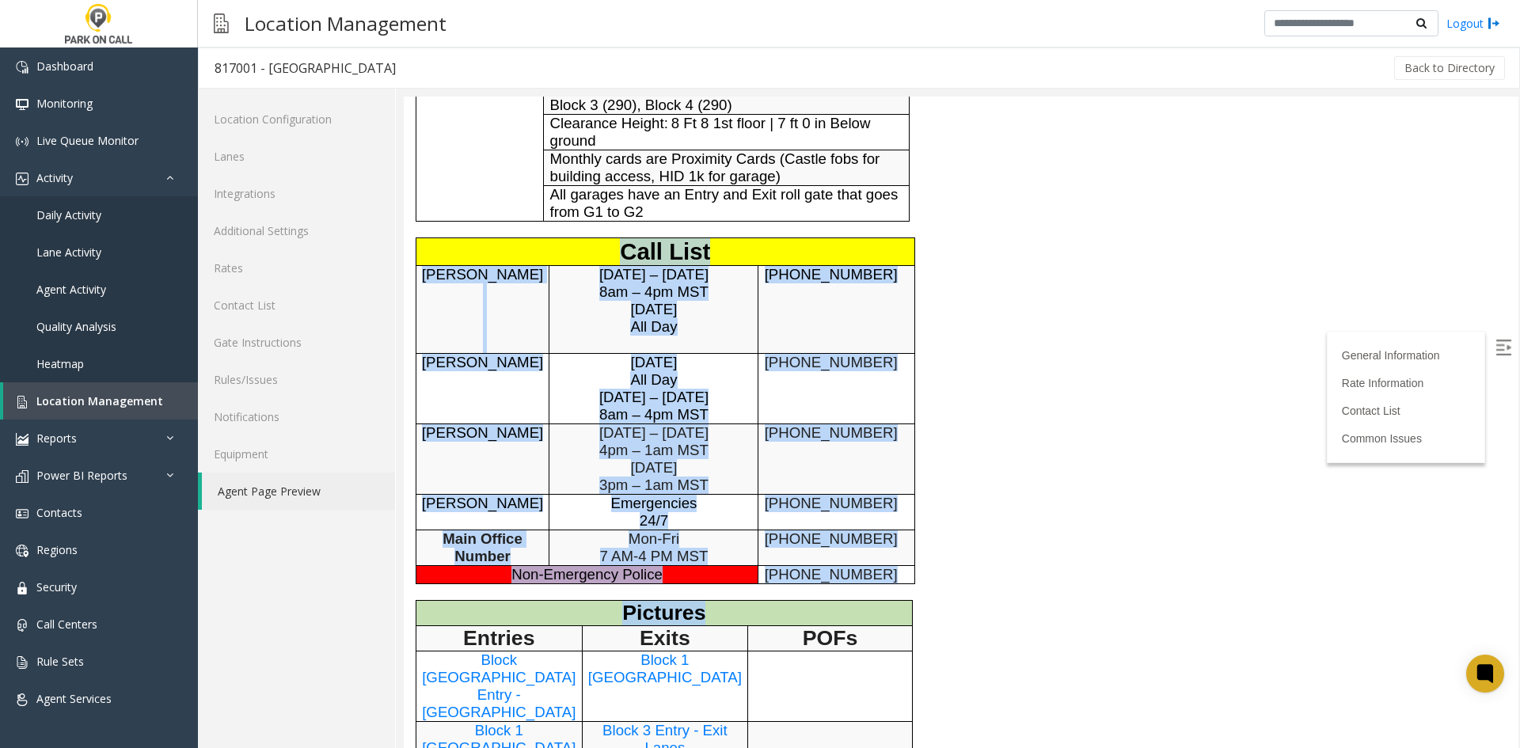
scroll to position [633, 0]
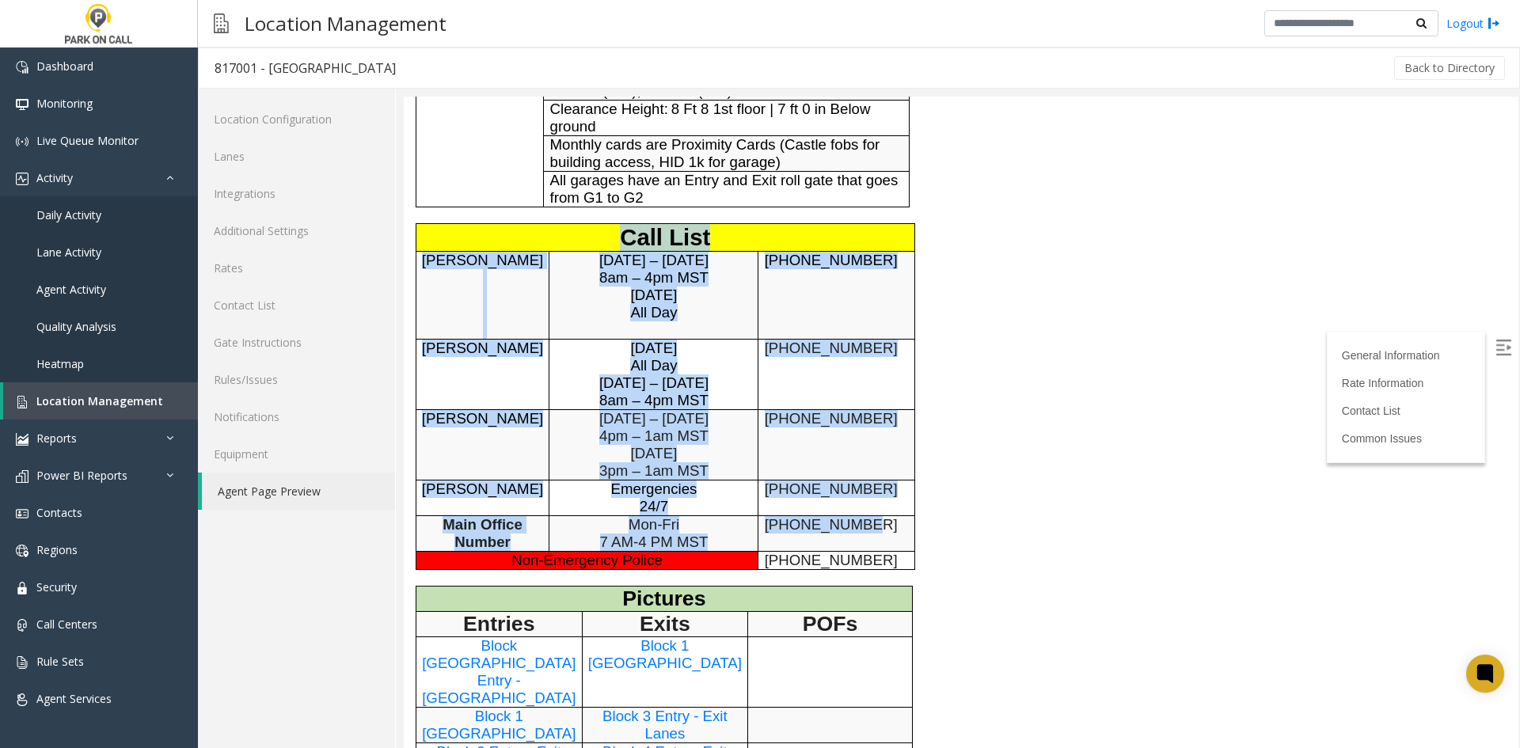
drag, startPoint x: 407, startPoint y: 435, endPoint x: 890, endPoint y: 548, distance: 495.9
click at [890, 548] on div "General Information Revenue Control Manufacturer: [PERSON_NAME] General Informa…" at bounding box center [729, 205] width 650 height 1368
click at [890, 548] on td "[PHONE_NUMBER]" at bounding box center [836, 533] width 156 height 36
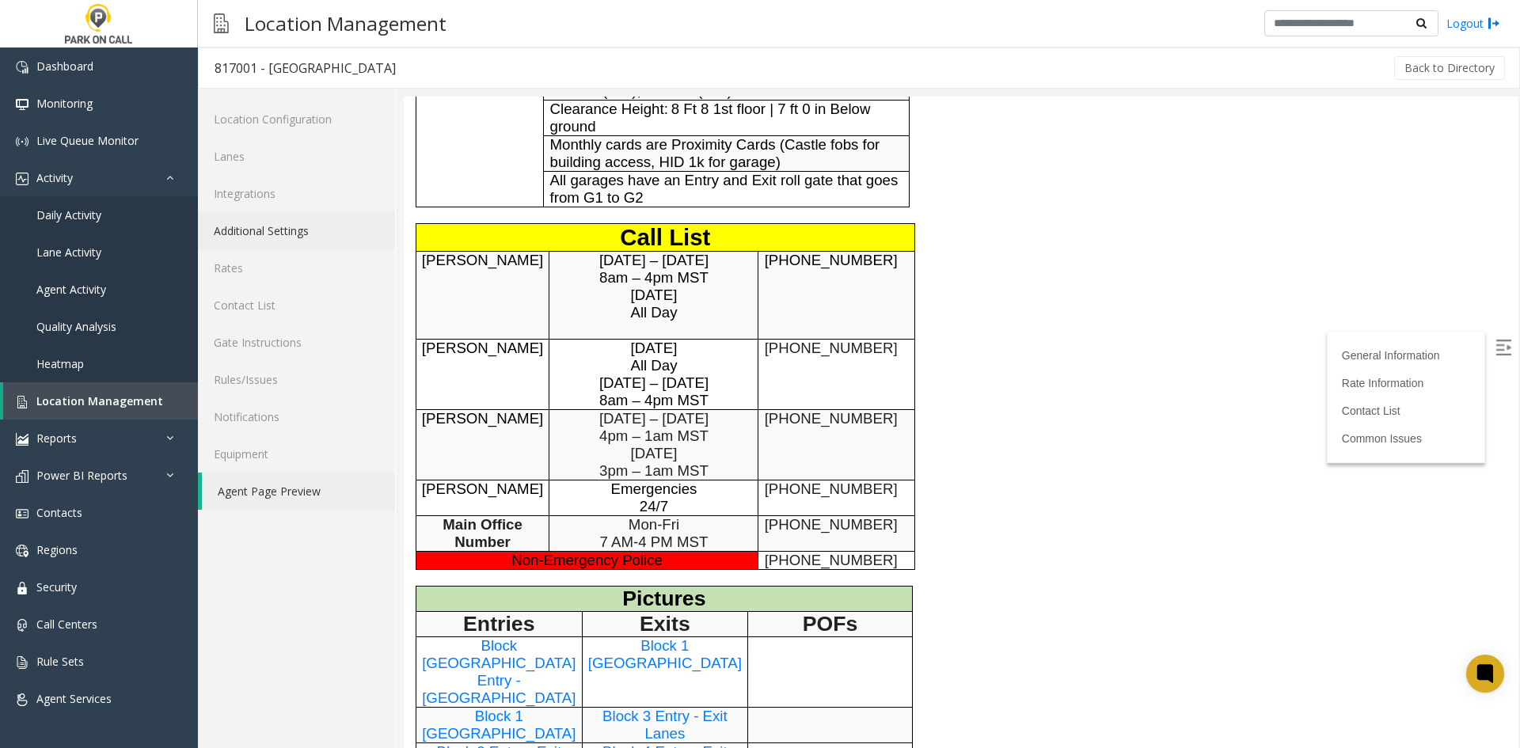
click at [271, 242] on link "Additional Settings" at bounding box center [296, 230] width 197 height 37
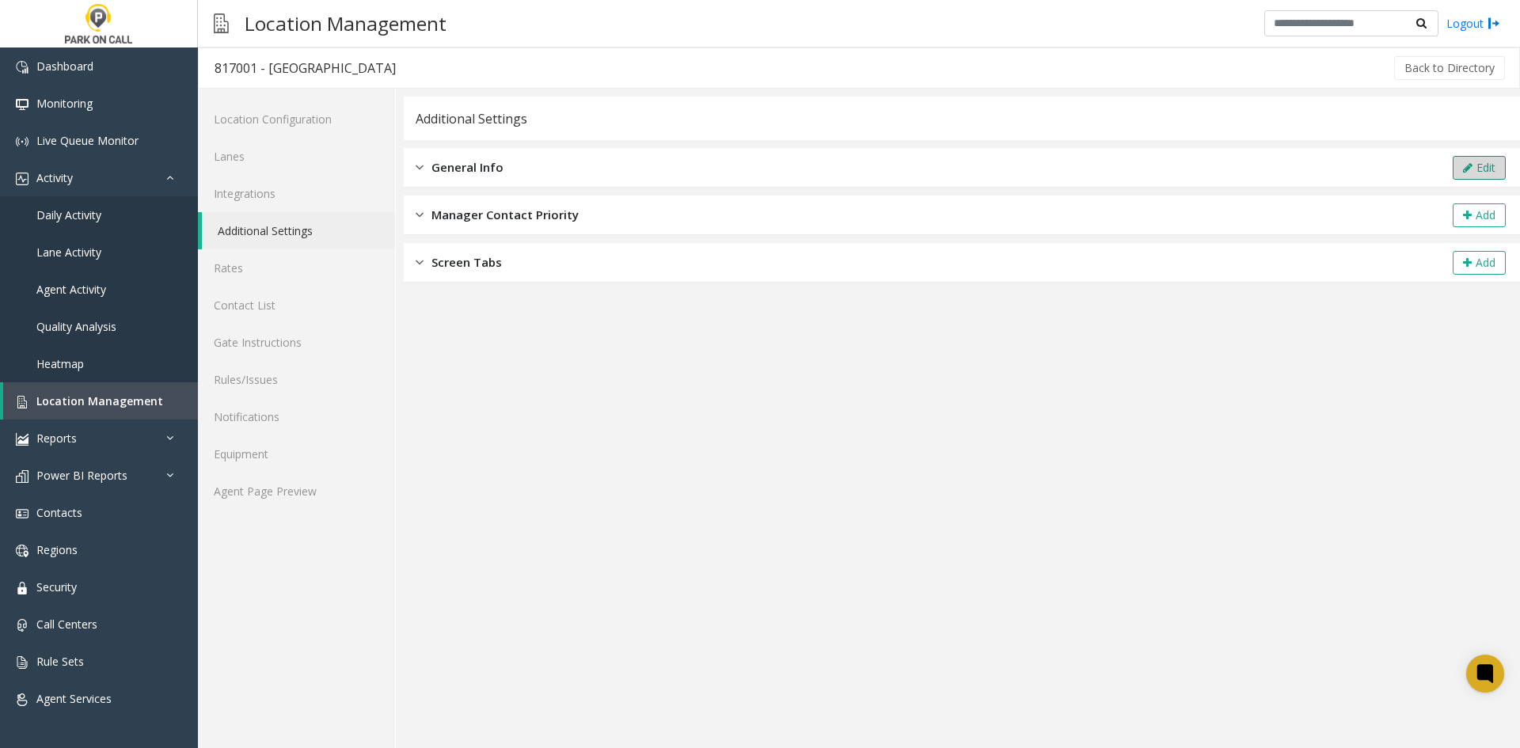
click at [1480, 164] on button "Edit" at bounding box center [1479, 168] width 53 height 24
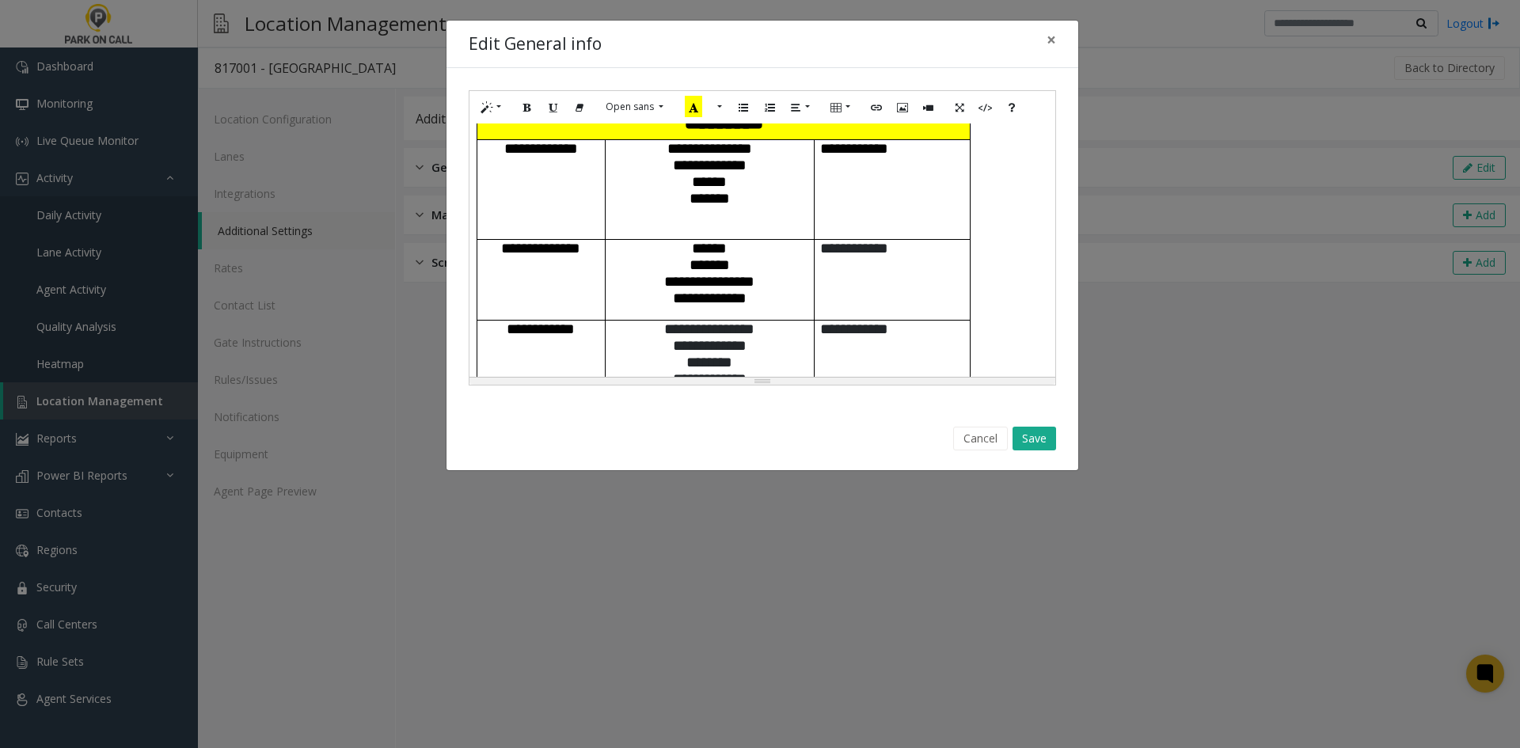
scroll to position [792, 0]
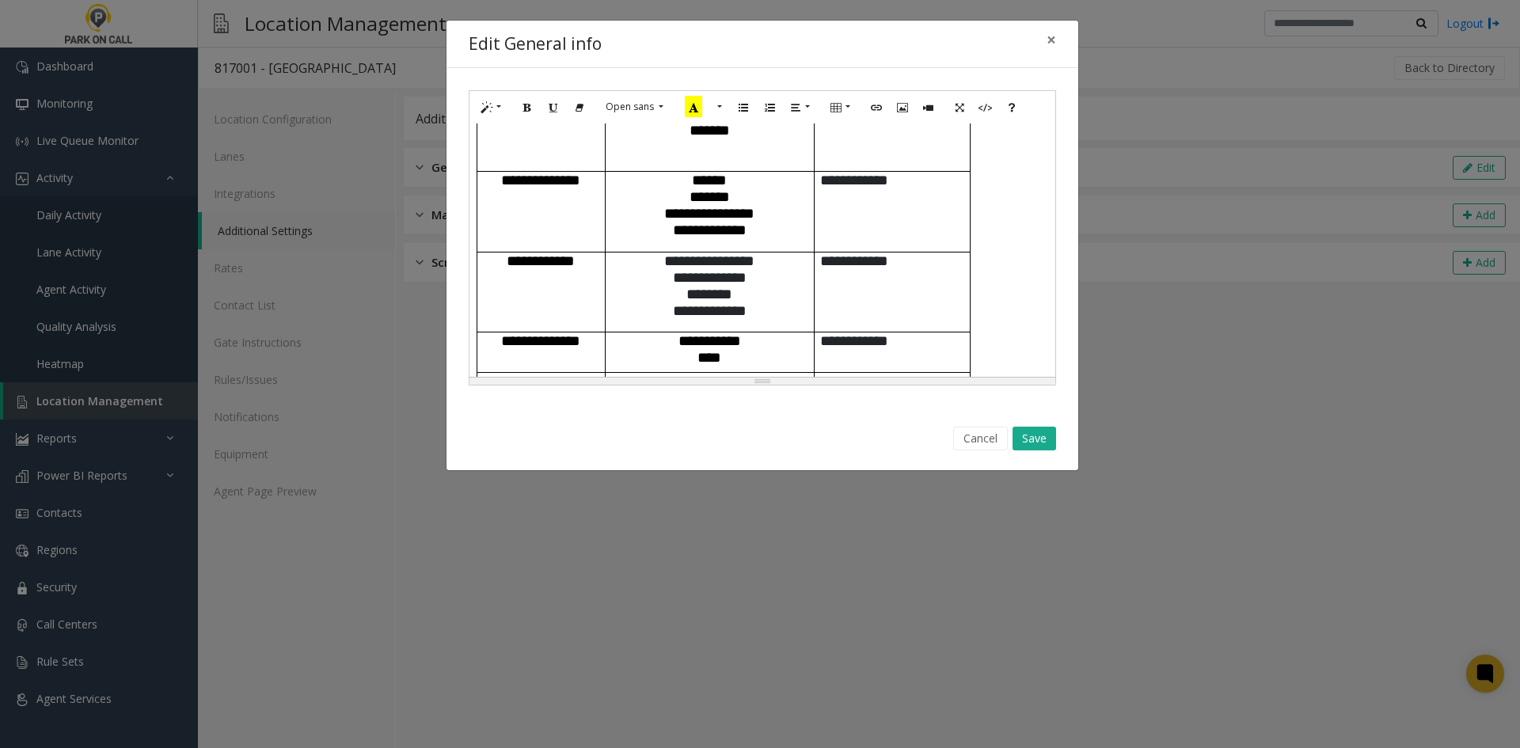
click at [789, 238] on p "**********" at bounding box center [710, 230] width 208 height 17
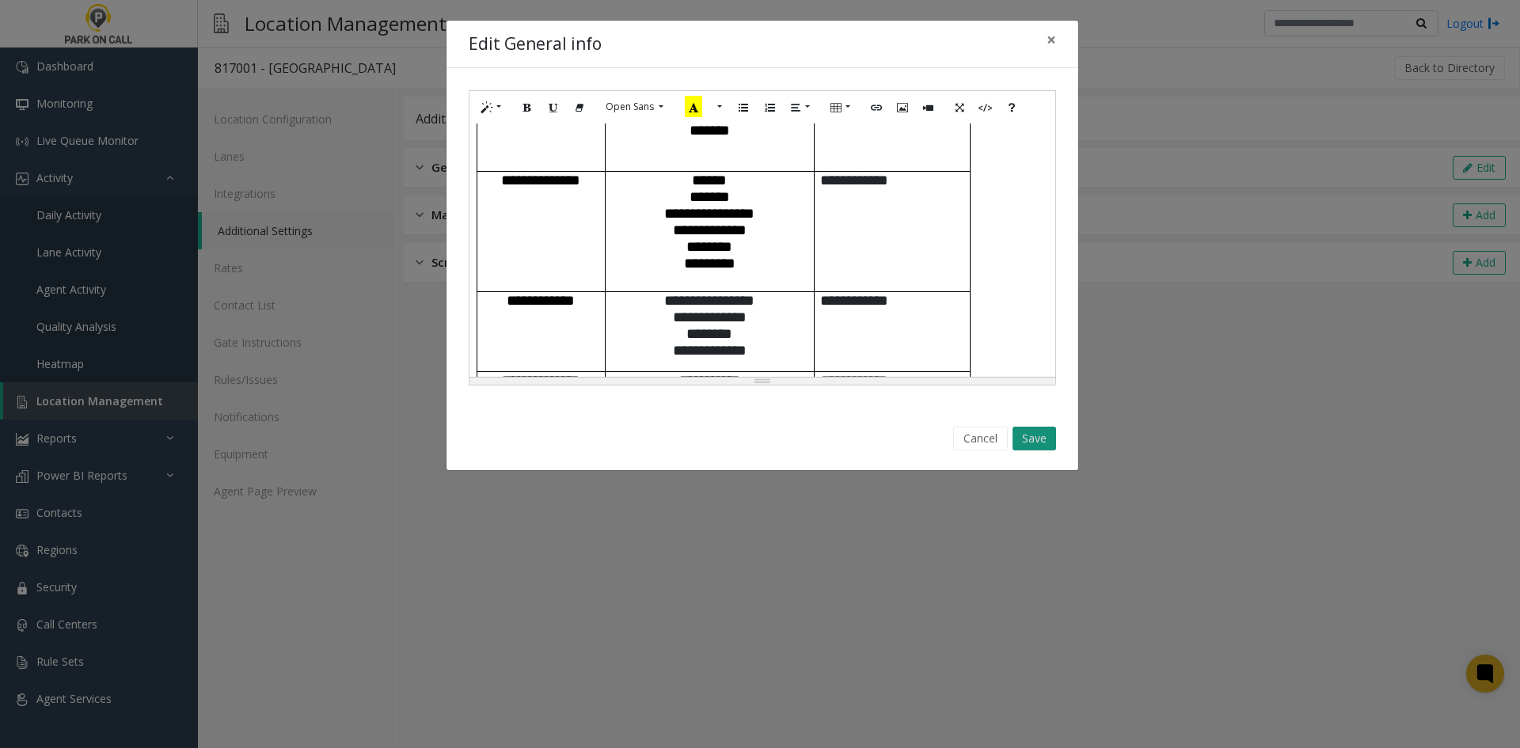
click at [1032, 431] on button "Save" at bounding box center [1035, 439] width 44 height 24
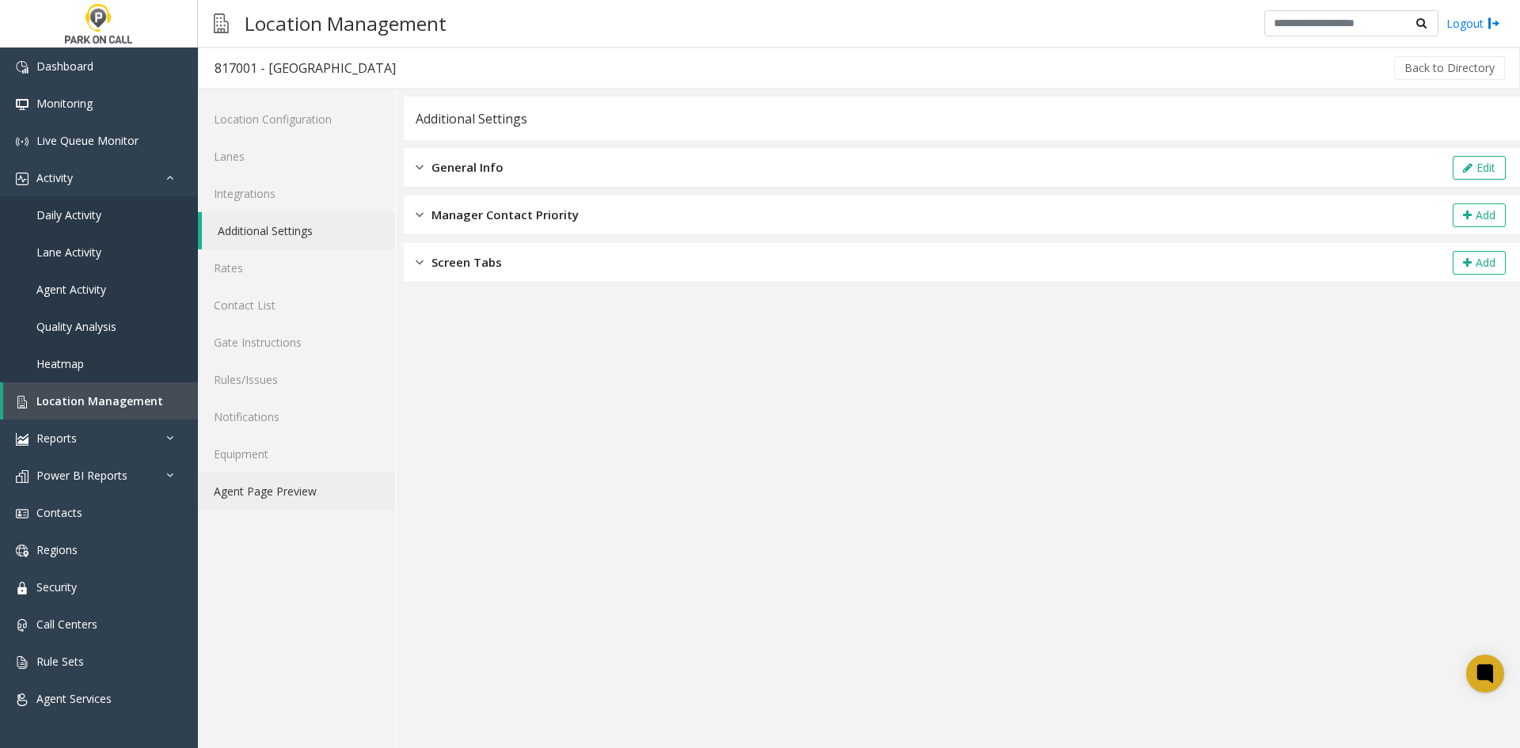
click at [264, 493] on link "Agent Page Preview" at bounding box center [296, 491] width 197 height 37
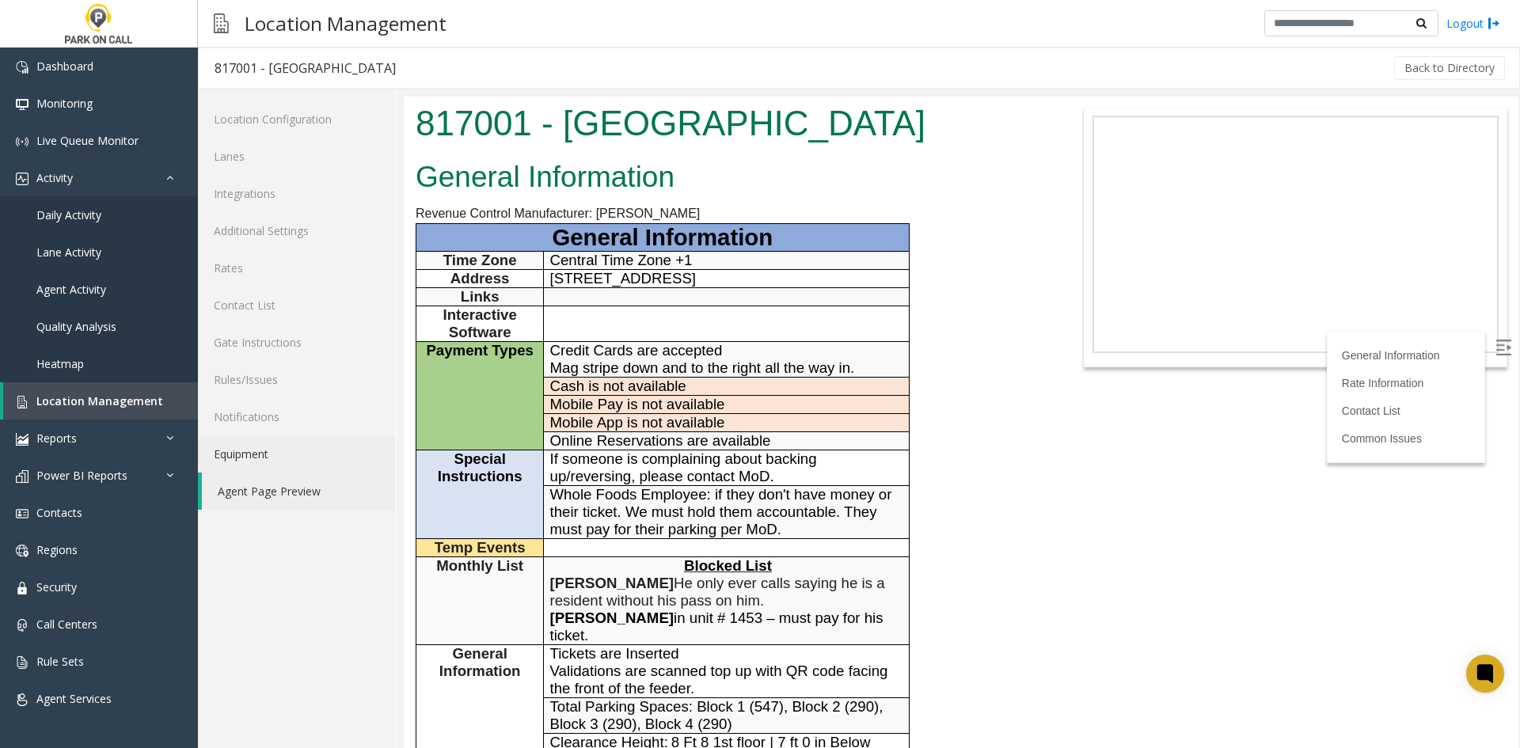
scroll to position [633, 0]
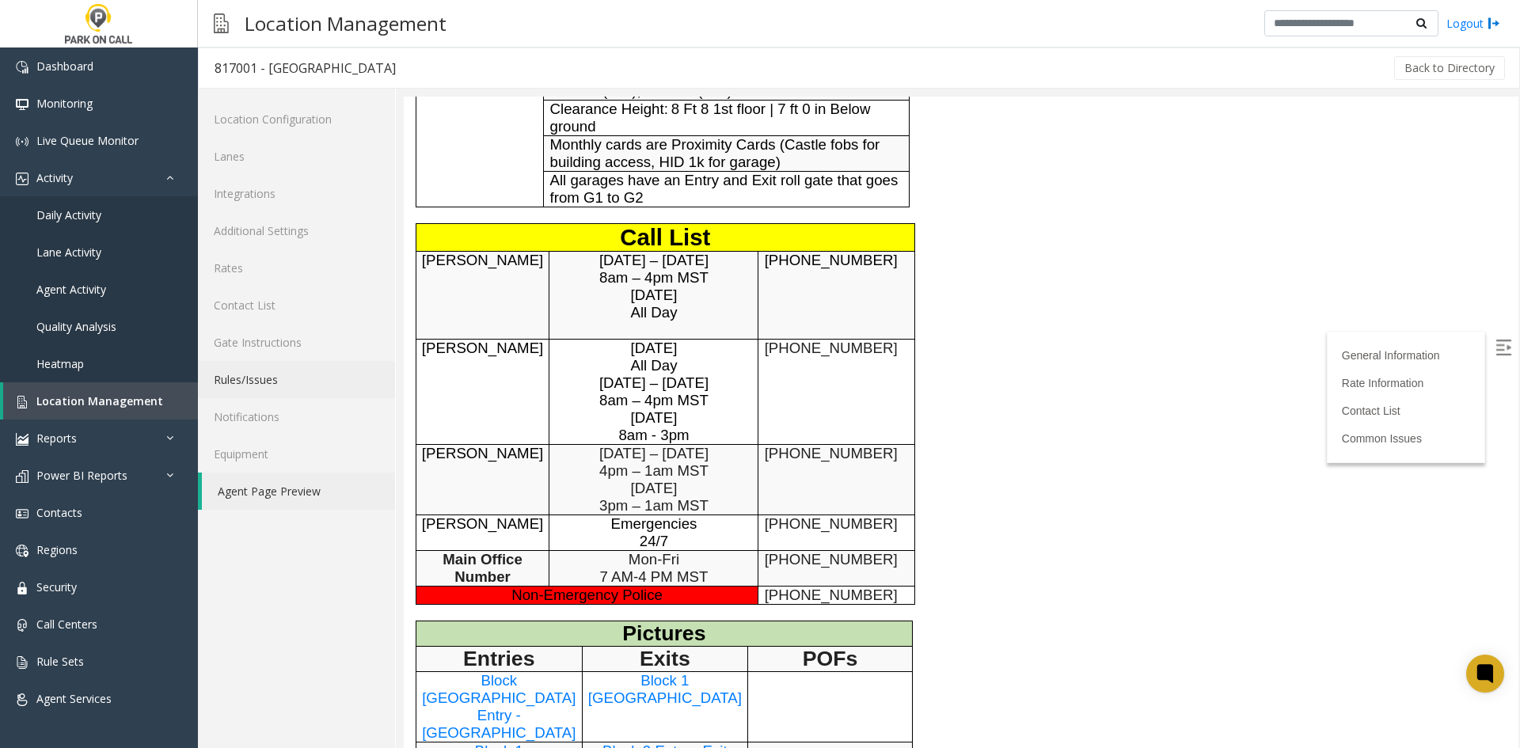
click at [223, 389] on link "Rules/Issues" at bounding box center [296, 379] width 197 height 37
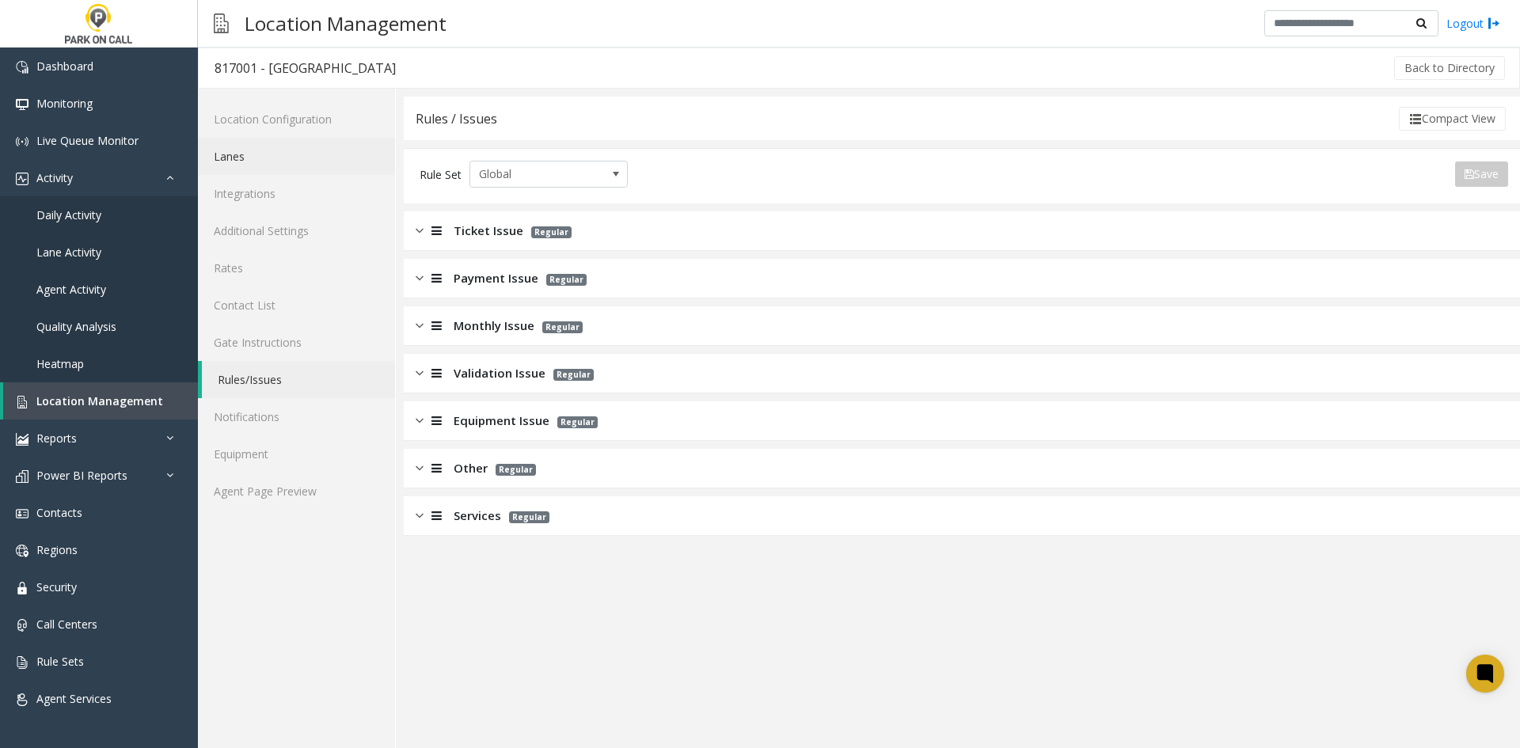
click at [215, 160] on link "Lanes" at bounding box center [296, 156] width 197 height 37
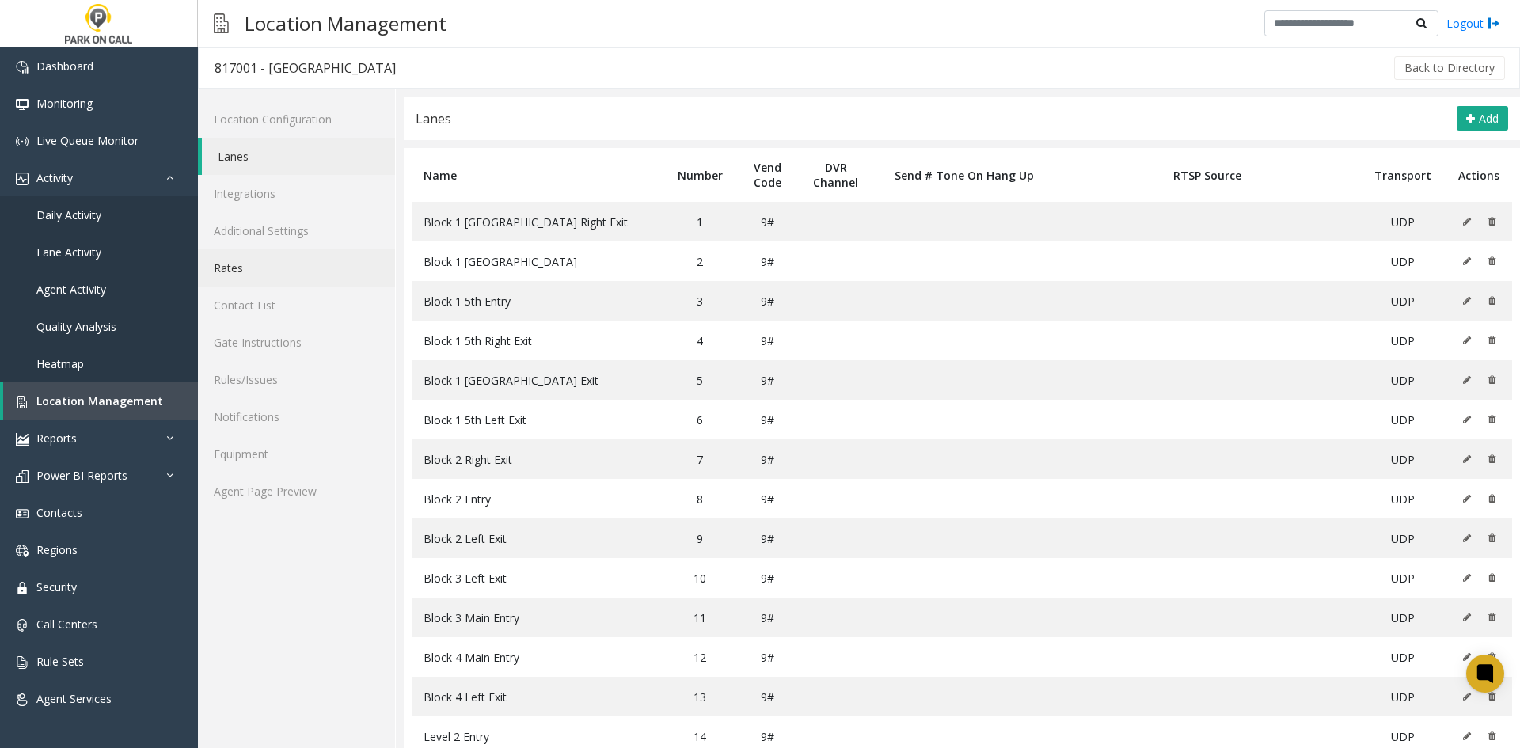
click at [275, 277] on link "Rates" at bounding box center [296, 267] width 197 height 37
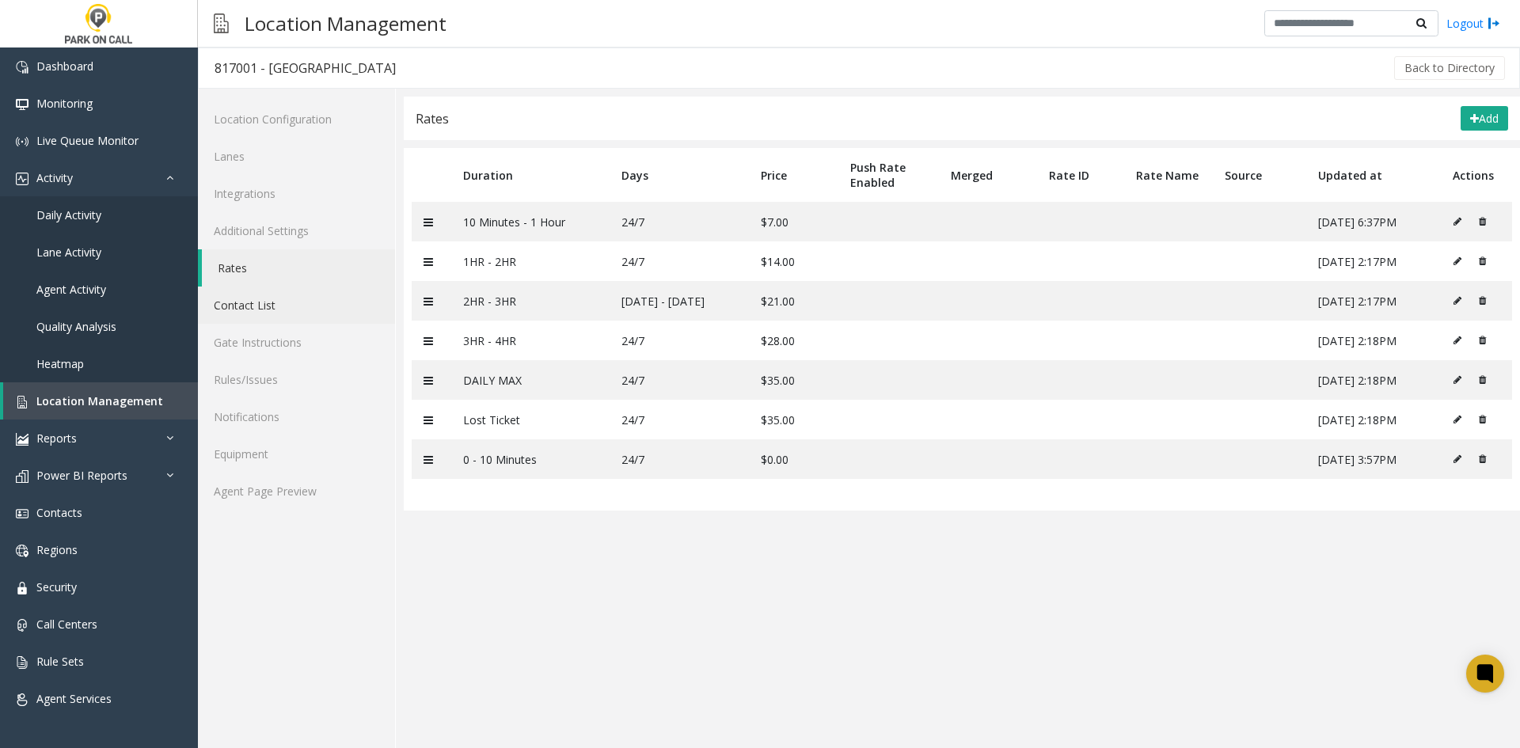
click at [285, 314] on link "Contact List" at bounding box center [296, 305] width 197 height 37
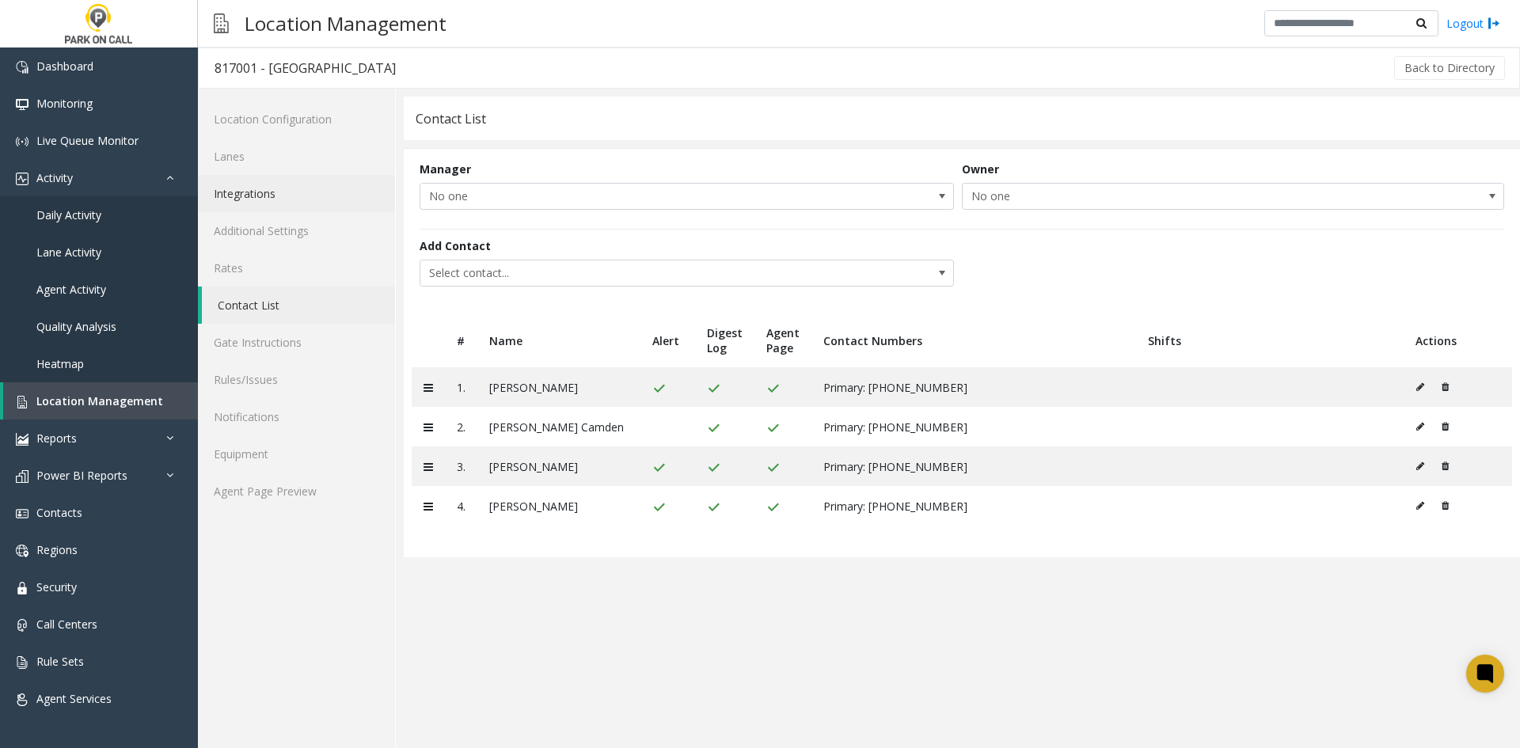
click at [287, 193] on link "Integrations" at bounding box center [296, 193] width 197 height 37
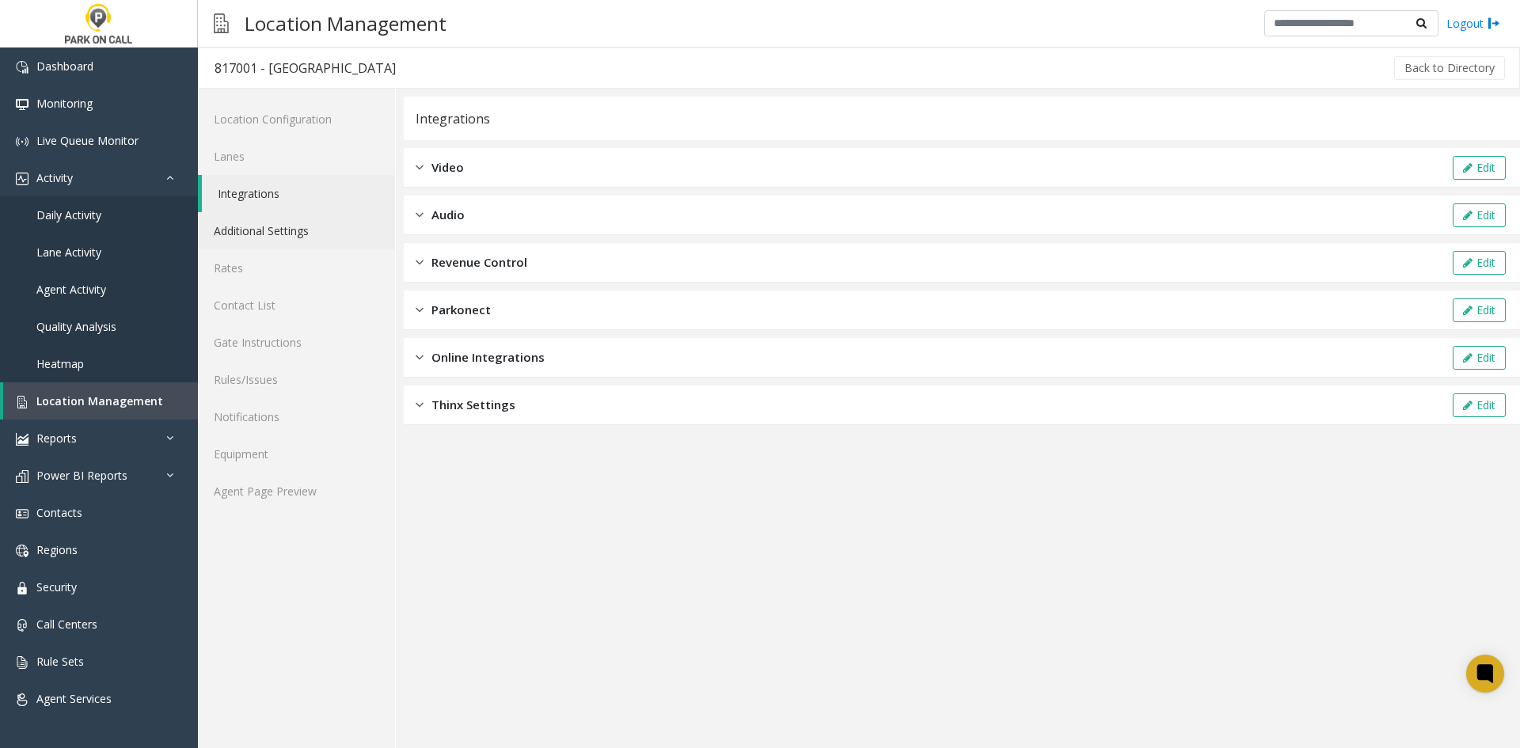
click at [280, 229] on link "Additional Settings" at bounding box center [296, 230] width 197 height 37
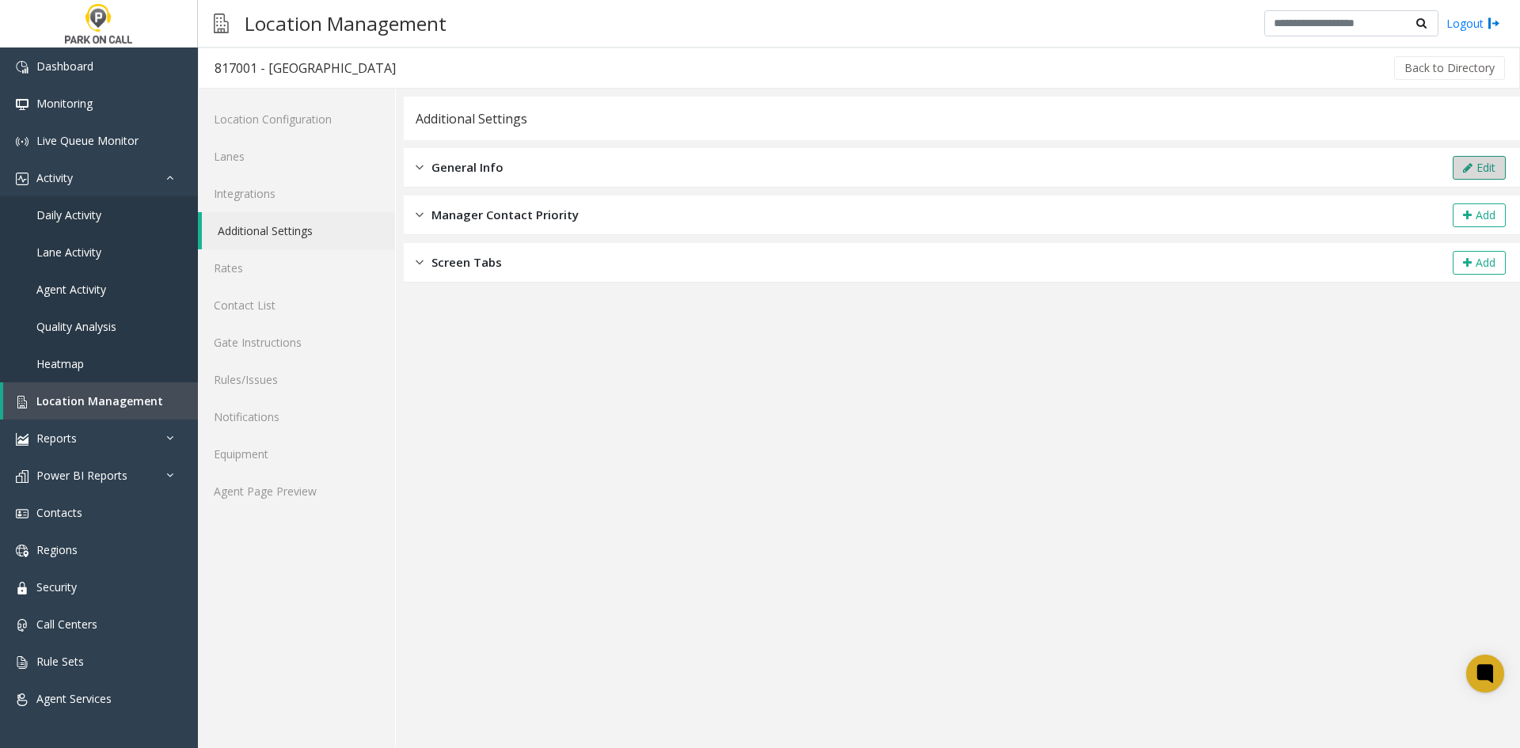
click at [1482, 165] on button "Edit" at bounding box center [1479, 168] width 53 height 24
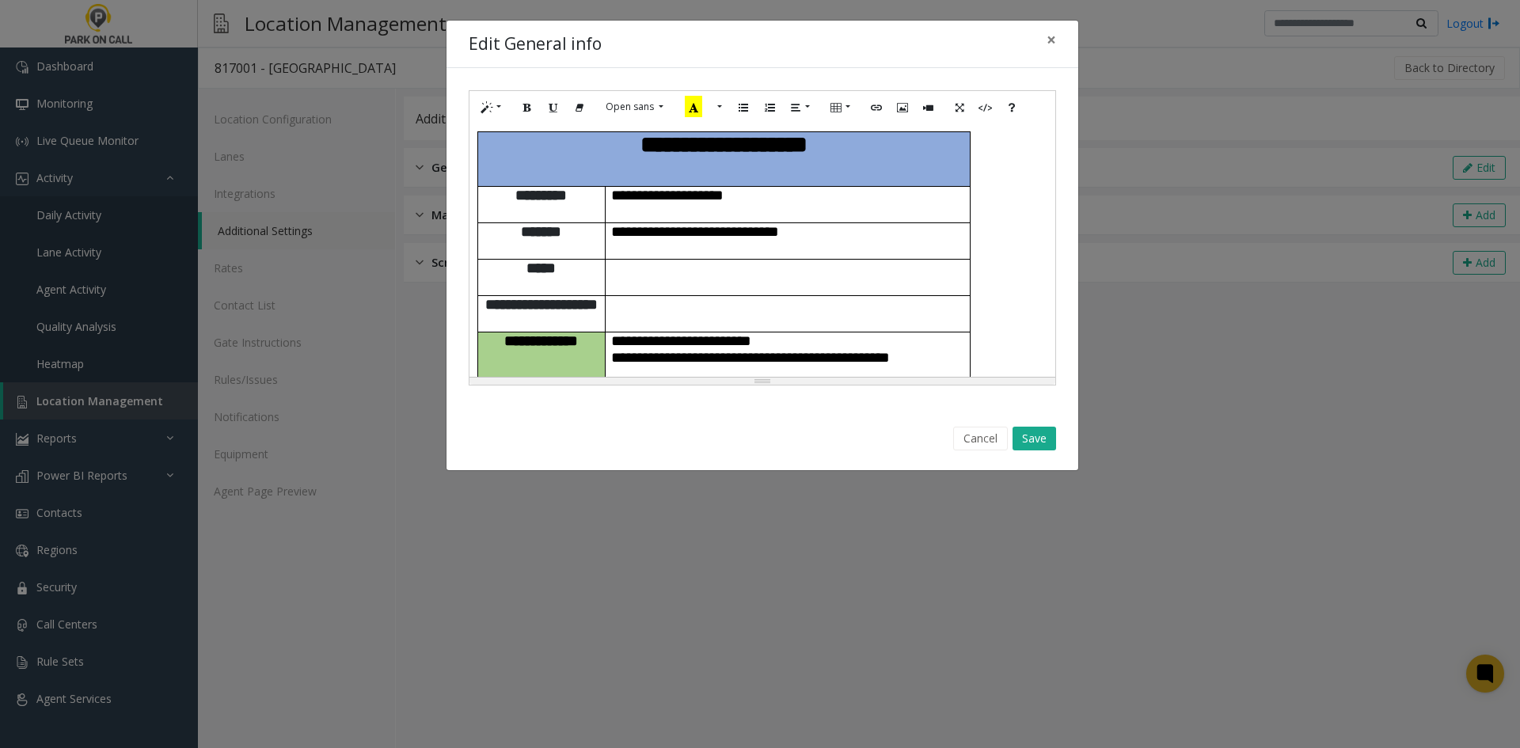
click at [853, 296] on p at bounding box center [787, 304] width 353 height 17
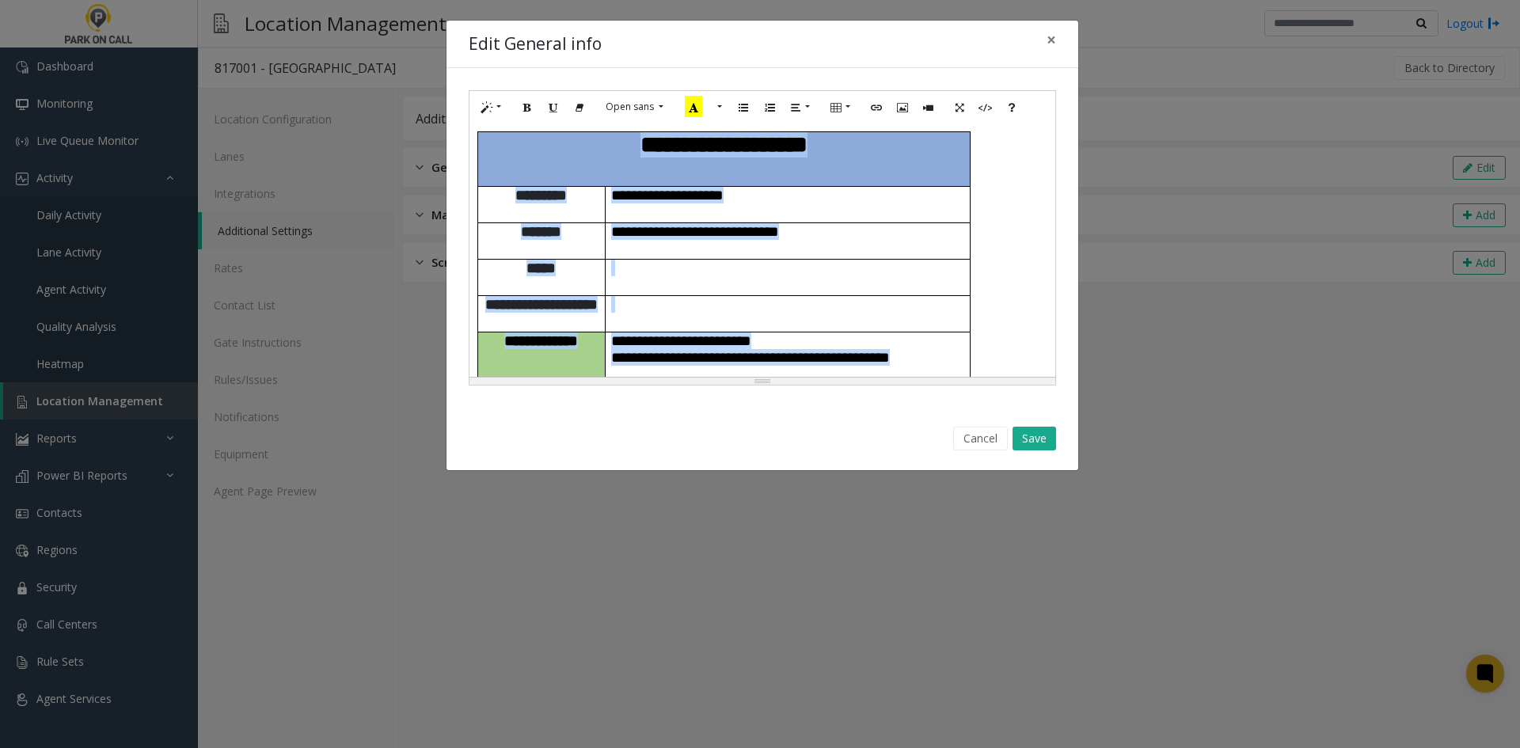
copy div "**********"
click at [767, 224] on span "**********" at bounding box center [695, 231] width 168 height 15
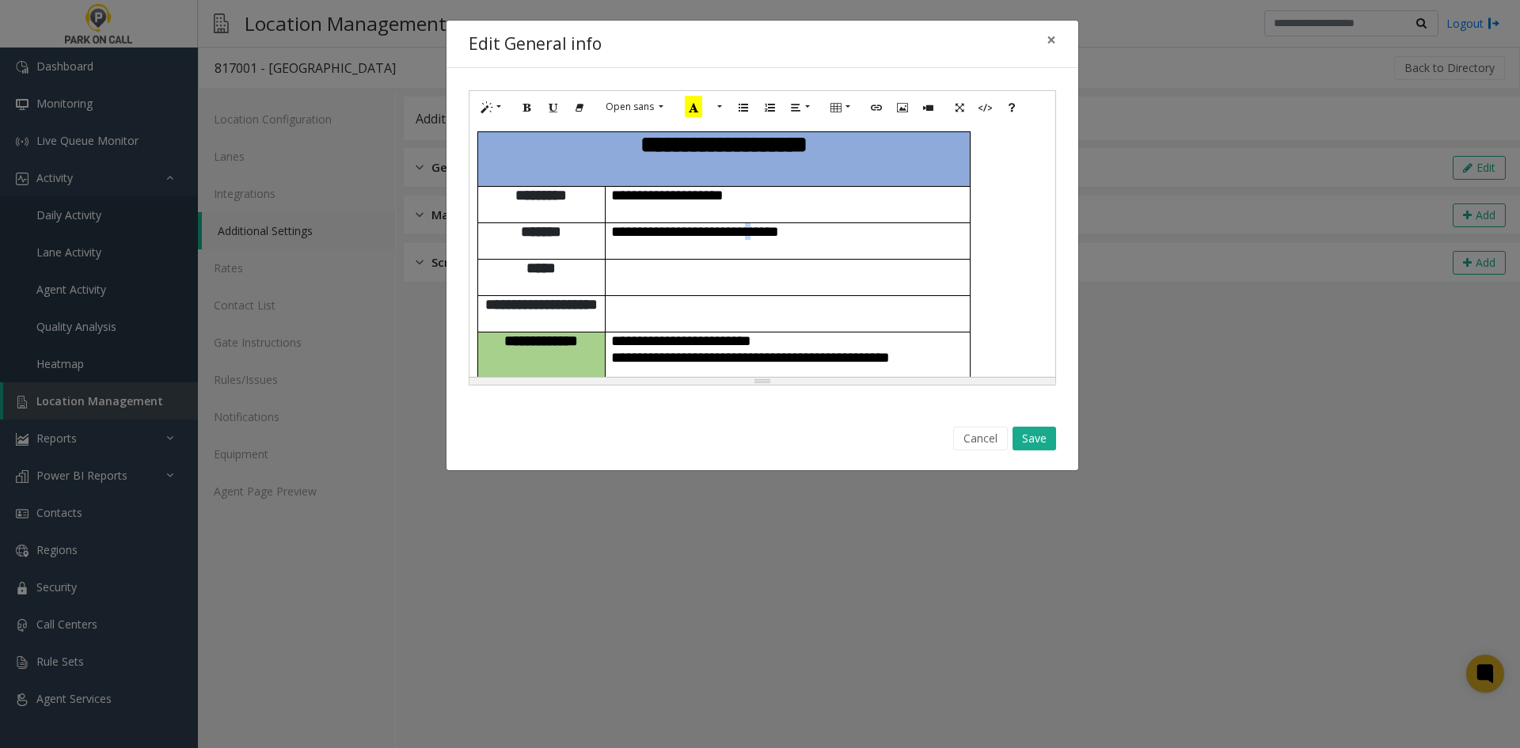
click at [767, 224] on span "**********" at bounding box center [695, 231] width 168 height 15
click at [759, 224] on span "**********" at bounding box center [695, 231] width 168 height 15
click at [1057, 266] on div "**********" at bounding box center [763, 238] width 632 height 340
click at [916, 333] on p "**********" at bounding box center [787, 341] width 353 height 17
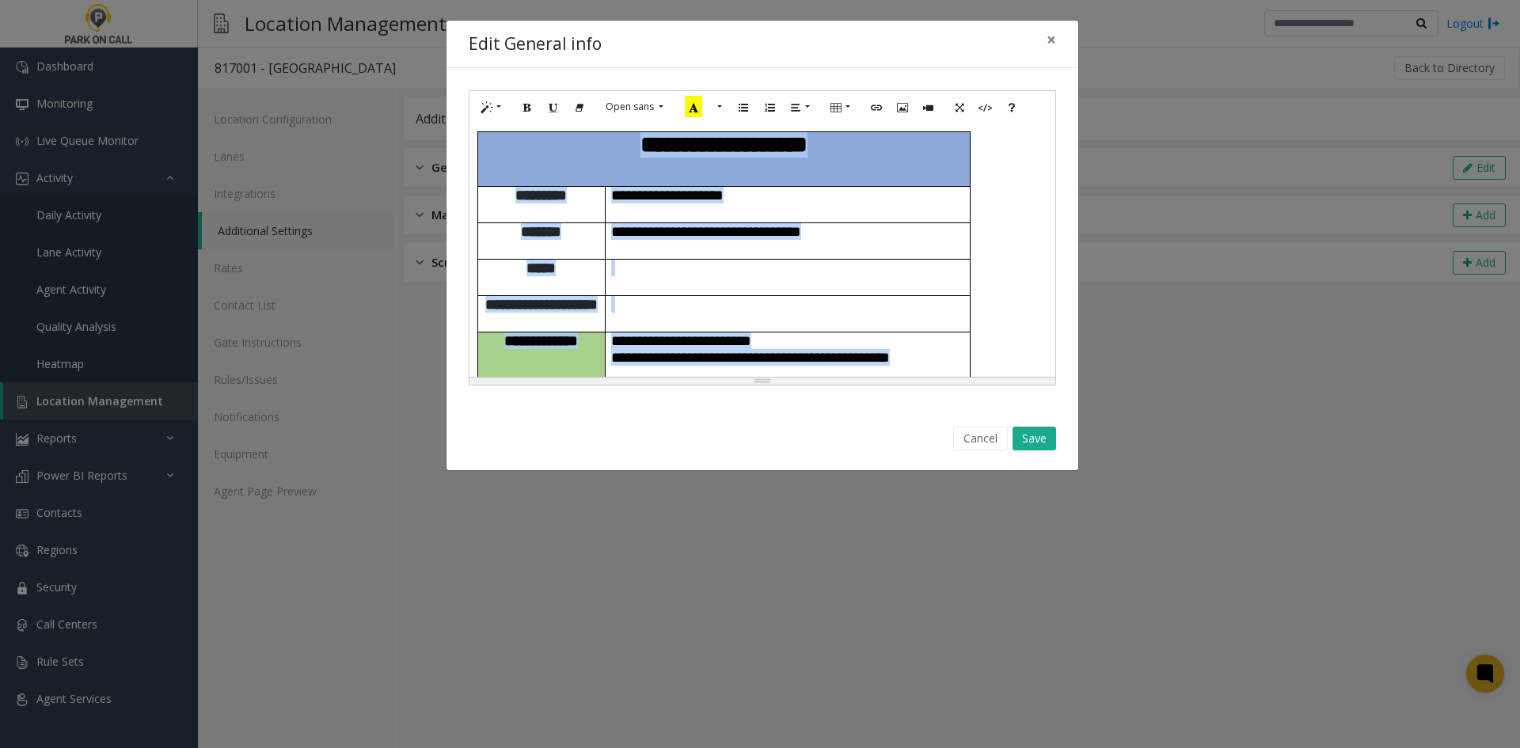
copy div "**********"
drag, startPoint x: 1043, startPoint y: 443, endPoint x: 1034, endPoint y: 449, distance: 10.8
click at [1034, 449] on button "Save" at bounding box center [1035, 439] width 44 height 24
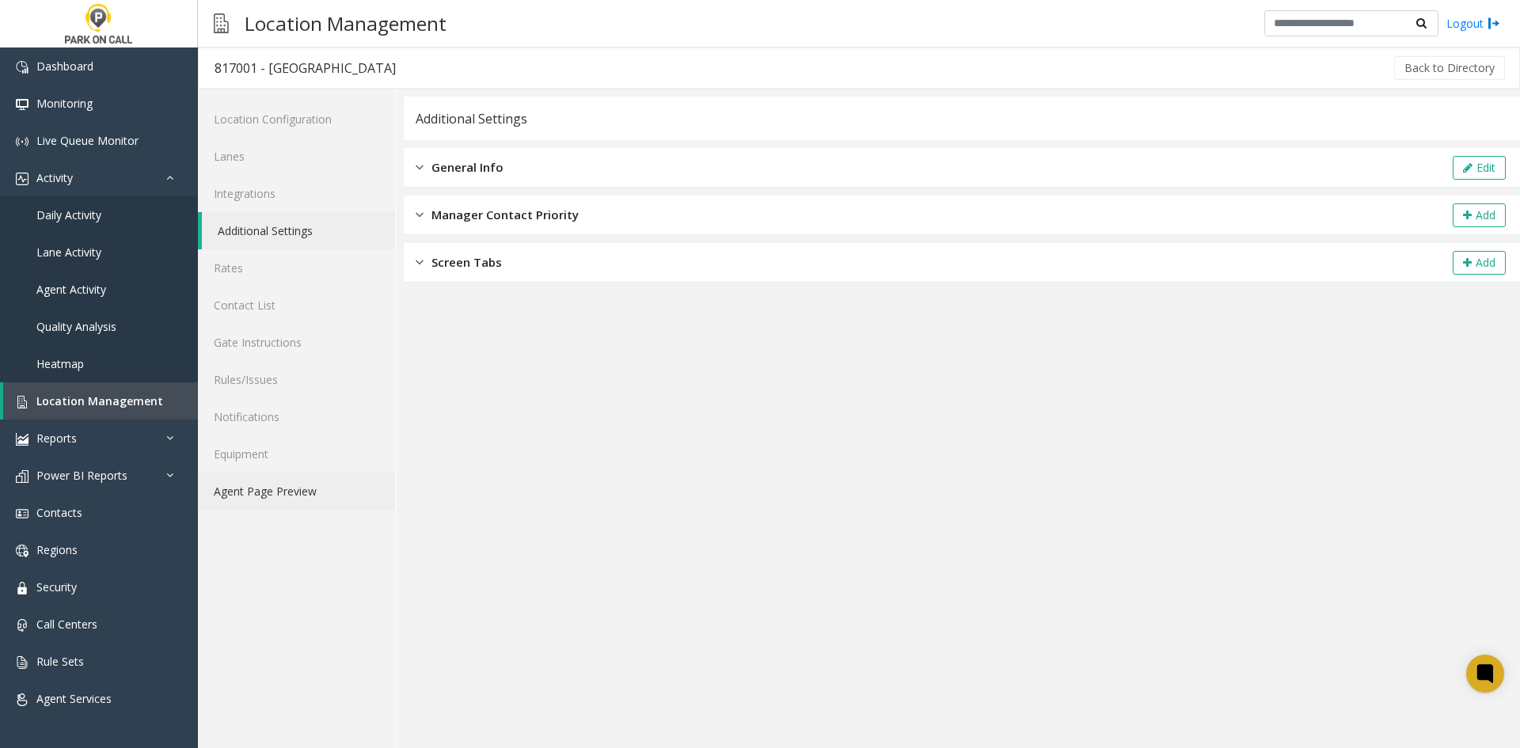
click at [321, 503] on link "Agent Page Preview" at bounding box center [296, 491] width 197 height 37
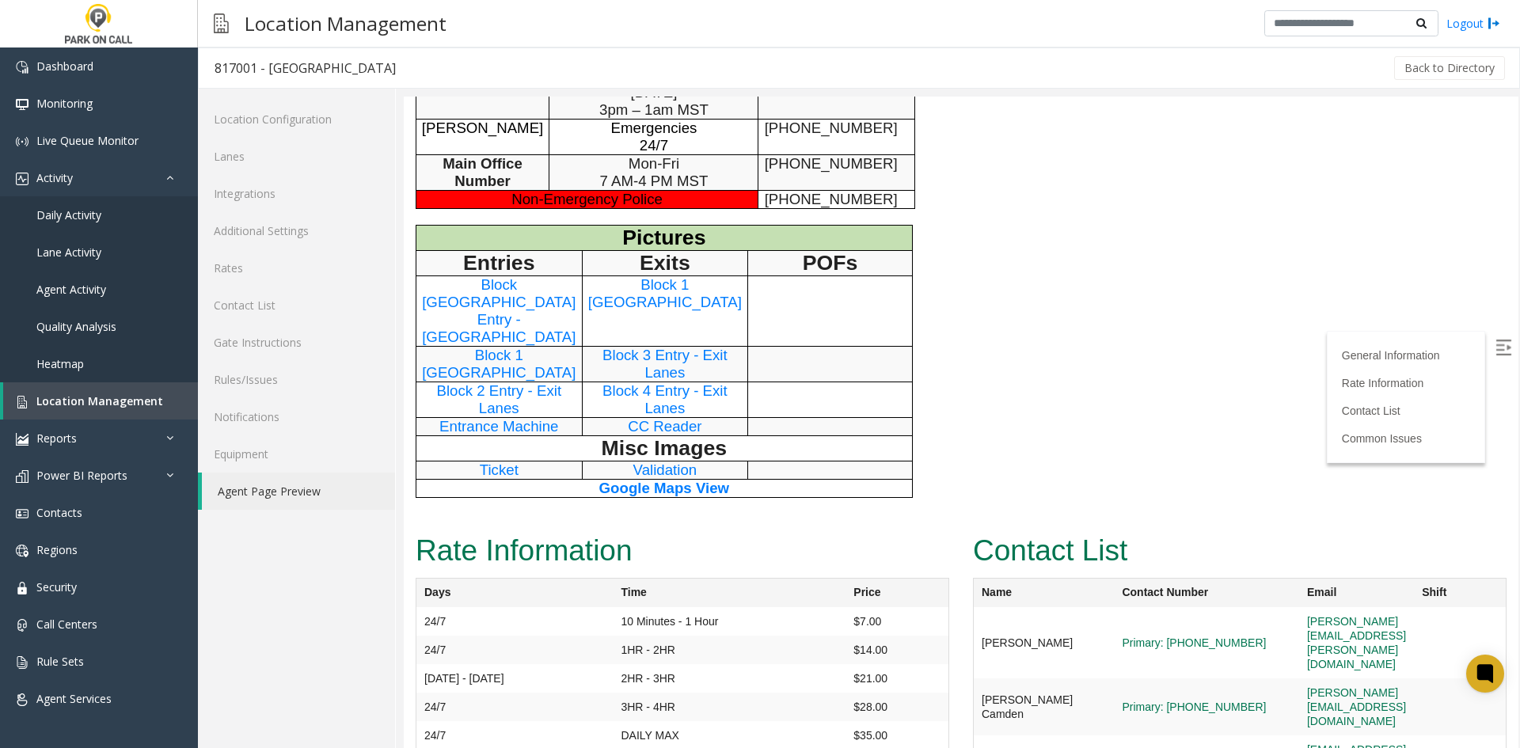
scroll to position [713, 0]
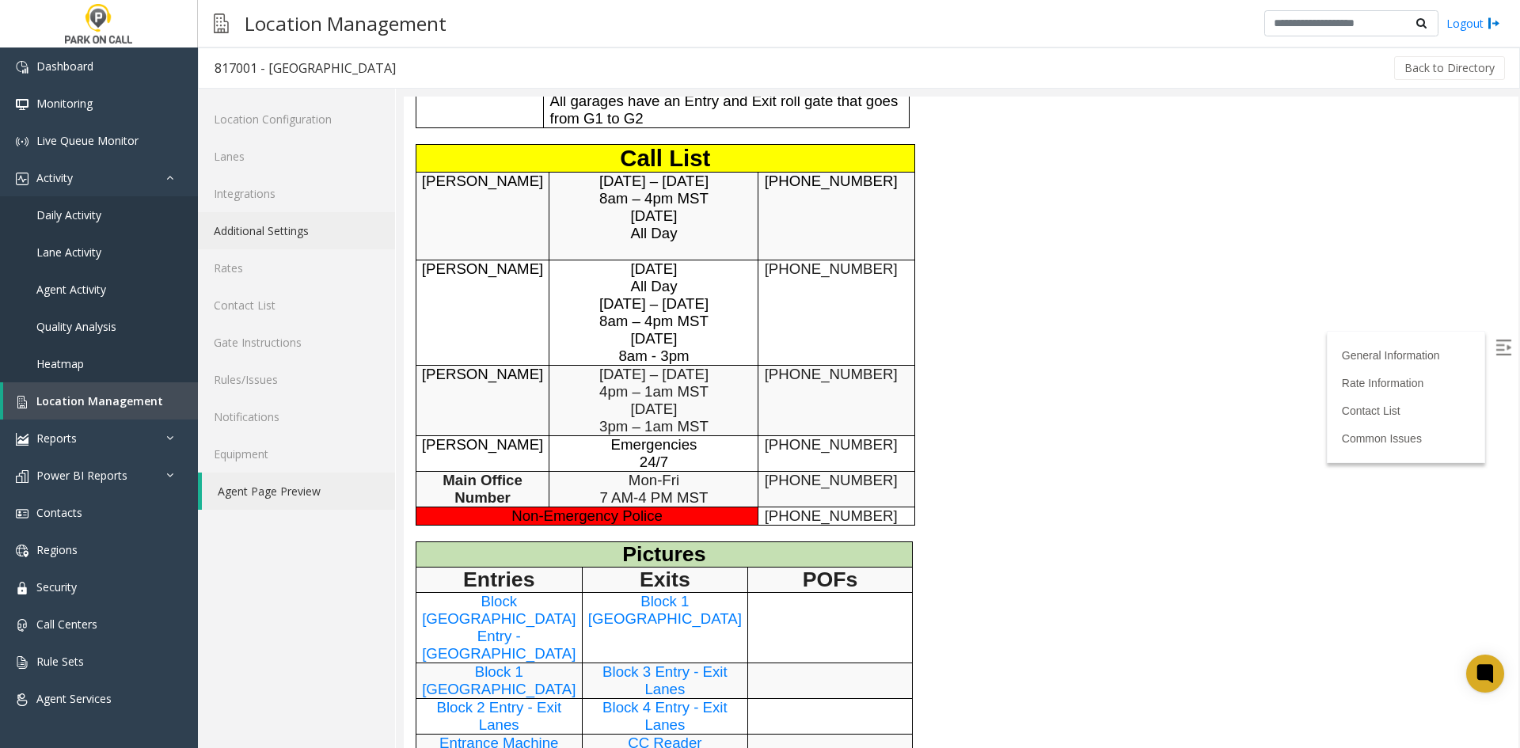
click at [279, 238] on link "Additional Settings" at bounding box center [296, 230] width 197 height 37
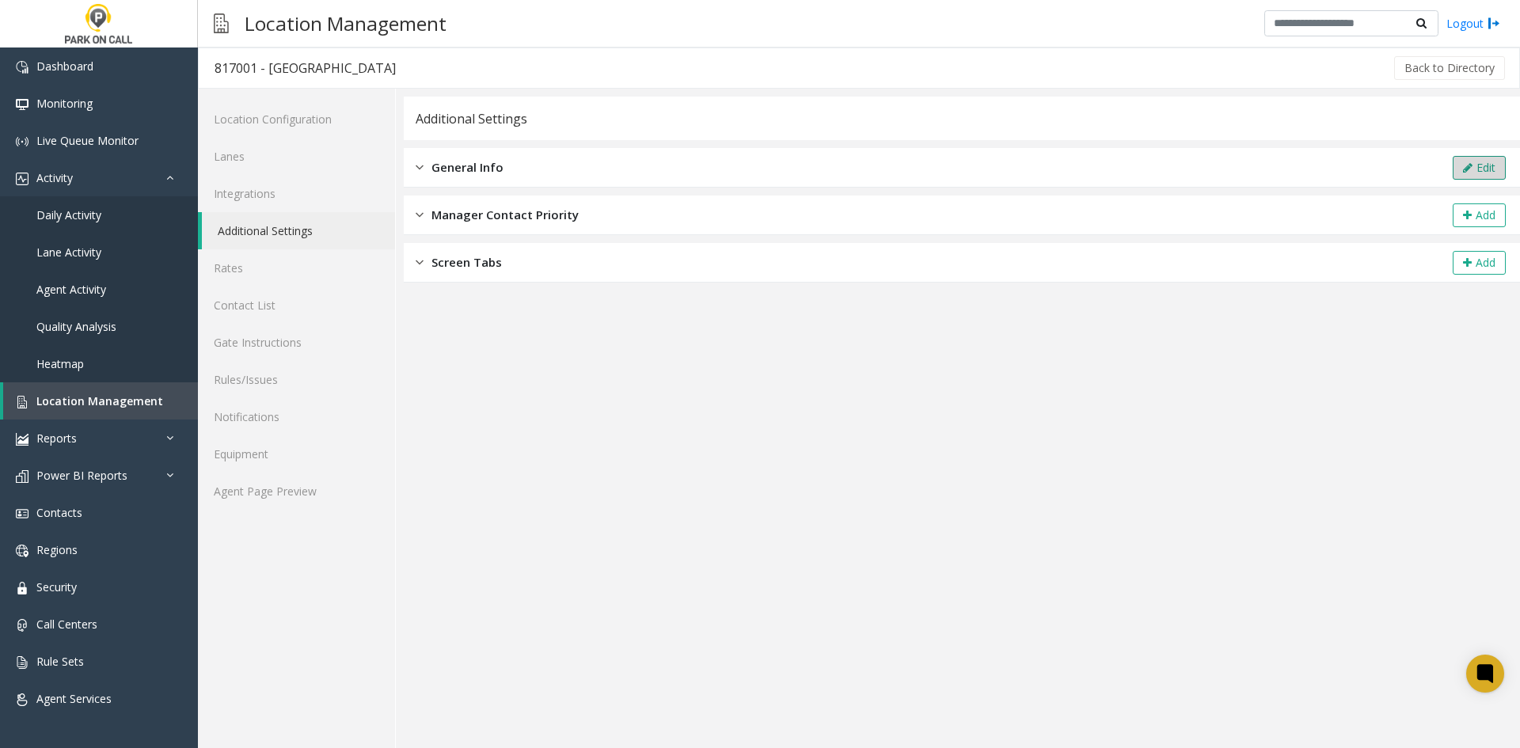
click at [1463, 166] on icon at bounding box center [1468, 167] width 10 height 11
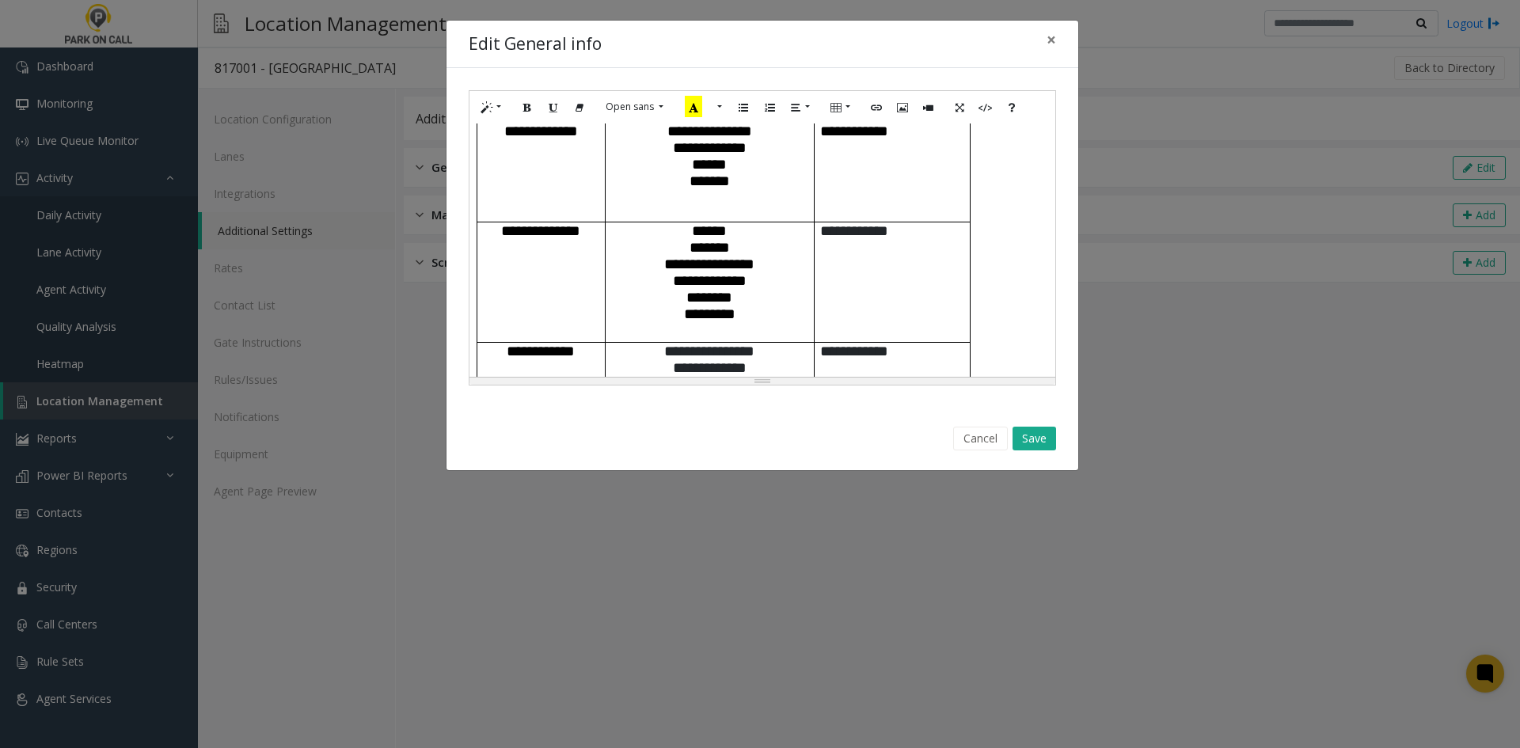
scroll to position [713, 0]
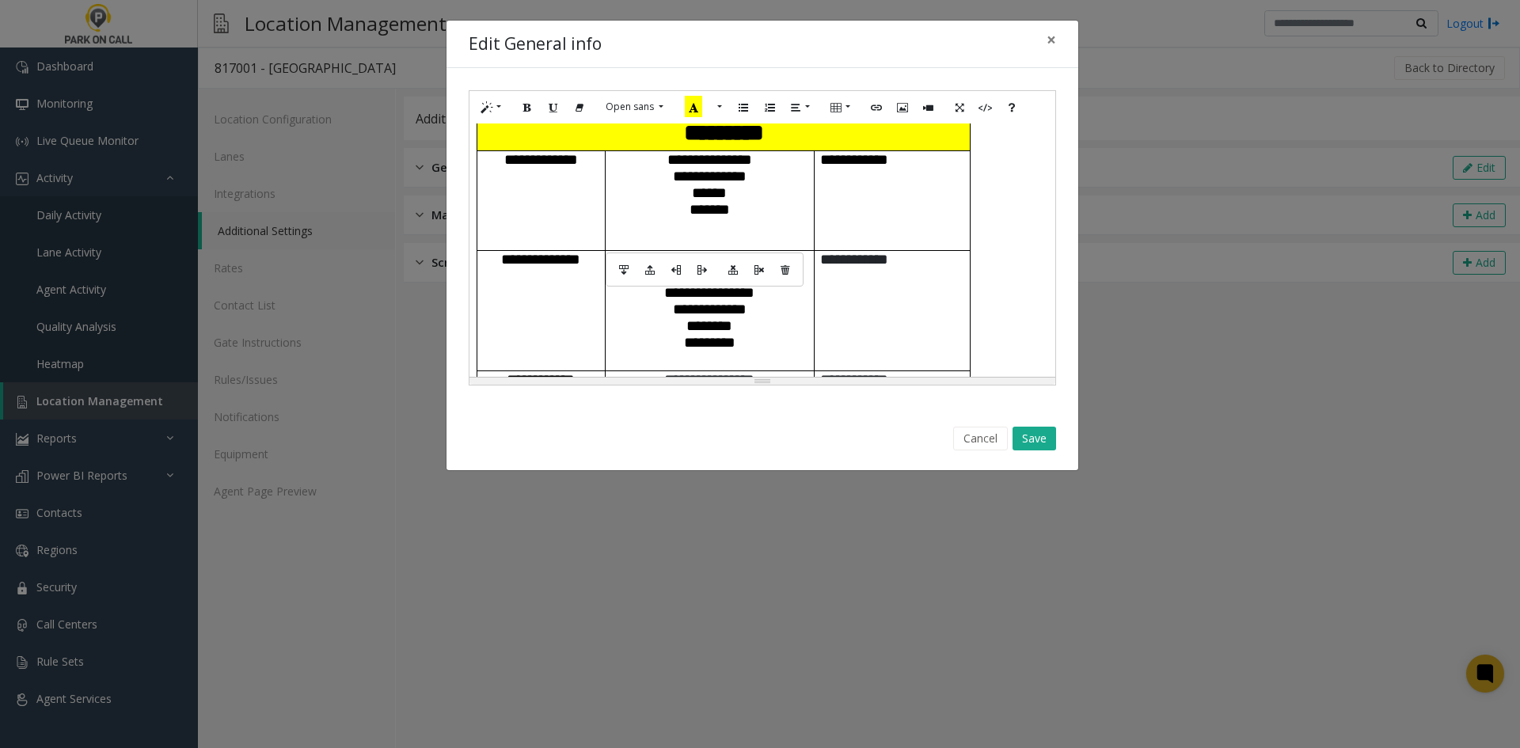
click at [724, 234] on td "**********" at bounding box center [709, 201] width 209 height 100
click at [765, 241] on td "**********" at bounding box center [709, 201] width 209 height 100
click at [852, 241] on td "**********" at bounding box center [892, 201] width 156 height 100
click at [982, 441] on button "Cancel" at bounding box center [980, 439] width 55 height 24
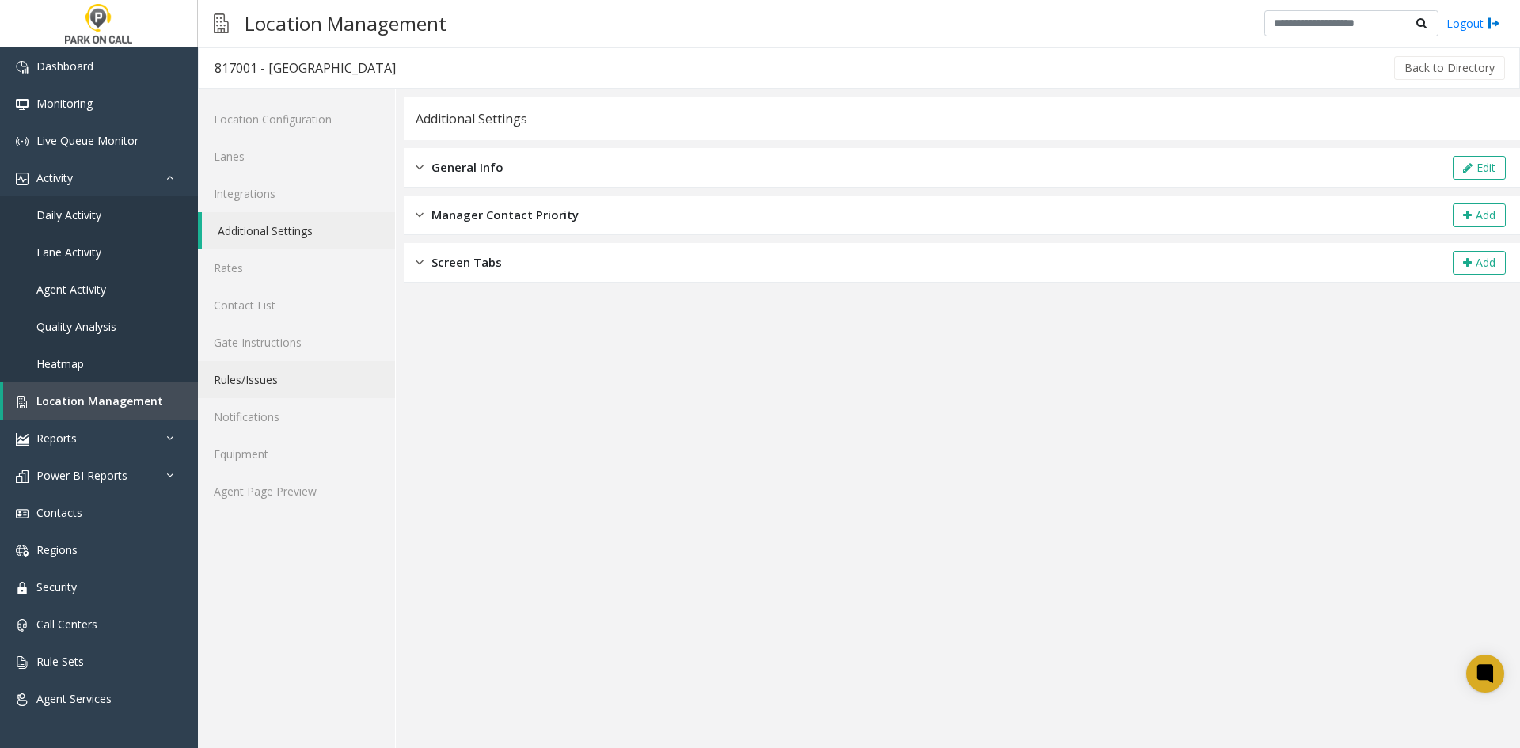
click at [330, 389] on link "Rules/Issues" at bounding box center [296, 379] width 197 height 37
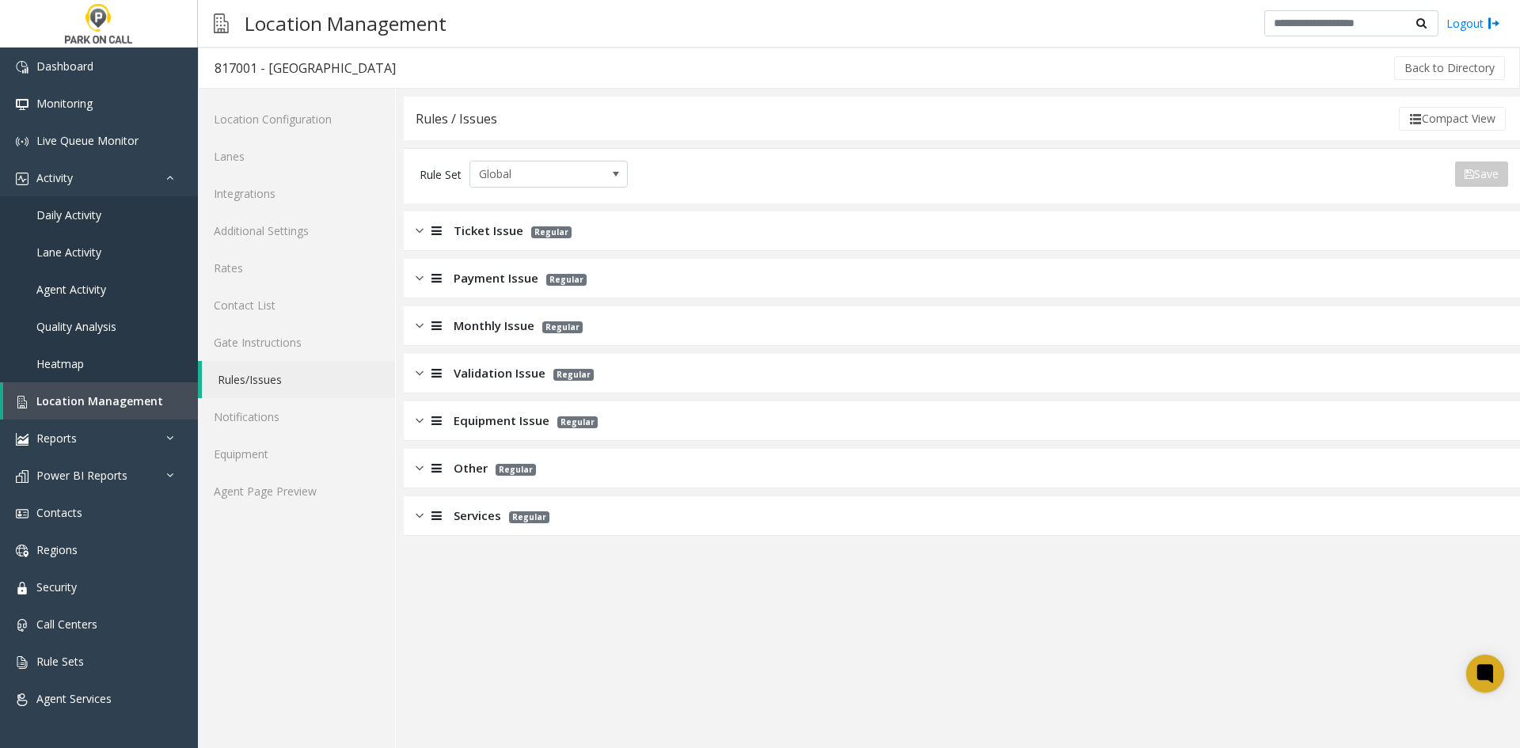
click at [515, 383] on div "Validation Issue Regular" at bounding box center [962, 374] width 1116 height 40
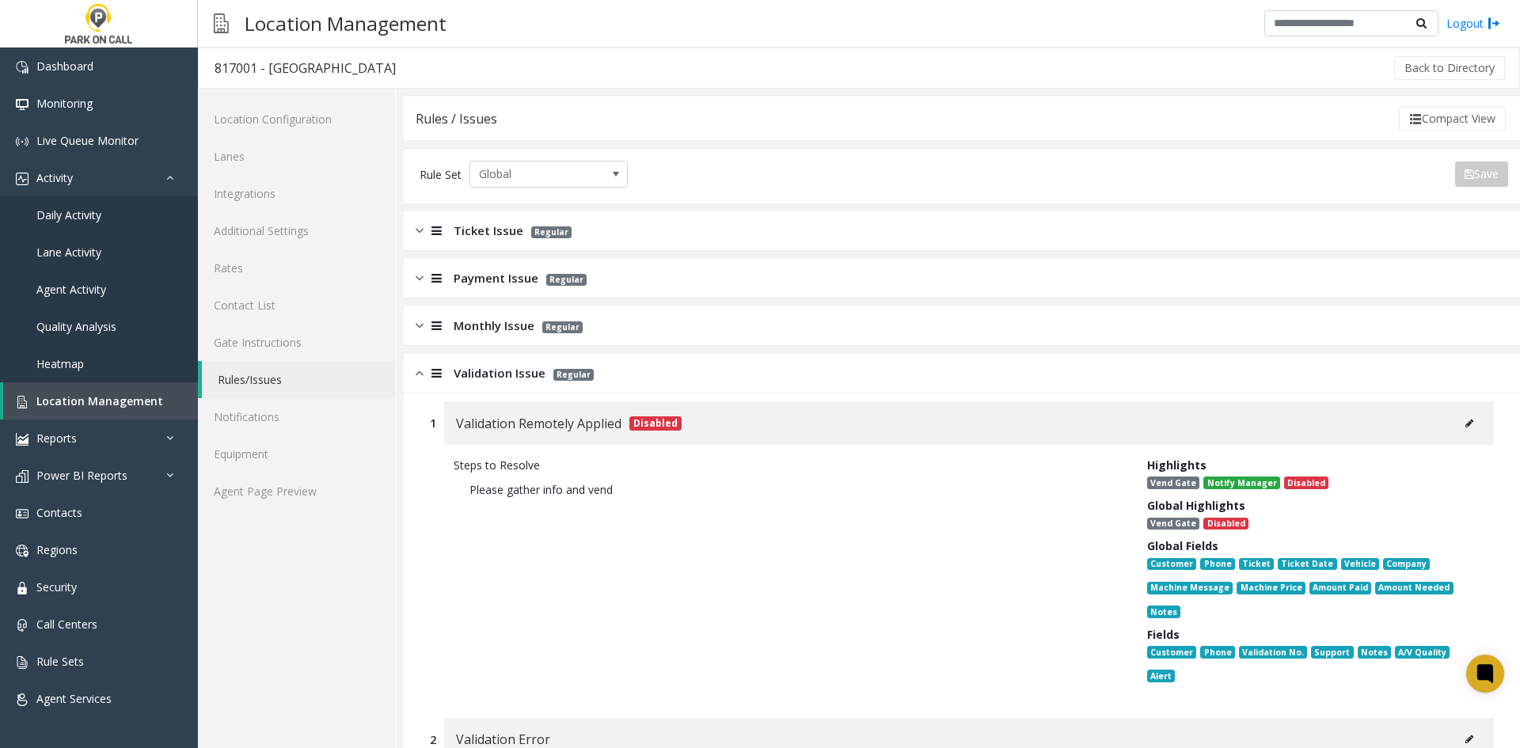
click at [490, 344] on div "Monthly Issue Regular" at bounding box center [962, 326] width 1116 height 40
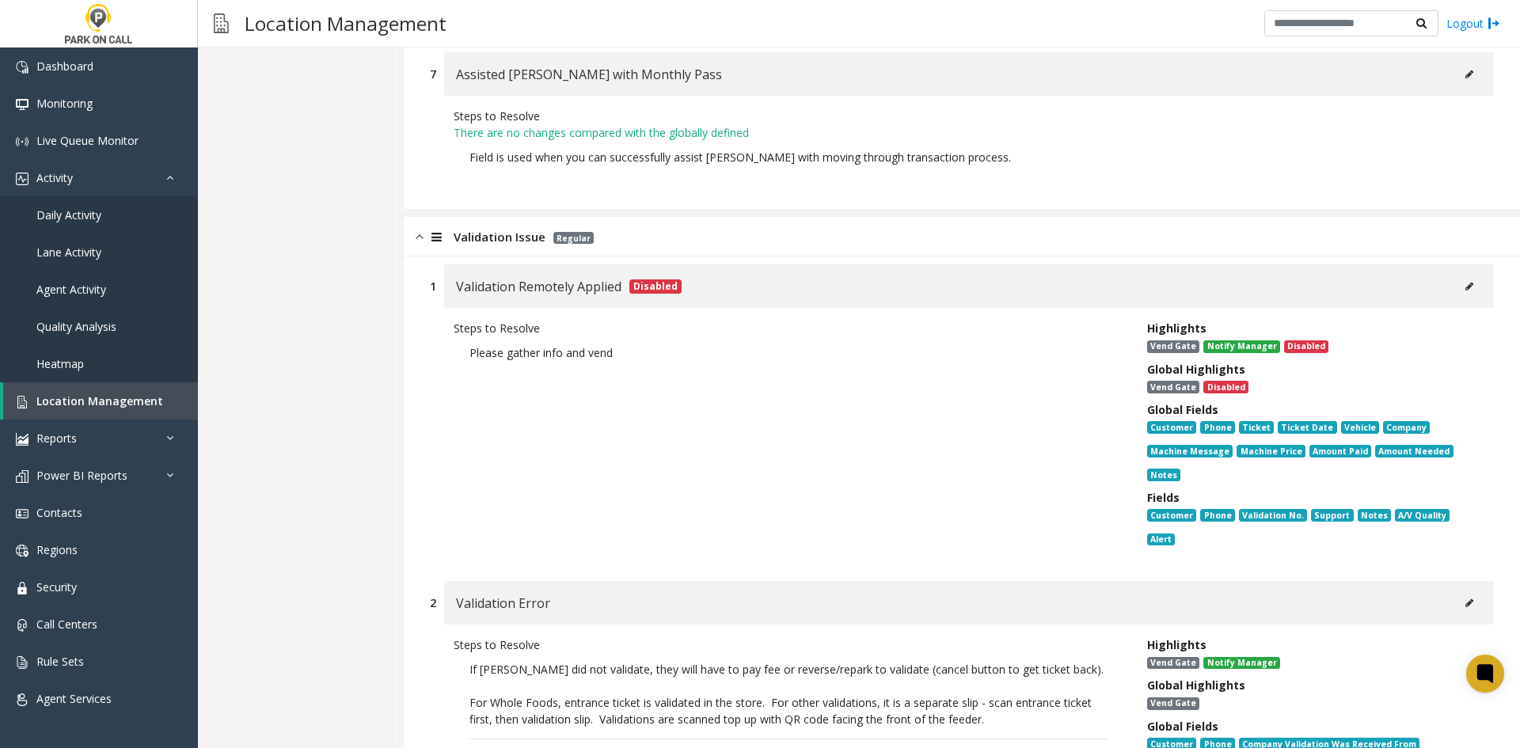
scroll to position [2296, 0]
